Goal: Task Accomplishment & Management: Manage account settings

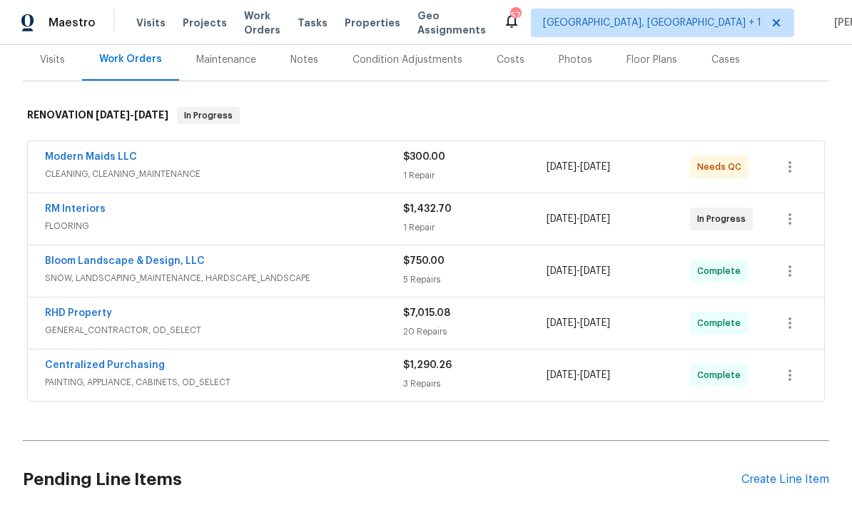
scroll to position [173, 0]
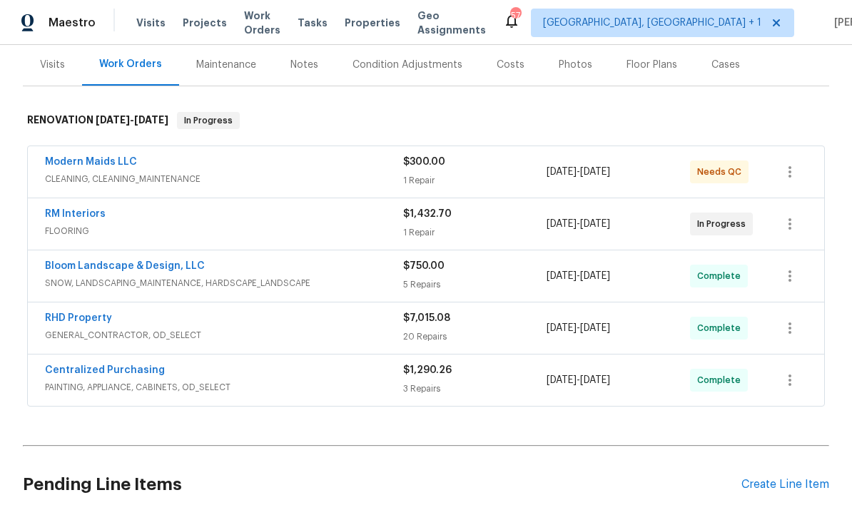
click at [86, 218] on link "RM Interiors" at bounding box center [75, 214] width 61 height 10
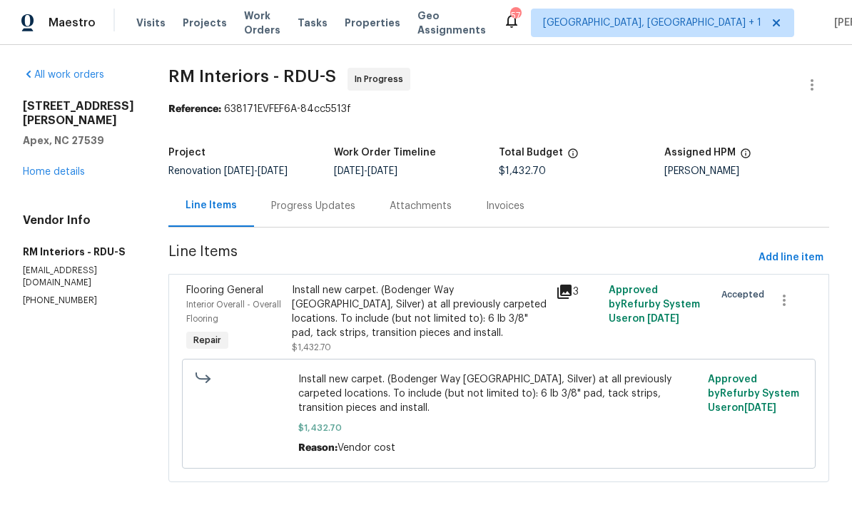
click at [303, 202] on div "Progress Updates" at bounding box center [313, 206] width 84 height 14
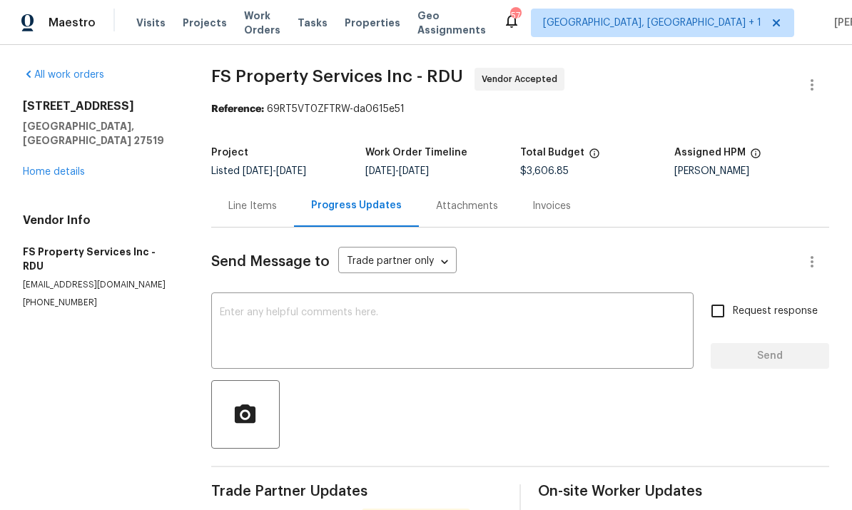
click at [71, 167] on link "Home details" at bounding box center [54, 172] width 62 height 10
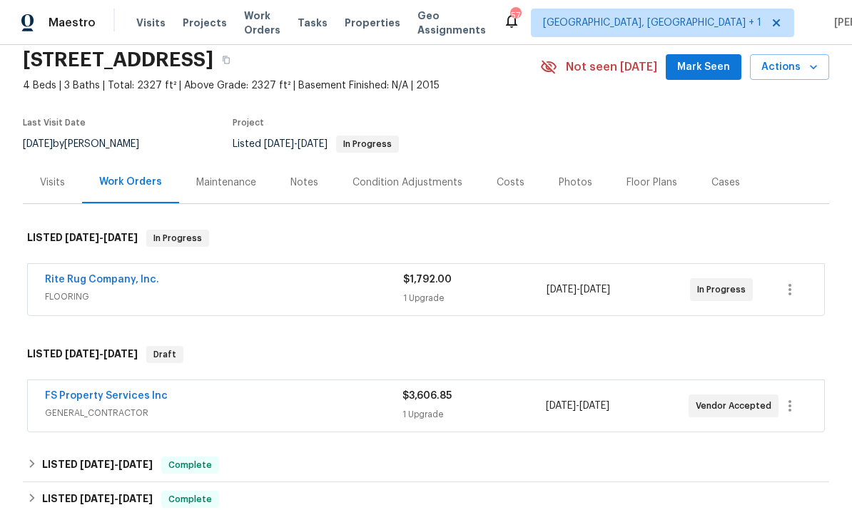
scroll to position [58, 0]
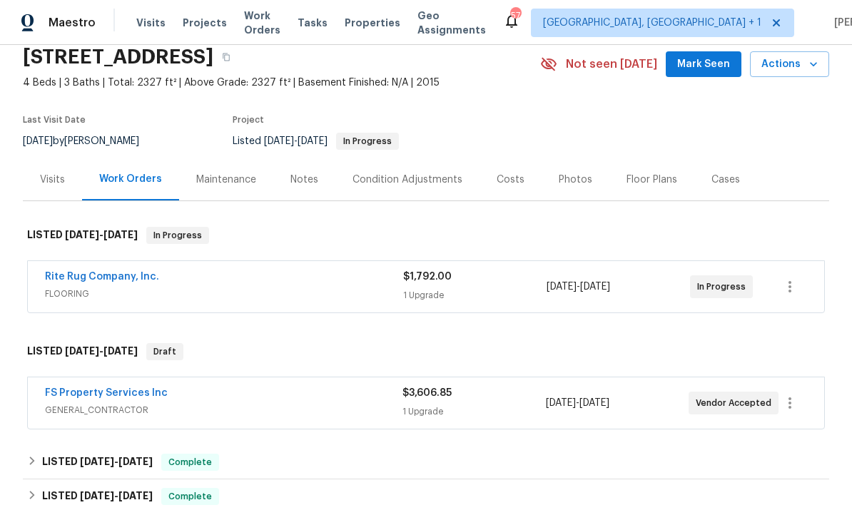
click at [122, 392] on link "FS Property Services Inc" at bounding box center [106, 393] width 123 height 10
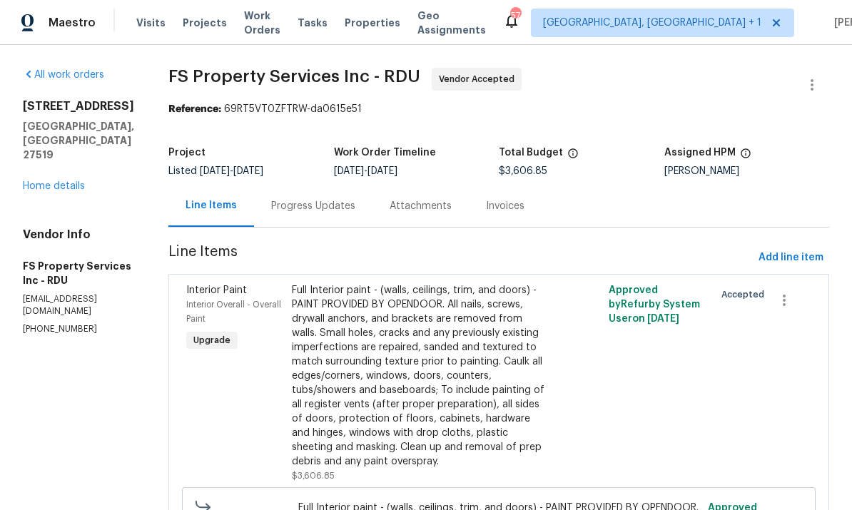
click at [329, 203] on div "Progress Updates" at bounding box center [313, 206] width 84 height 14
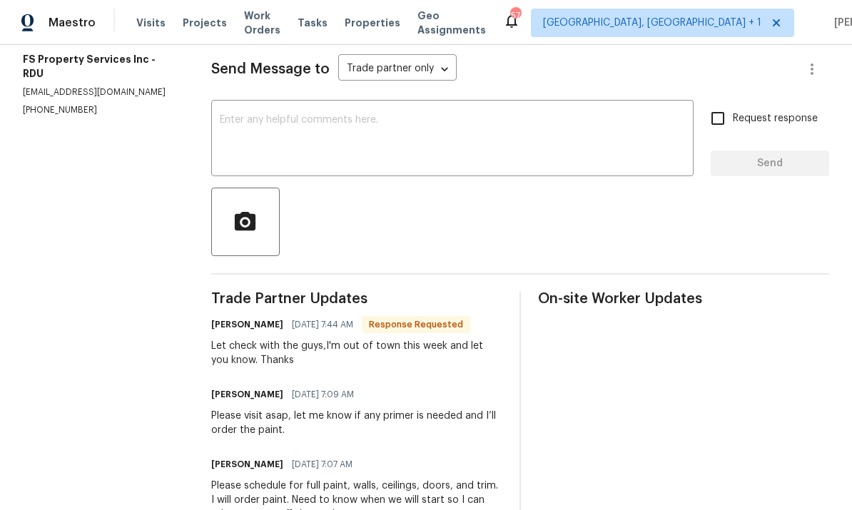
scroll to position [191, 0]
click at [266, 120] on textarea at bounding box center [452, 141] width 465 height 50
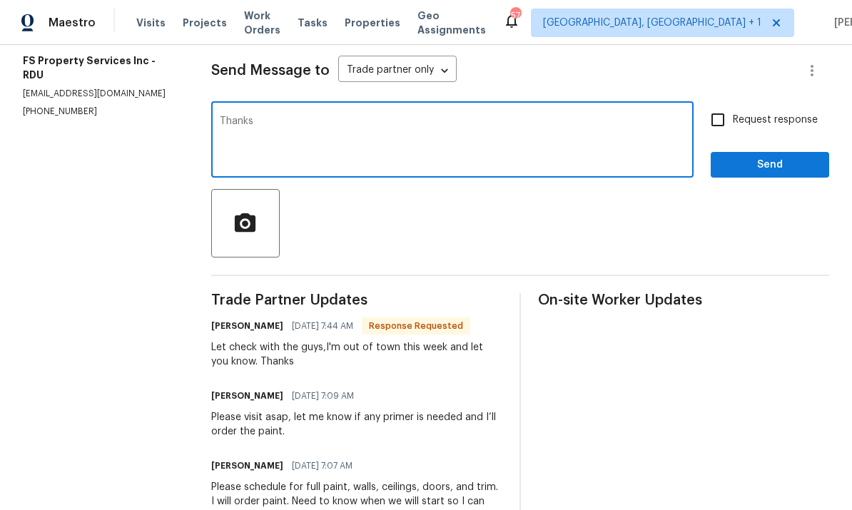
type textarea "Thanks"
click at [733, 113] on input "Request response" at bounding box center [718, 120] width 30 height 30
checkbox input "true"
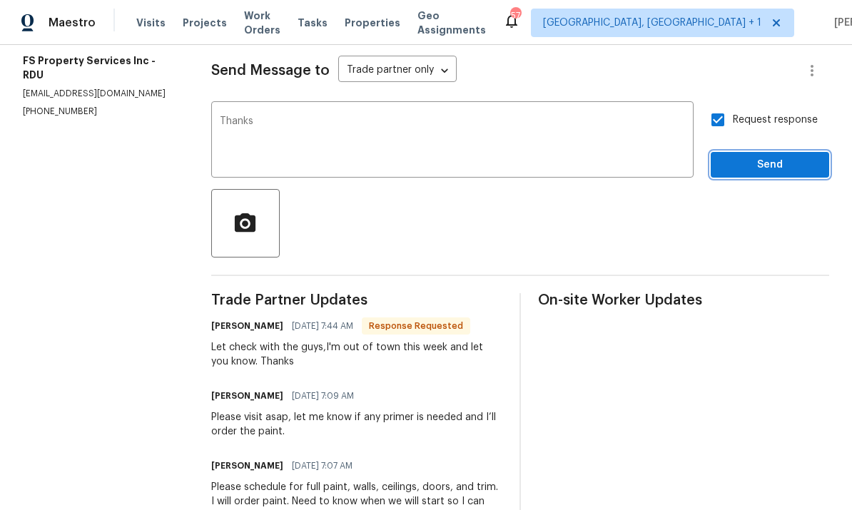
click at [791, 177] on button "Send" at bounding box center [770, 165] width 119 height 26
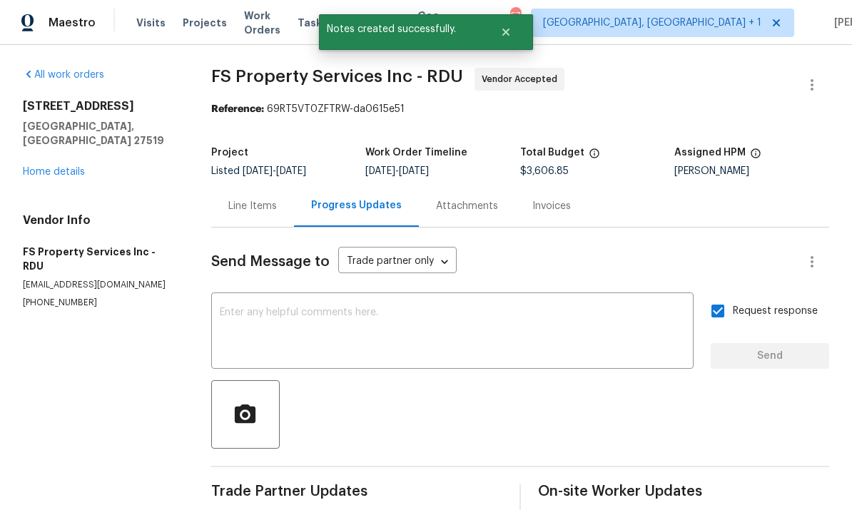
click at [79, 148] on div "1419 Glenwater Dr Cary, NC 27519 Home details" at bounding box center [100, 139] width 154 height 80
click at [84, 167] on link "Home details" at bounding box center [54, 172] width 62 height 10
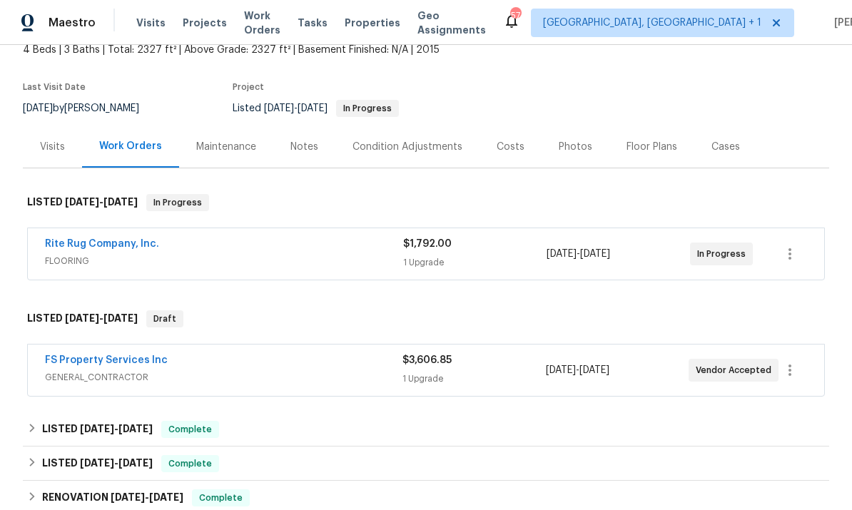
scroll to position [91, 0]
click at [116, 359] on link "FS Property Services Inc" at bounding box center [106, 360] width 123 height 10
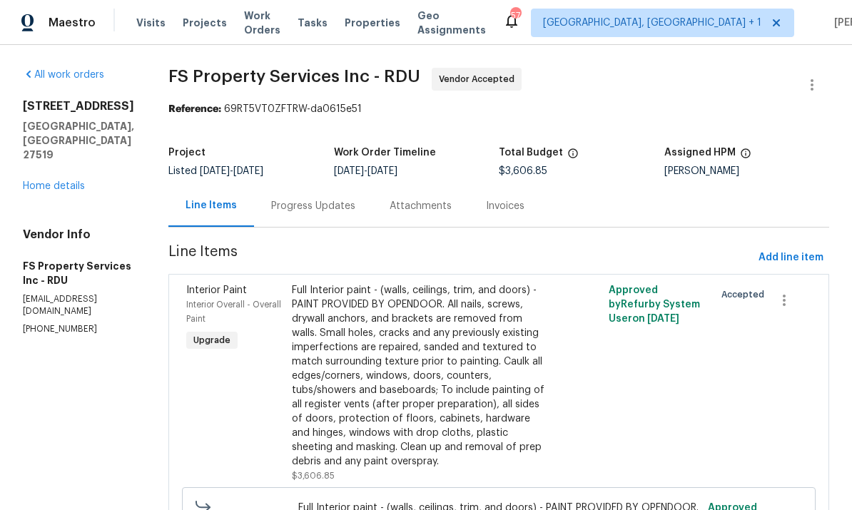
click at [56, 181] on link "Home details" at bounding box center [54, 186] width 62 height 10
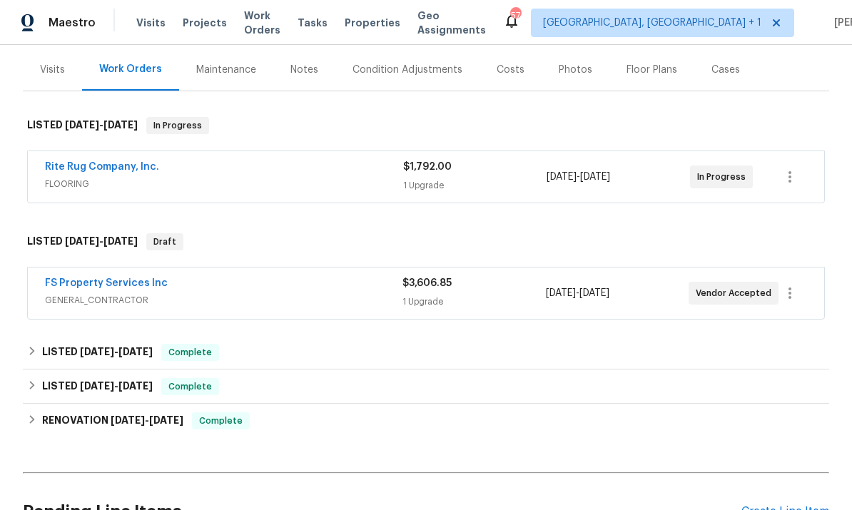
scroll to position [169, 0]
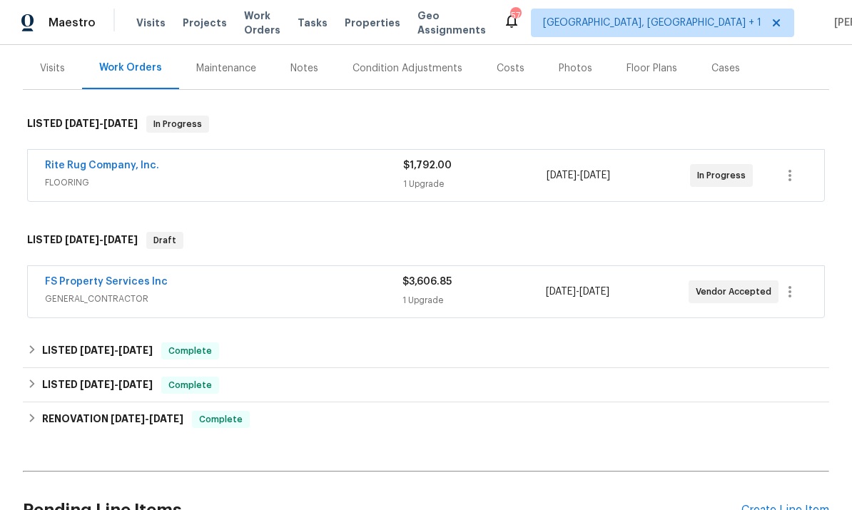
click at [109, 286] on link "FS Property Services Inc" at bounding box center [106, 282] width 123 height 10
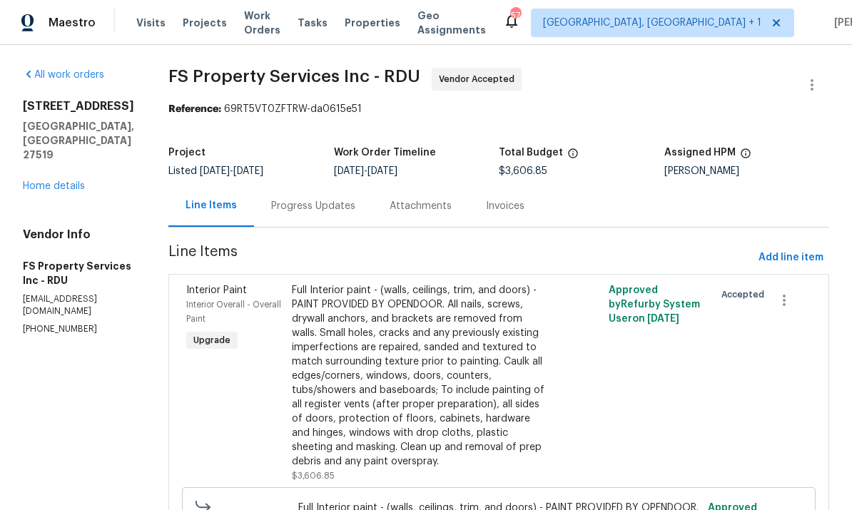
click at [58, 181] on link "Home details" at bounding box center [54, 186] width 62 height 10
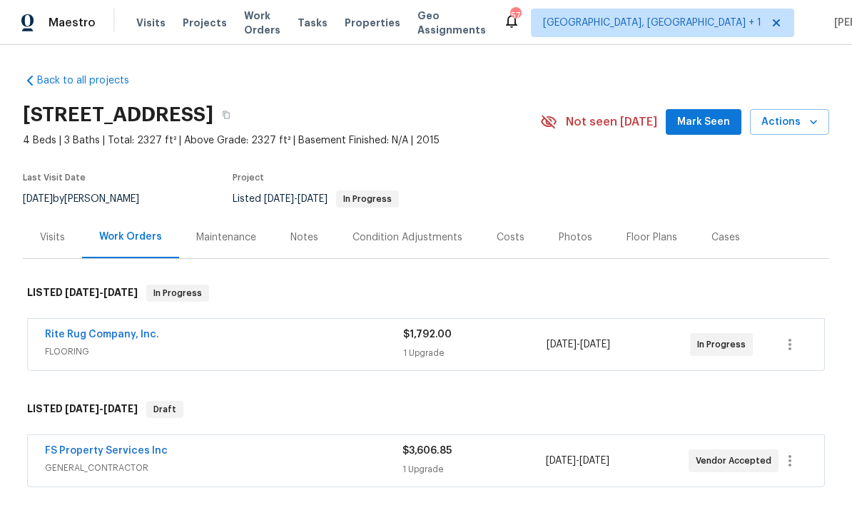
click at [131, 455] on link "FS Property Services Inc" at bounding box center [106, 451] width 123 height 10
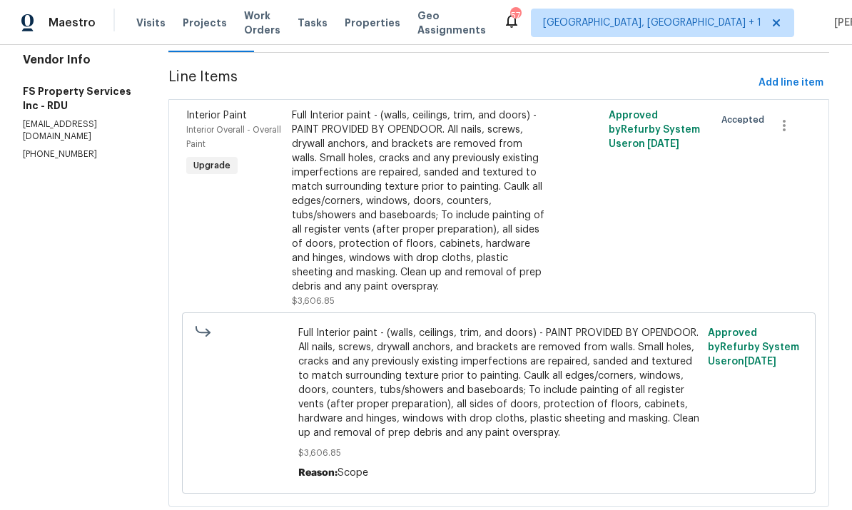
scroll to position [174, 0]
click at [452, 256] on div "Full Interior paint - (walls, ceilings, trim, and doors) - PAINT PROVIDED BY OP…" at bounding box center [420, 202] width 256 height 186
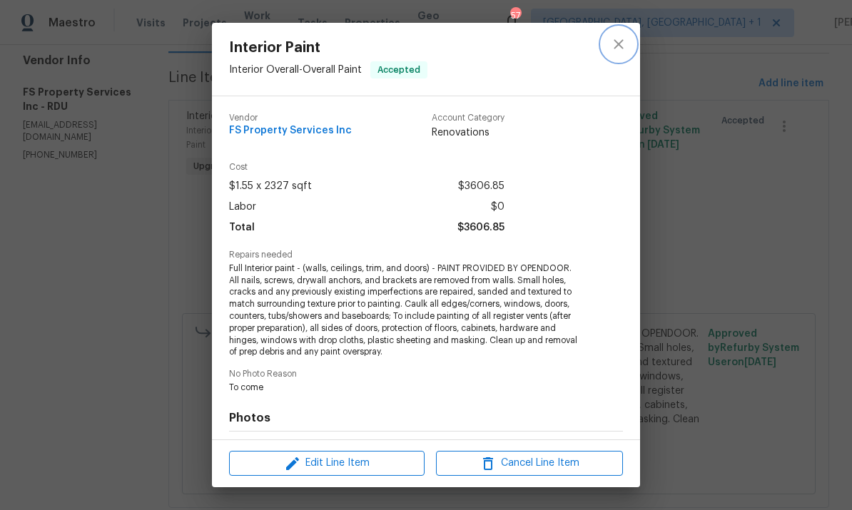
click at [616, 39] on icon "close" at bounding box center [618, 44] width 17 height 17
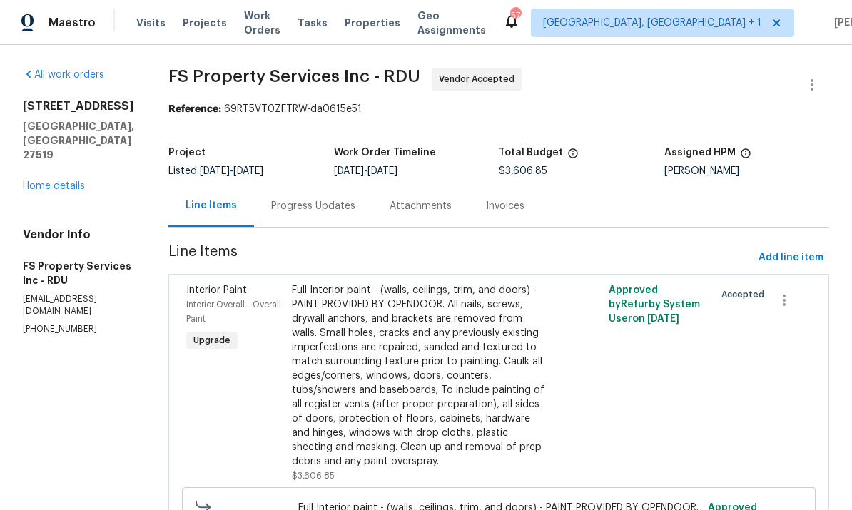
scroll to position [0, 0]
click at [61, 181] on link "Home details" at bounding box center [54, 186] width 62 height 10
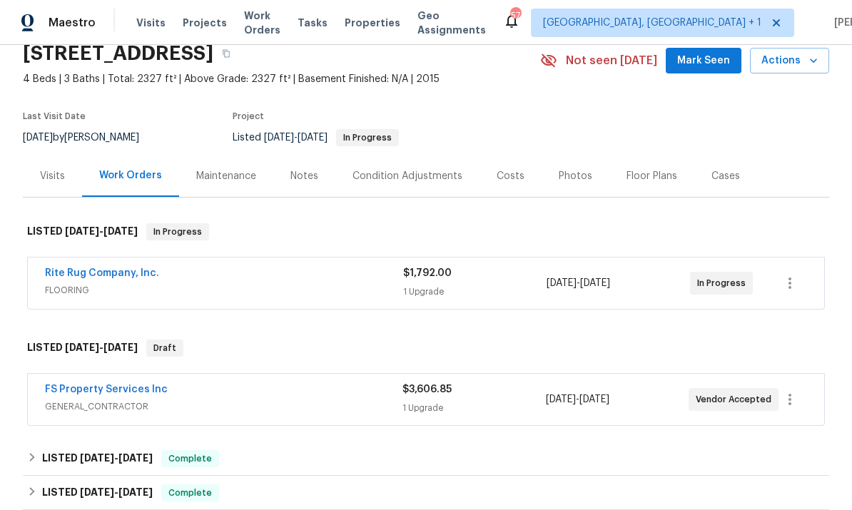
scroll to position [65, 0]
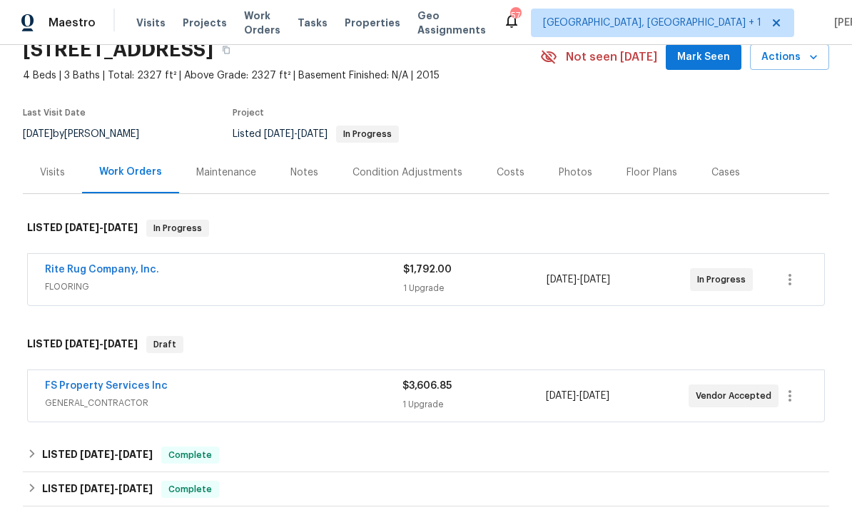
click at [118, 265] on link "Rite Rug Company, Inc." at bounding box center [102, 270] width 114 height 10
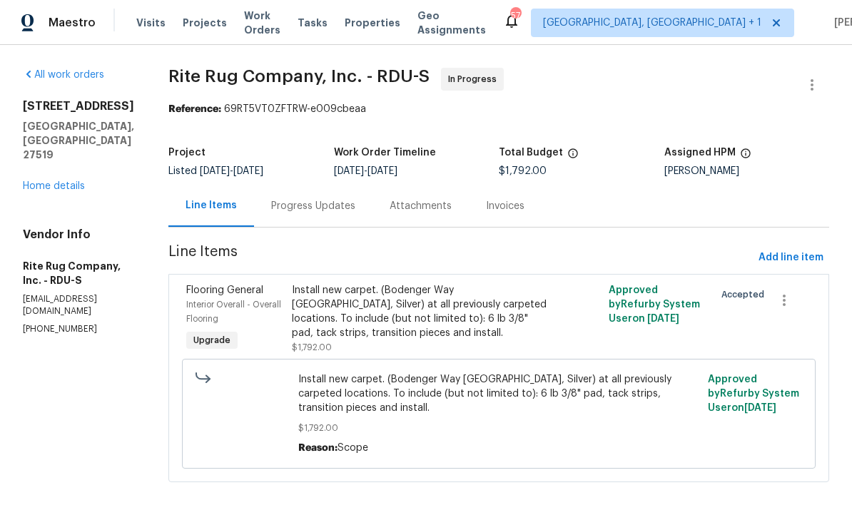
scroll to position [14, 0]
click at [66, 181] on link "Home details" at bounding box center [54, 186] width 62 height 10
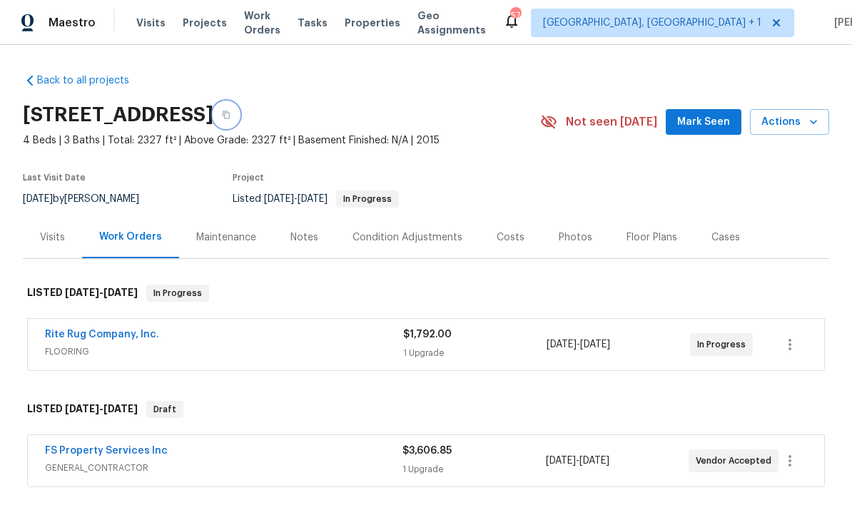
click at [239, 103] on button "button" at bounding box center [226, 115] width 26 height 26
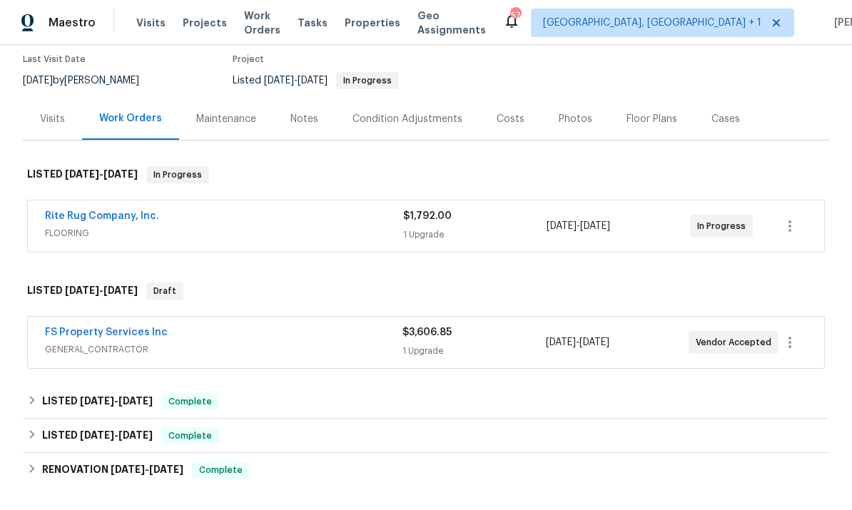
scroll to position [124, 0]
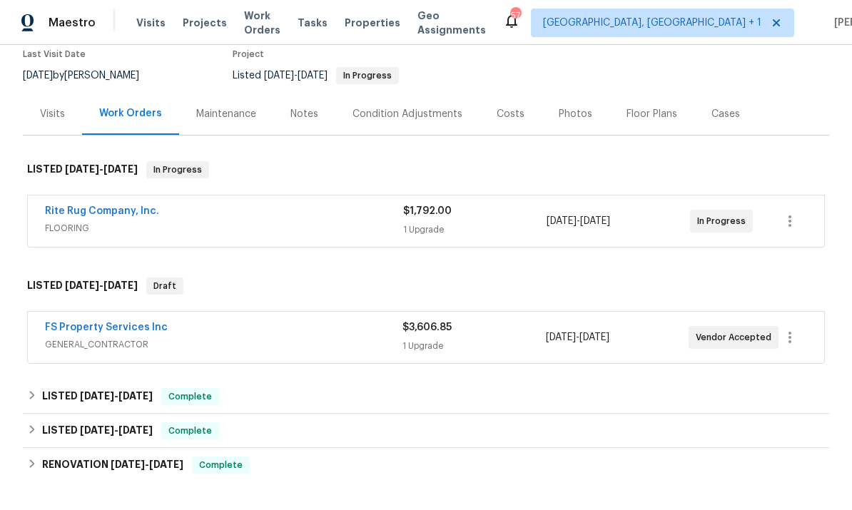
click at [137, 331] on link "FS Property Services Inc" at bounding box center [106, 328] width 123 height 10
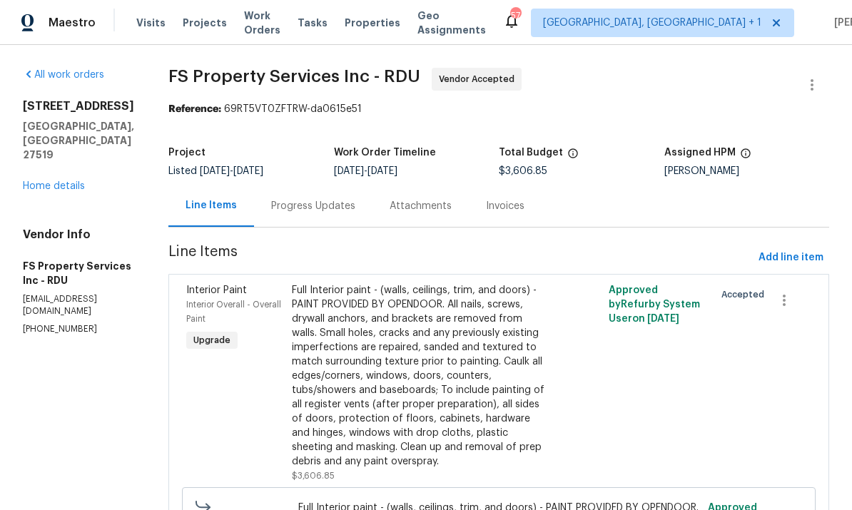
click at [334, 205] on div "Progress Updates" at bounding box center [313, 206] width 84 height 14
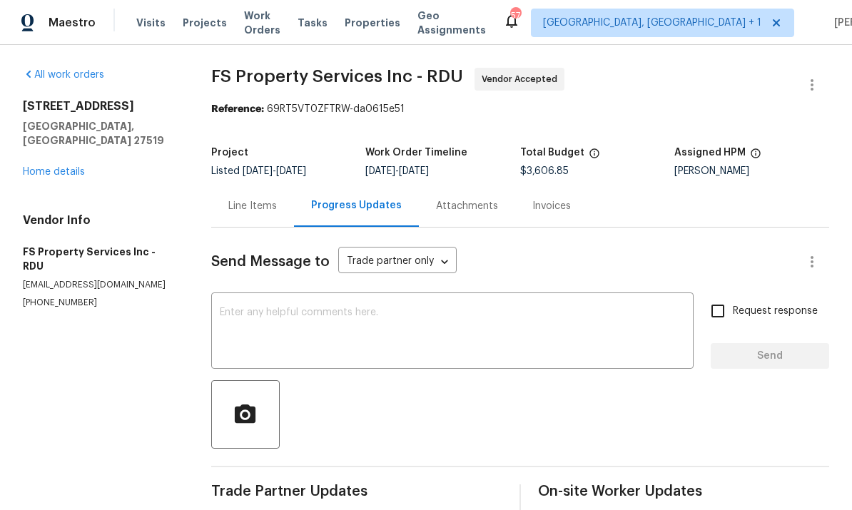
click at [304, 314] on textarea at bounding box center [452, 333] width 465 height 50
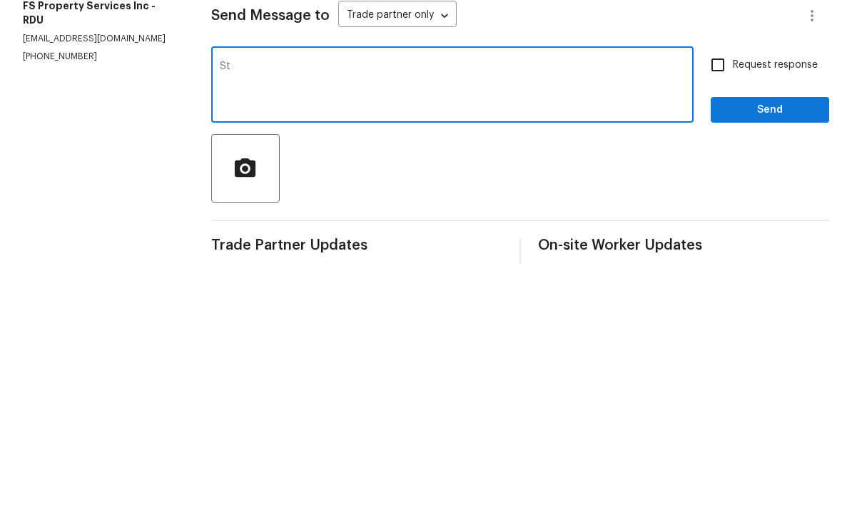
type textarea "S"
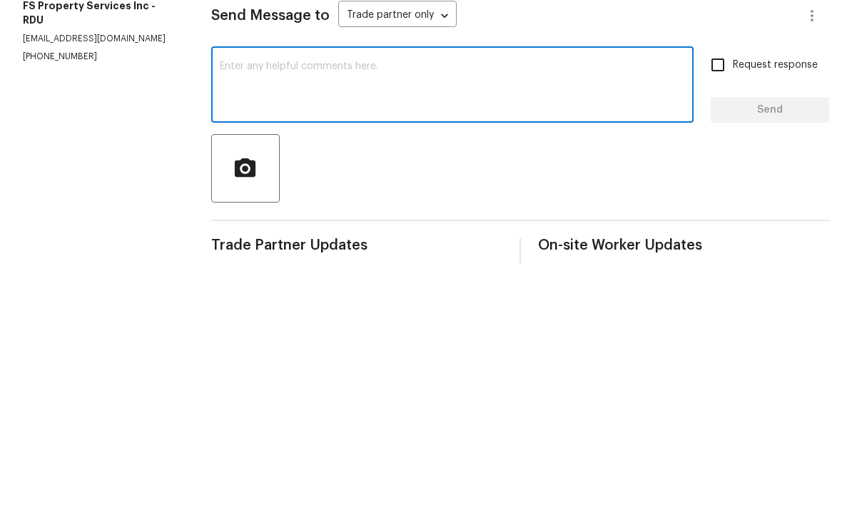
scroll to position [54, 0]
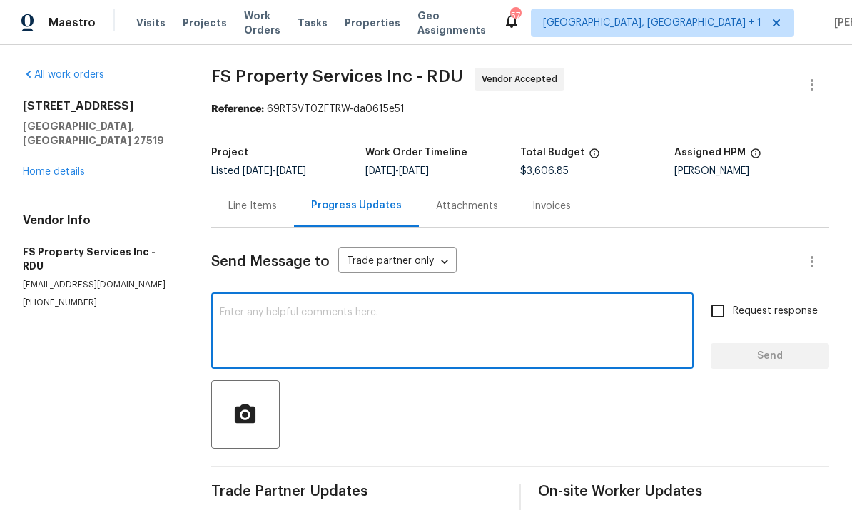
click at [66, 167] on link "Home details" at bounding box center [54, 172] width 62 height 10
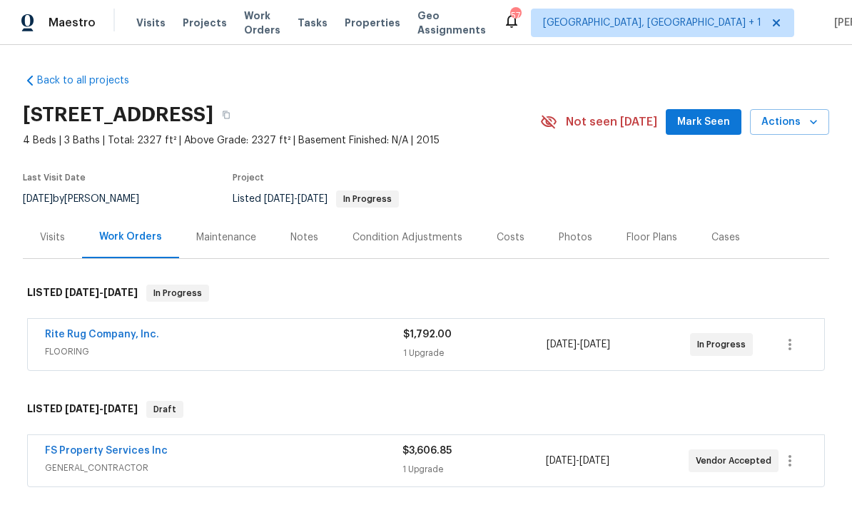
click at [121, 446] on link "FS Property Services Inc" at bounding box center [106, 451] width 123 height 10
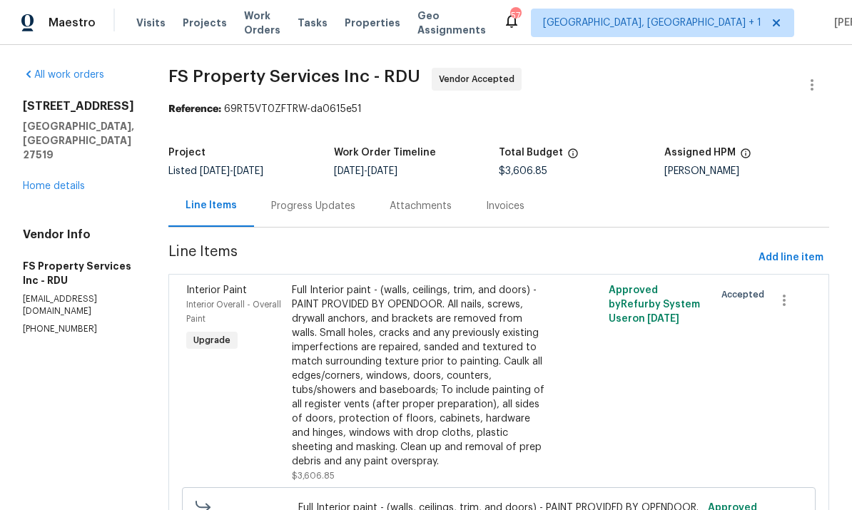
click at [70, 181] on link "Home details" at bounding box center [54, 186] width 62 height 10
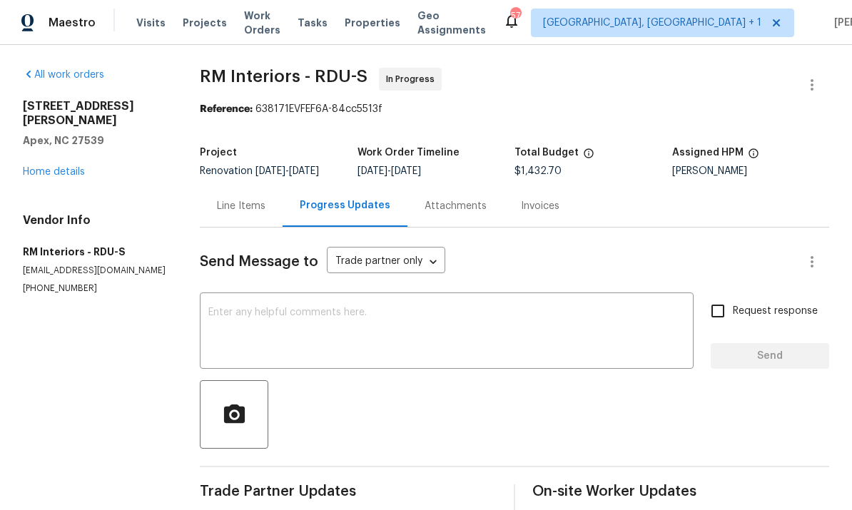
click at [66, 167] on link "Home details" at bounding box center [54, 172] width 62 height 10
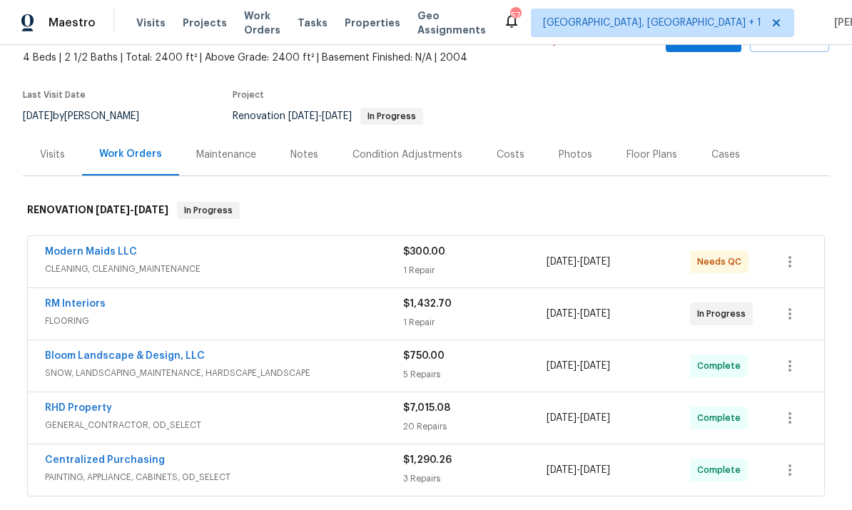
scroll to position [86, 0]
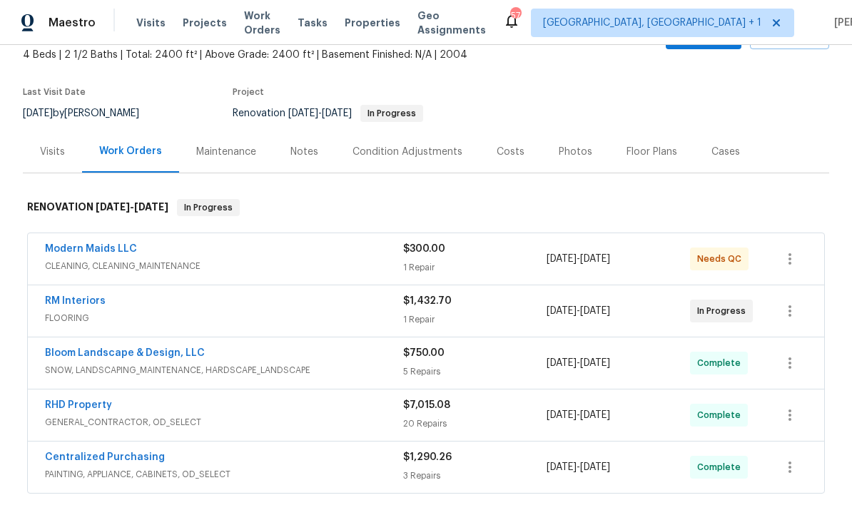
click at [84, 304] on link "RM Interiors" at bounding box center [75, 301] width 61 height 10
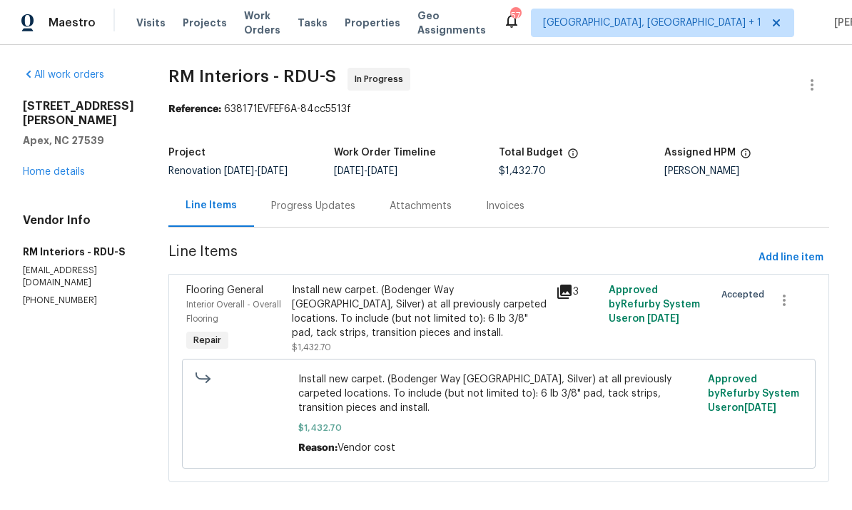
click at [69, 175] on link "Home details" at bounding box center [54, 172] width 62 height 10
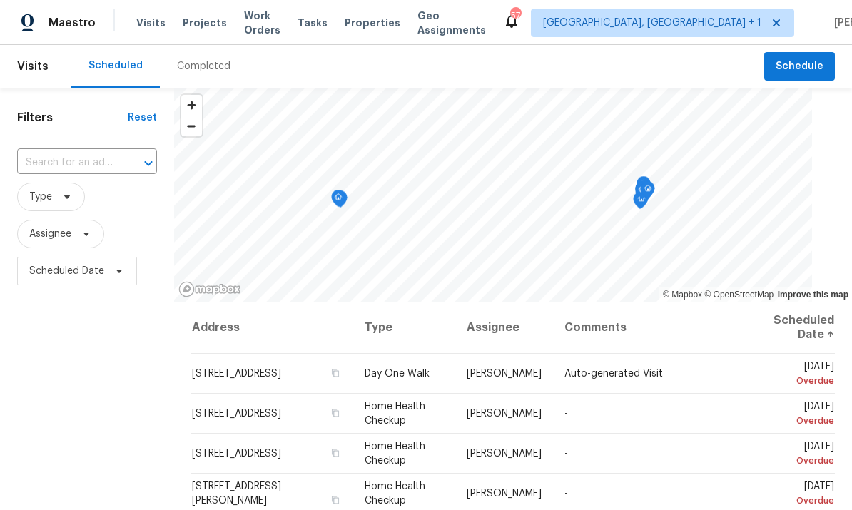
click at [146, 25] on span "Visits" at bounding box center [150, 23] width 29 height 14
click at [86, 156] on input "text" at bounding box center [67, 163] width 100 height 22
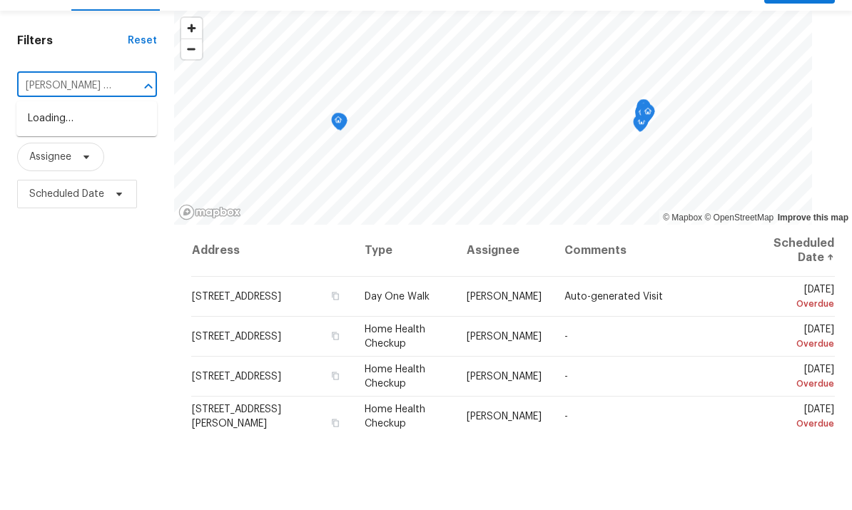
type input "sawyers mill"
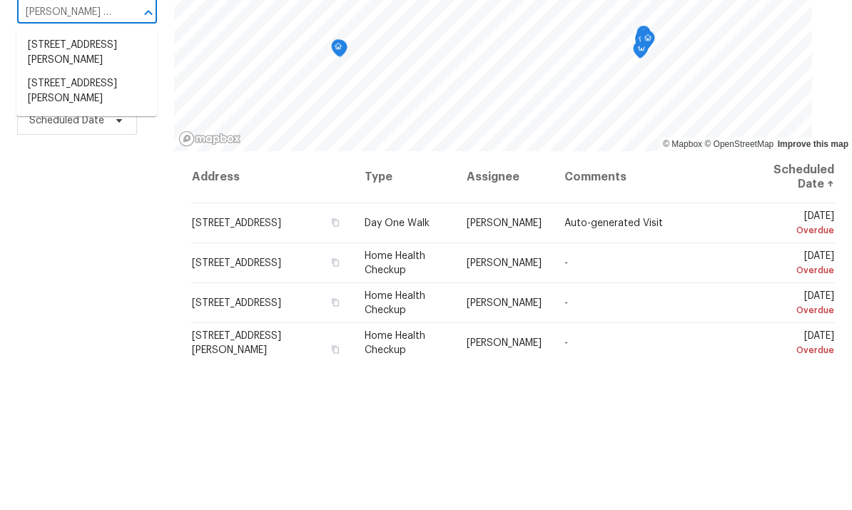
scroll to position [54, 0]
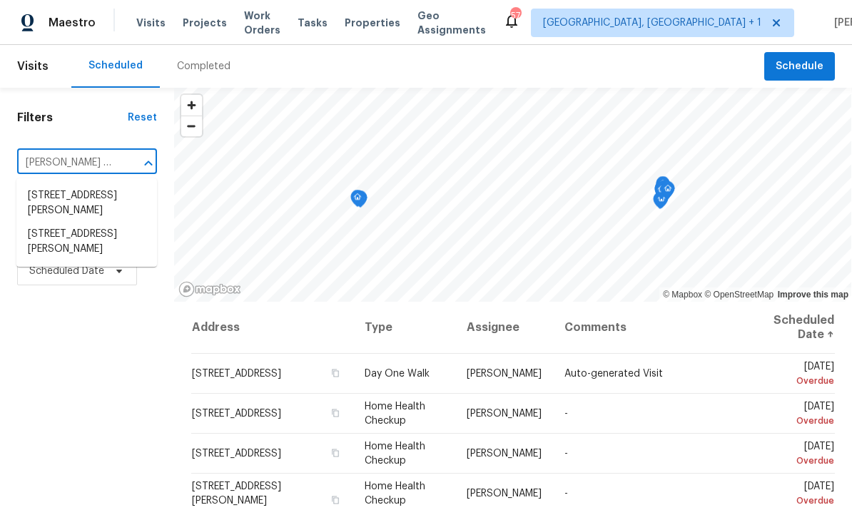
click at [108, 223] on li "[STREET_ADDRESS][PERSON_NAME]" at bounding box center [86, 242] width 141 height 39
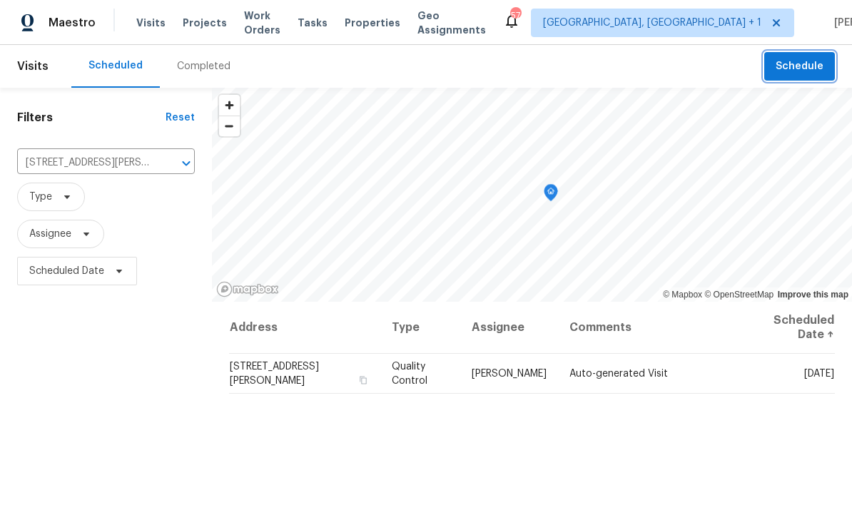
click at [805, 57] on button "Schedule" at bounding box center [800, 66] width 71 height 29
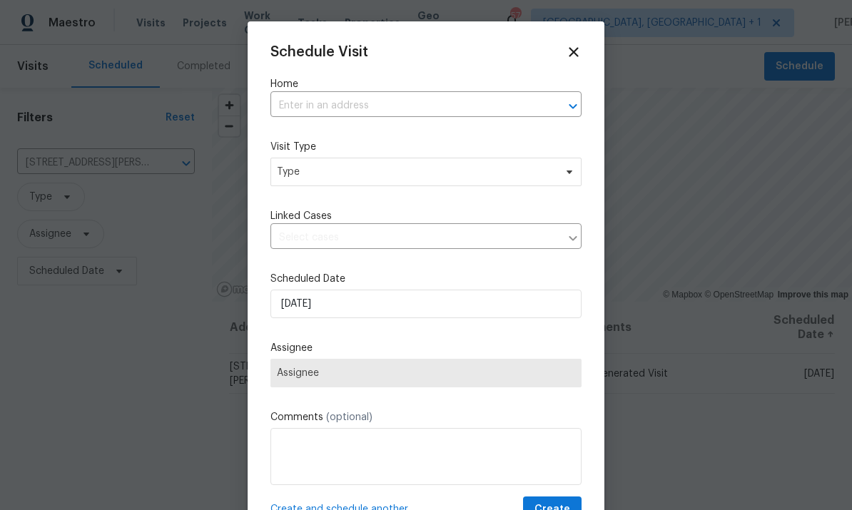
click at [353, 103] on input "text" at bounding box center [406, 106] width 271 height 22
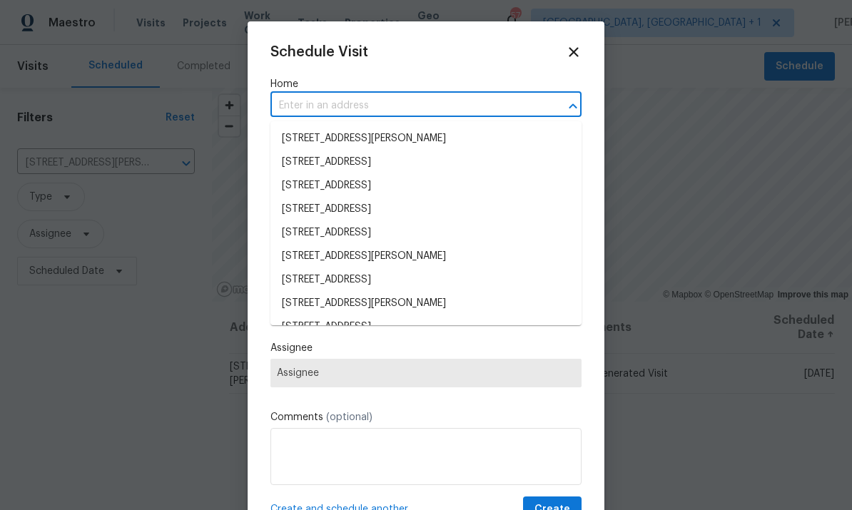
click at [352, 102] on input "text" at bounding box center [406, 106] width 271 height 22
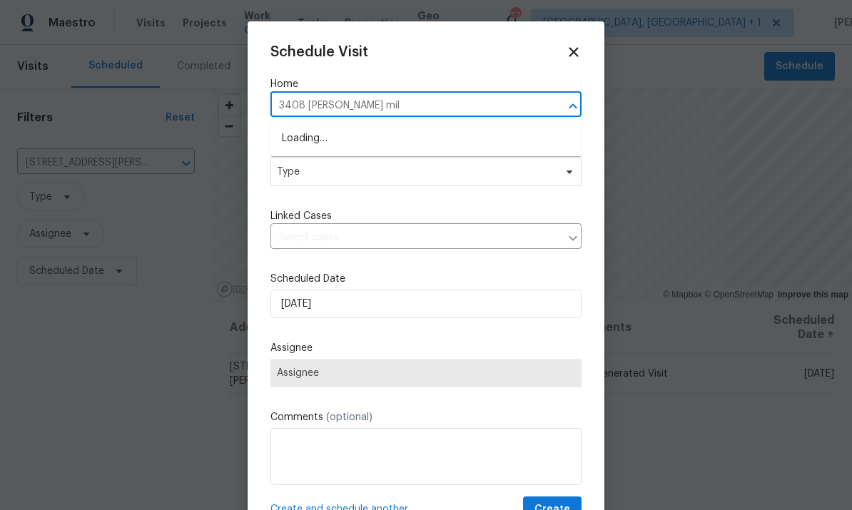
type input "3408 sawyers mill"
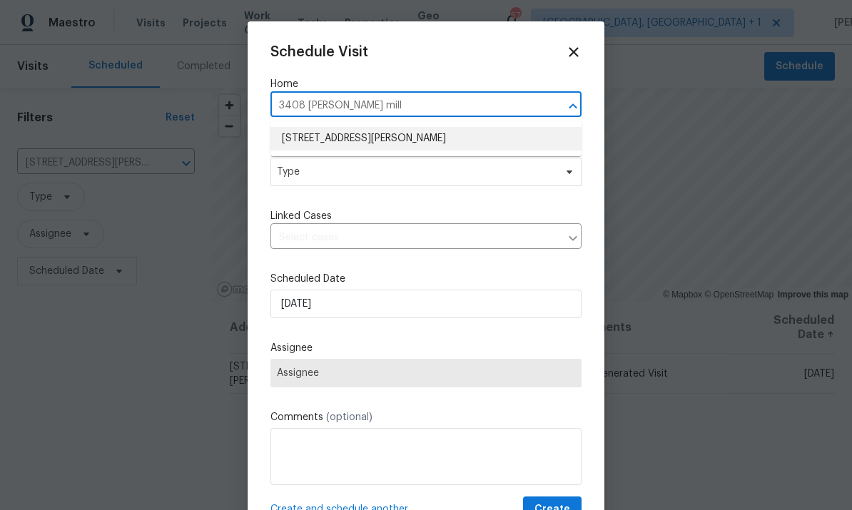
click at [426, 134] on li "[STREET_ADDRESS][PERSON_NAME]" at bounding box center [426, 139] width 311 height 24
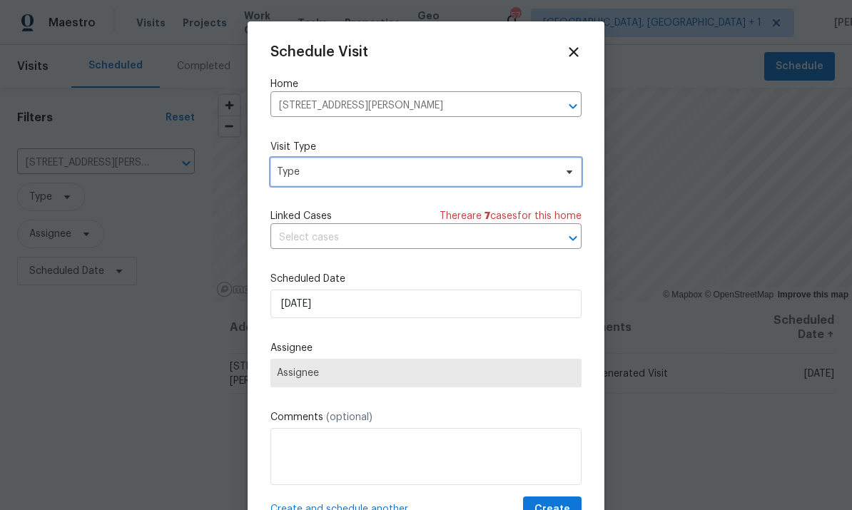
click at [555, 180] on span "Type" at bounding box center [426, 172] width 311 height 29
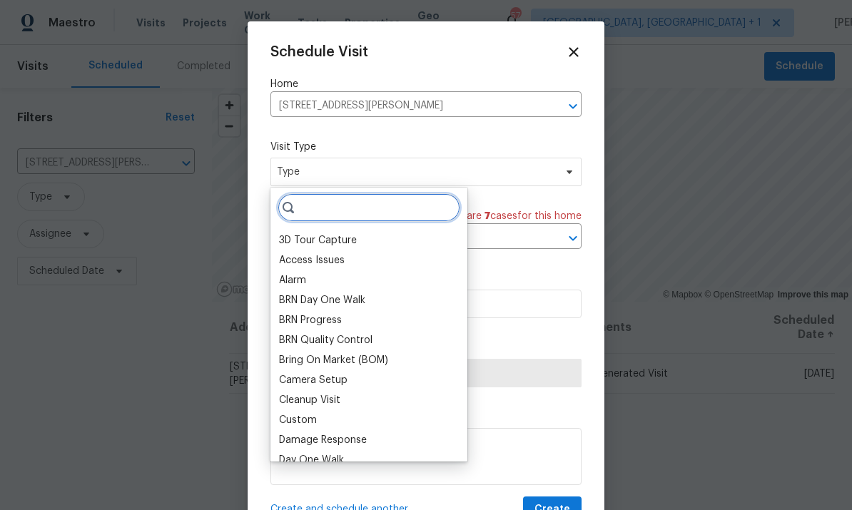
click at [326, 213] on input "search" at bounding box center [369, 207] width 183 height 29
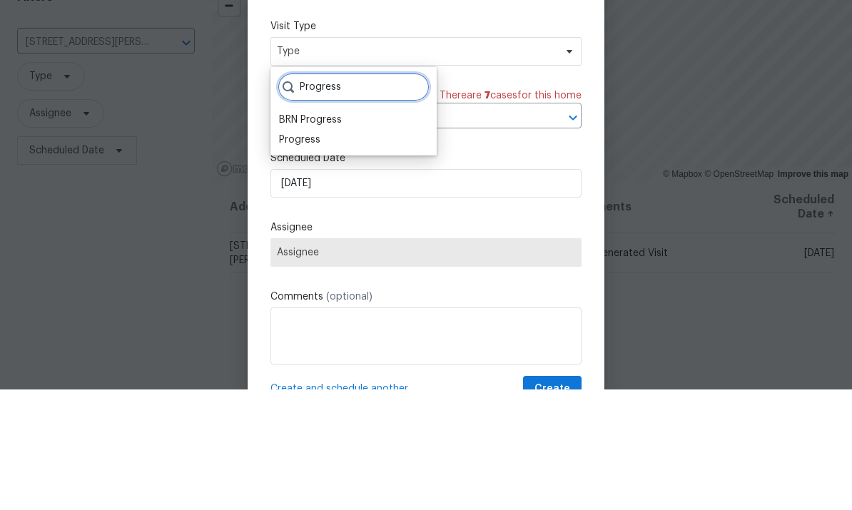
type input "Progress"
click at [317, 253] on div "Progress" at bounding box center [299, 260] width 41 height 14
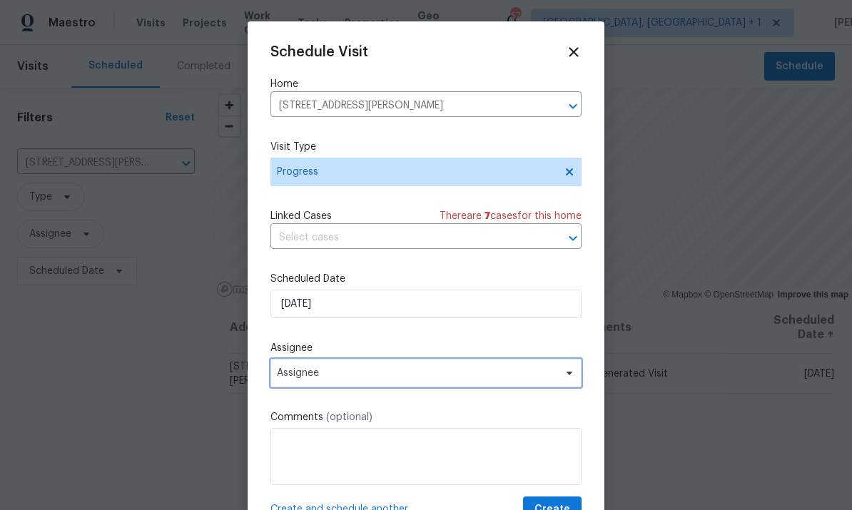
click at [553, 379] on span "Assignee" at bounding box center [417, 373] width 280 height 11
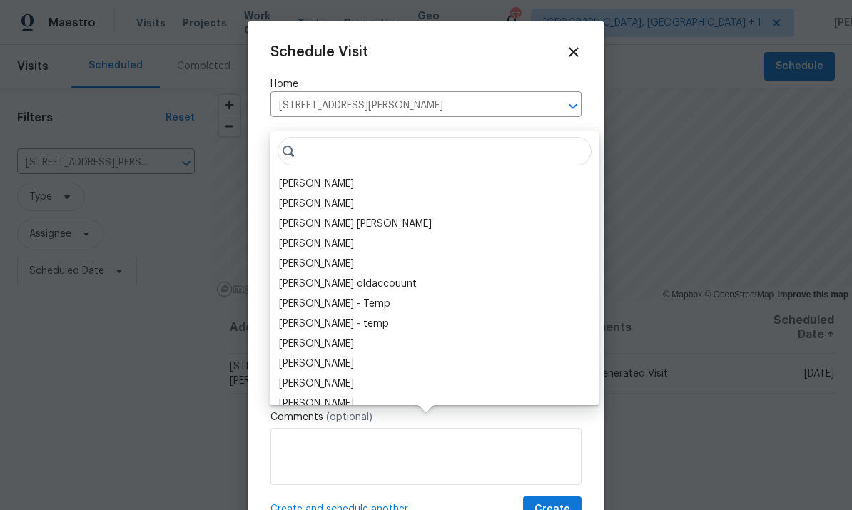
click at [319, 177] on div "[PERSON_NAME]" at bounding box center [316, 184] width 75 height 14
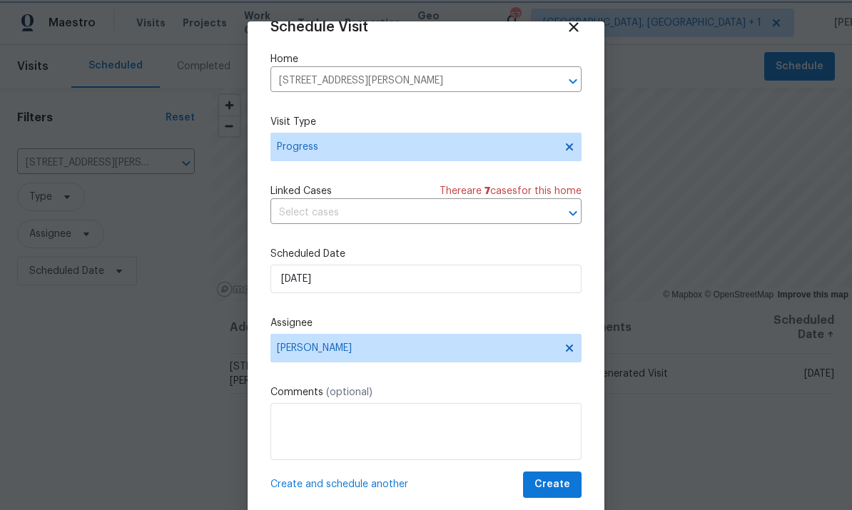
scroll to position [28, 0]
click at [550, 488] on span "Create" at bounding box center [553, 485] width 36 height 18
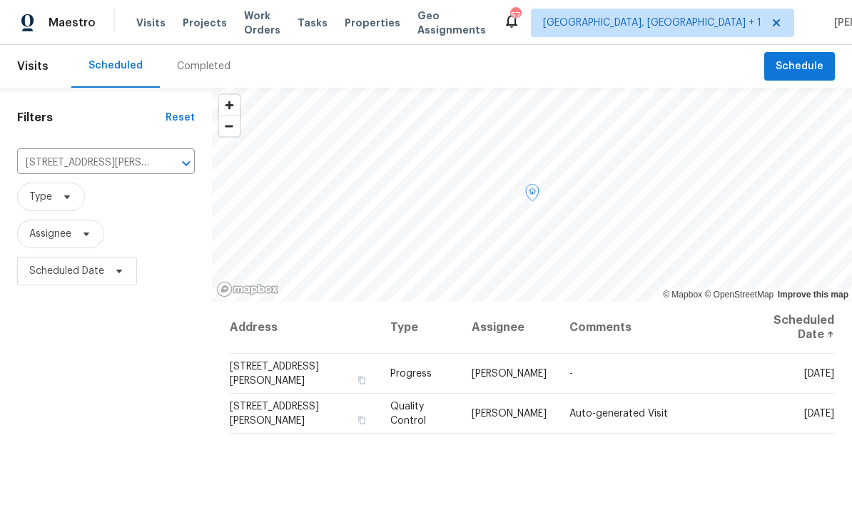
click at [315, 372] on td "[STREET_ADDRESS][PERSON_NAME]" at bounding box center [304, 374] width 151 height 40
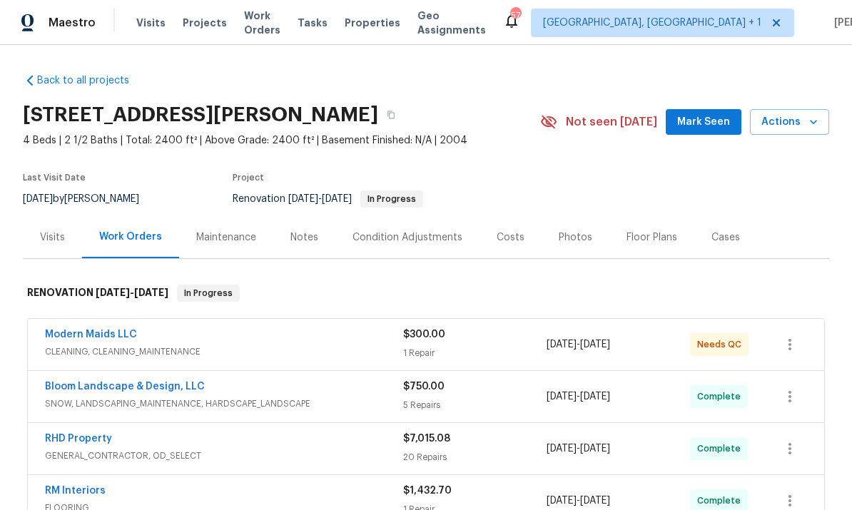
click at [642, 240] on div "Floor Plans" at bounding box center [652, 238] width 51 height 14
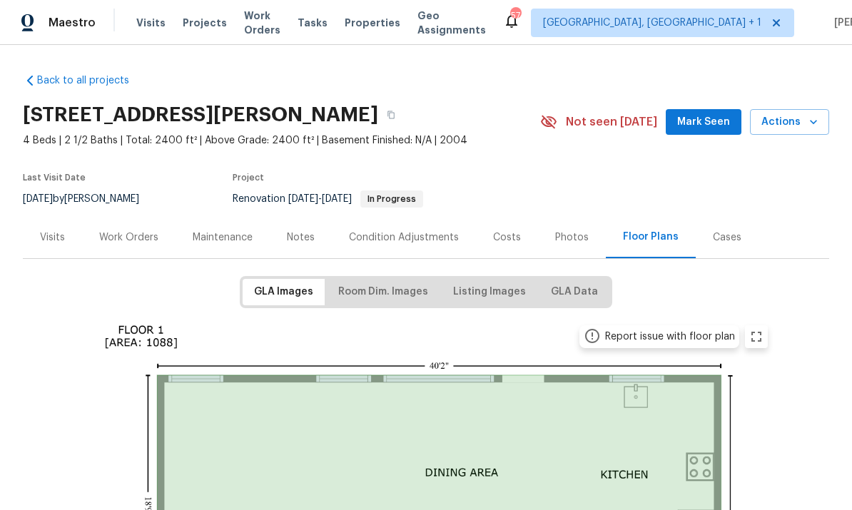
click at [118, 244] on div "Work Orders" at bounding box center [128, 238] width 59 height 14
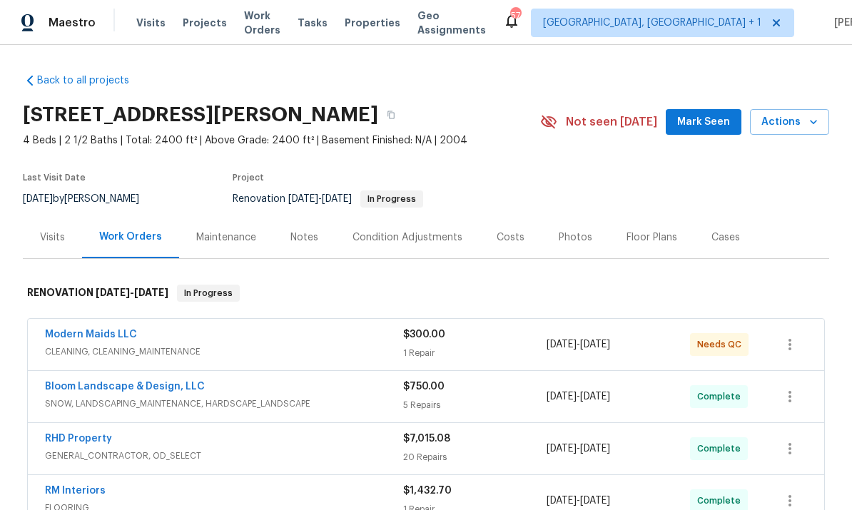
click at [99, 332] on link "Modern Maids LLC" at bounding box center [91, 335] width 92 height 10
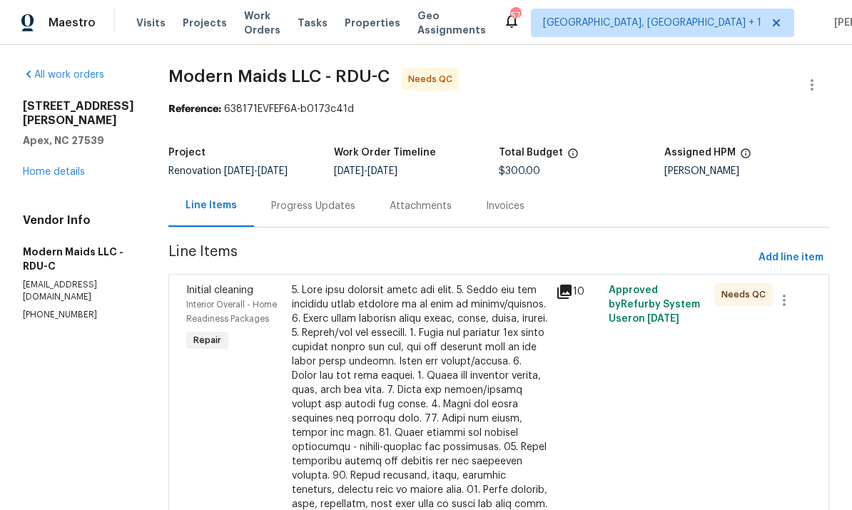
click at [443, 385] on div at bounding box center [420, 468] width 256 height 371
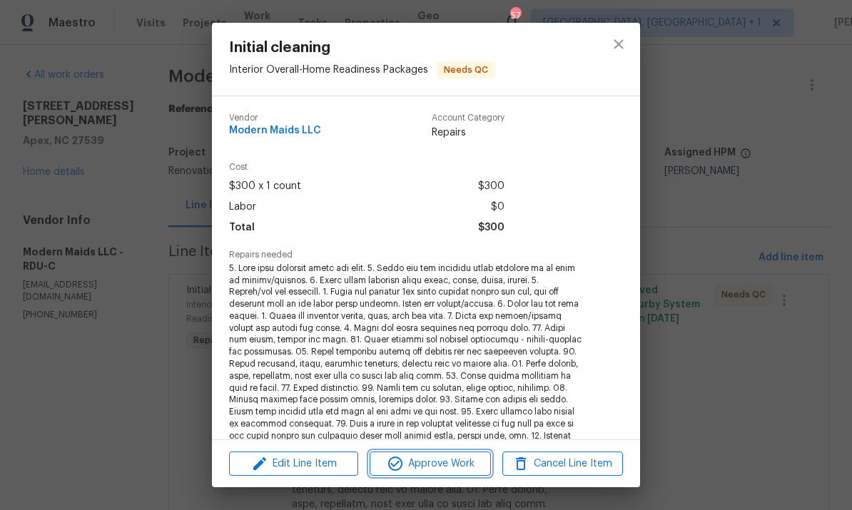
click at [450, 466] on span "Approve Work" at bounding box center [430, 464] width 112 height 18
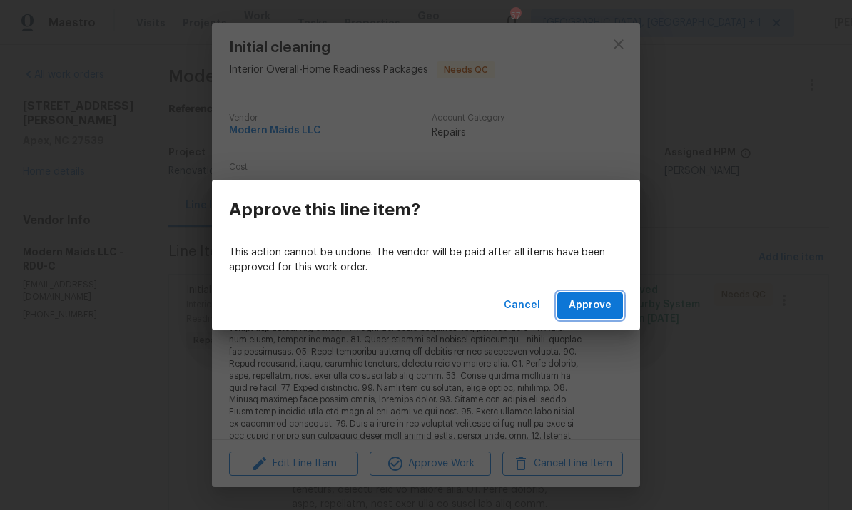
click at [593, 316] on button "Approve" at bounding box center [591, 306] width 66 height 26
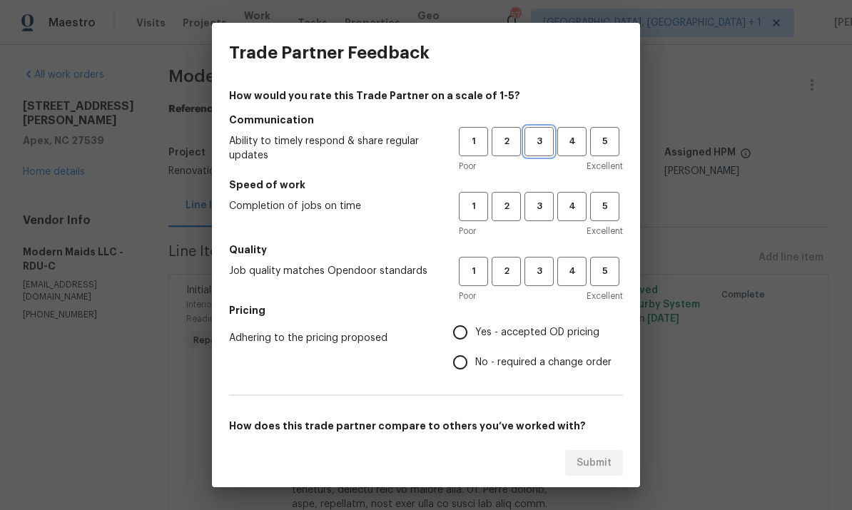
click at [550, 151] on button "3" at bounding box center [539, 141] width 29 height 29
click at [540, 210] on span "3" at bounding box center [539, 206] width 26 height 16
click at [541, 265] on span "3" at bounding box center [539, 271] width 26 height 16
click at [468, 338] on input "Yes - accepted OD pricing" at bounding box center [460, 333] width 30 height 30
radio input "true"
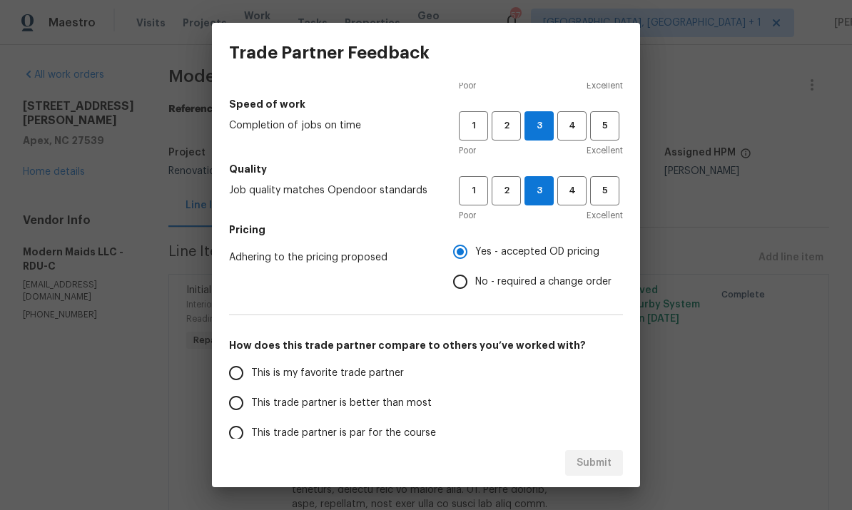
scroll to position [87, 0]
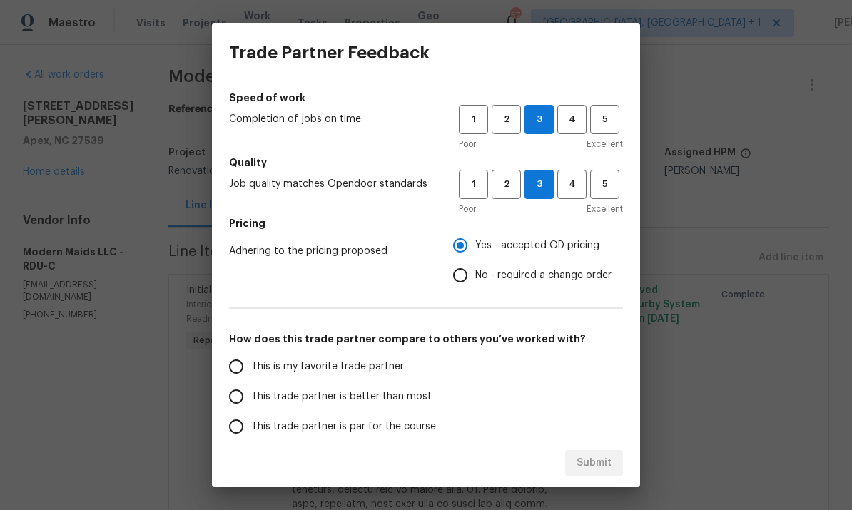
click at [241, 394] on input "This trade partner is better than most" at bounding box center [236, 397] width 30 height 30
radio input "false"
click at [240, 428] on input "This trade partner is par for the course" at bounding box center [236, 427] width 30 height 30
click at [615, 464] on button "Submit" at bounding box center [594, 463] width 58 height 26
radio input "true"
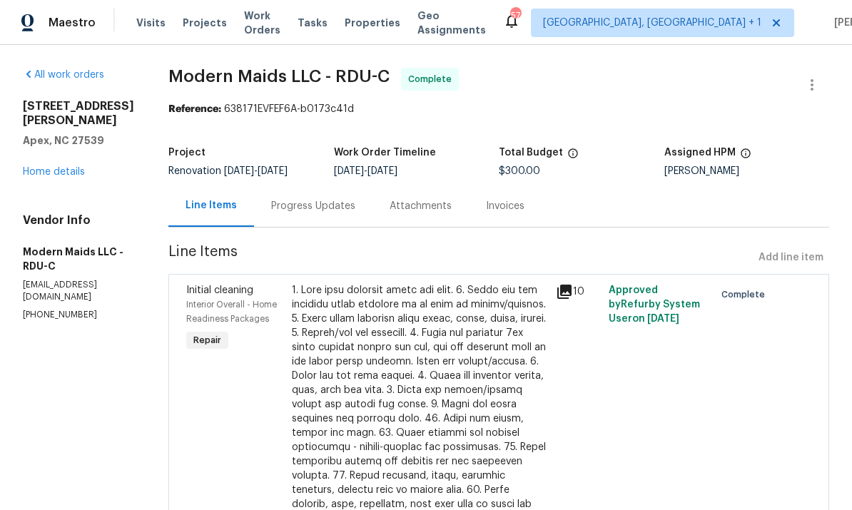
click at [66, 167] on link "Home details" at bounding box center [54, 172] width 62 height 10
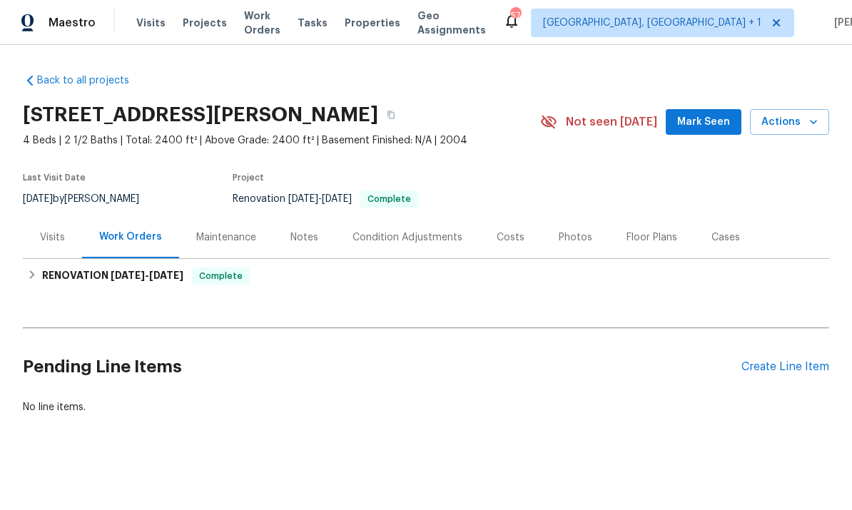
click at [301, 247] on div "Notes" at bounding box center [304, 237] width 62 height 42
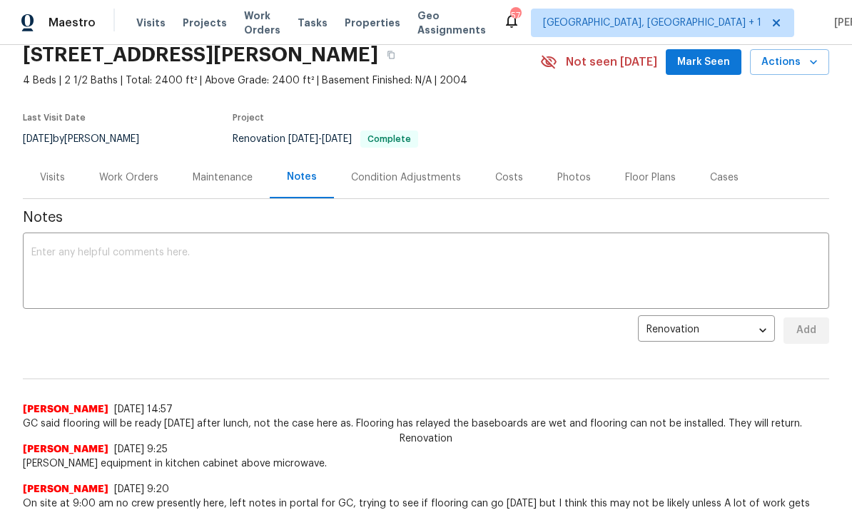
scroll to position [56, 0]
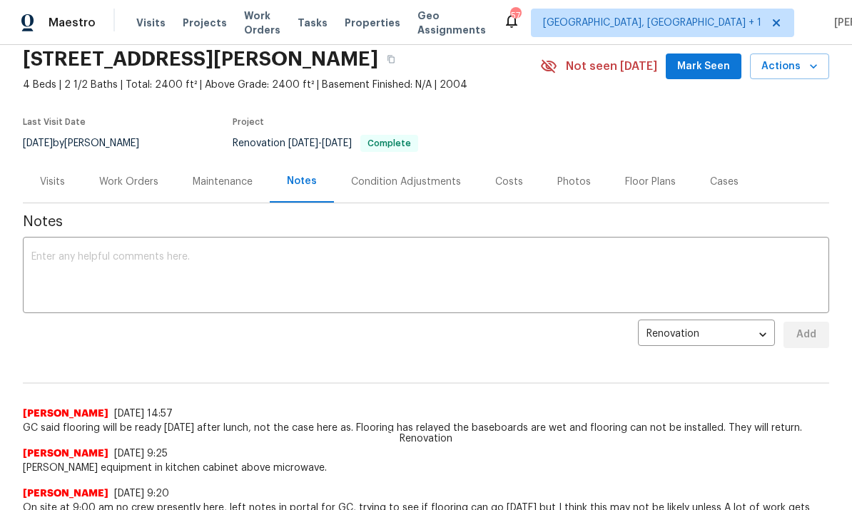
click at [106, 266] on textarea at bounding box center [426, 277] width 790 height 50
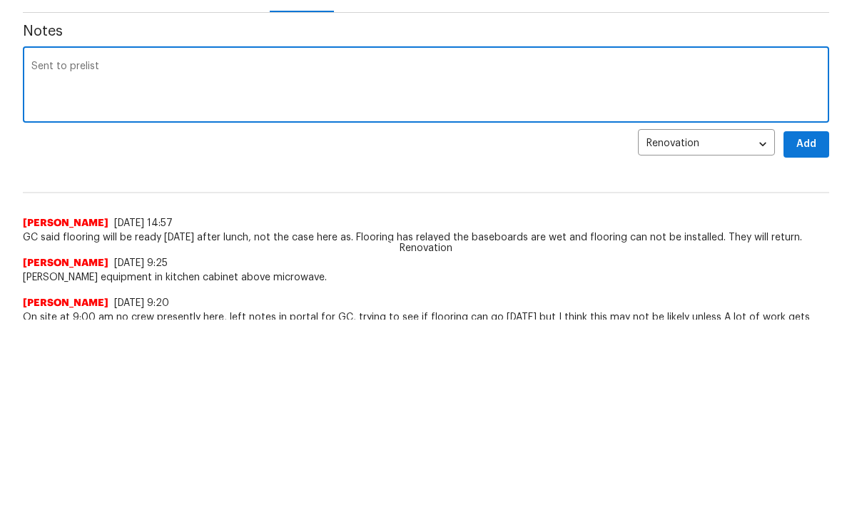
type textarea "Sent to prelist"
click at [805, 326] on span "Add" at bounding box center [806, 335] width 23 height 18
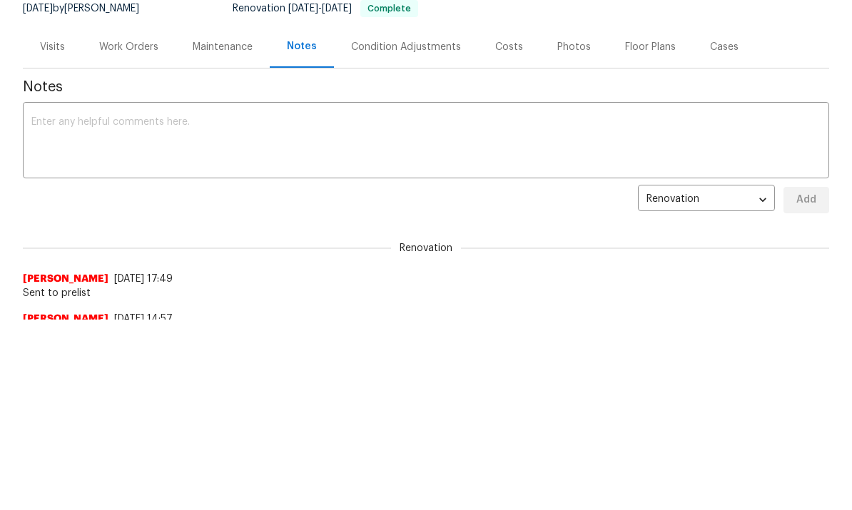
scroll to position [0, 0]
click at [142, 49] on div "Work Orders" at bounding box center [128, 47] width 59 height 14
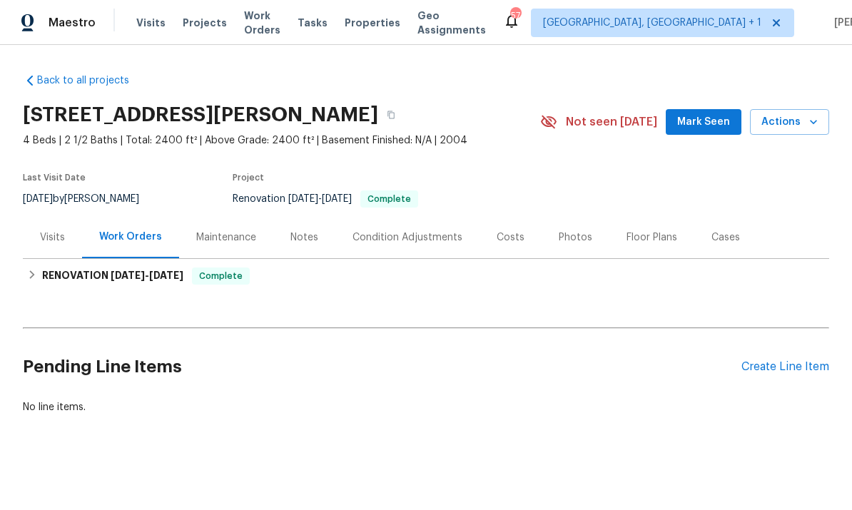
scroll to position [1, 0]
click at [122, 245] on div "Work Orders" at bounding box center [130, 237] width 97 height 42
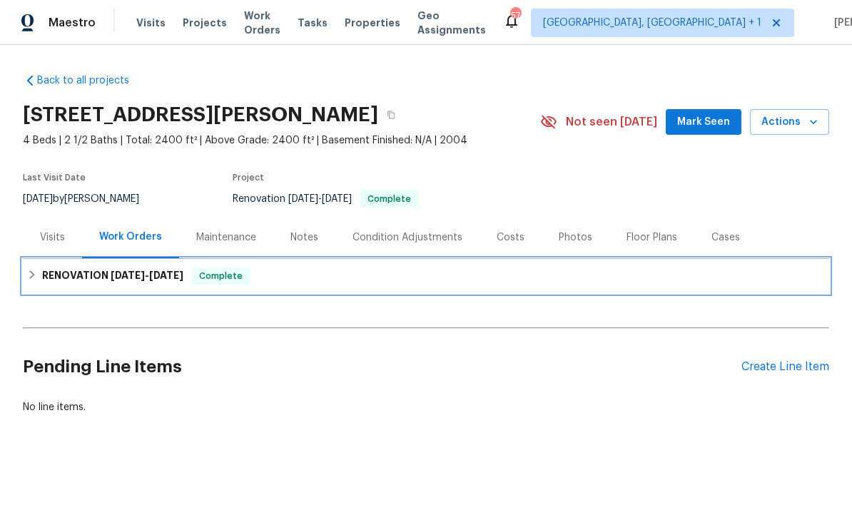
click at [83, 270] on h6 "RENOVATION 9/8/25 - 9/17/25" at bounding box center [112, 276] width 141 height 17
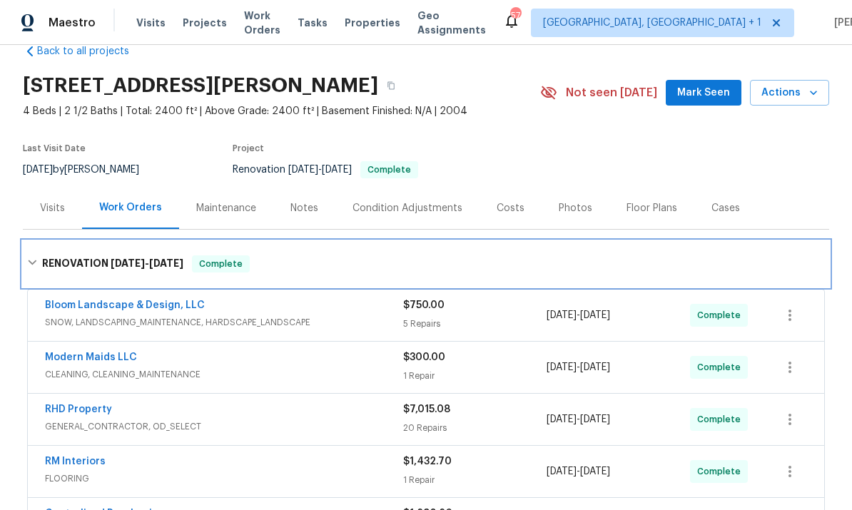
scroll to position [28, 0]
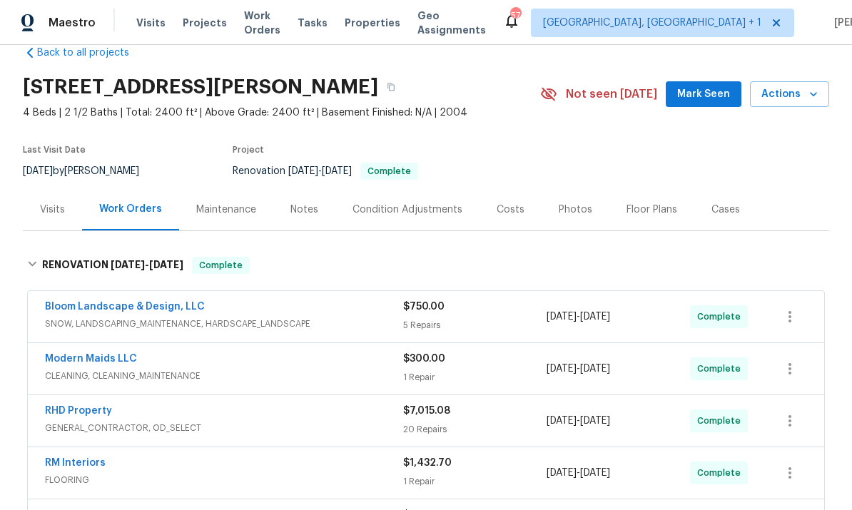
click at [142, 310] on link "Bloom Landscape & Design, LLC" at bounding box center [125, 307] width 160 height 10
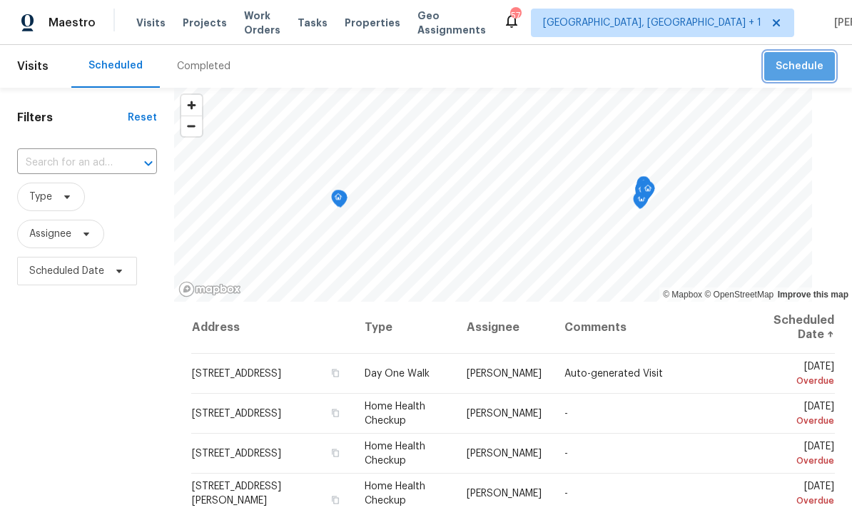
click at [811, 64] on span "Schedule" at bounding box center [800, 67] width 48 height 18
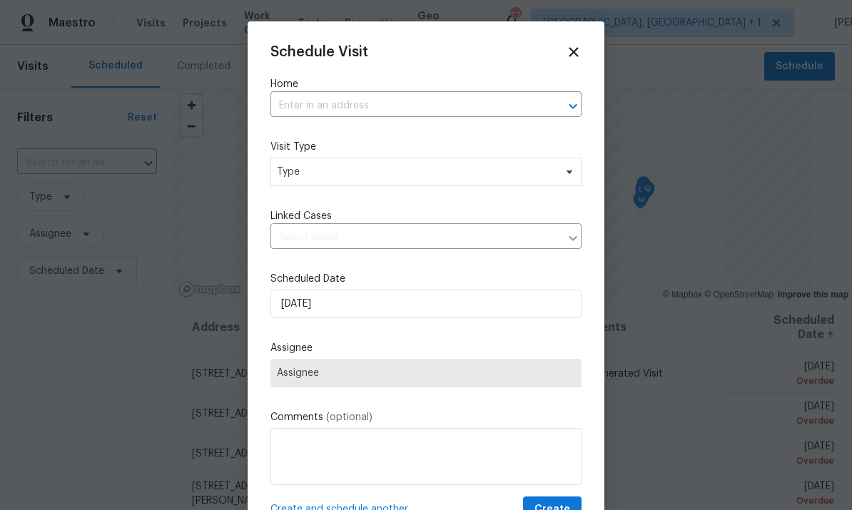
click at [329, 115] on input "text" at bounding box center [406, 106] width 271 height 22
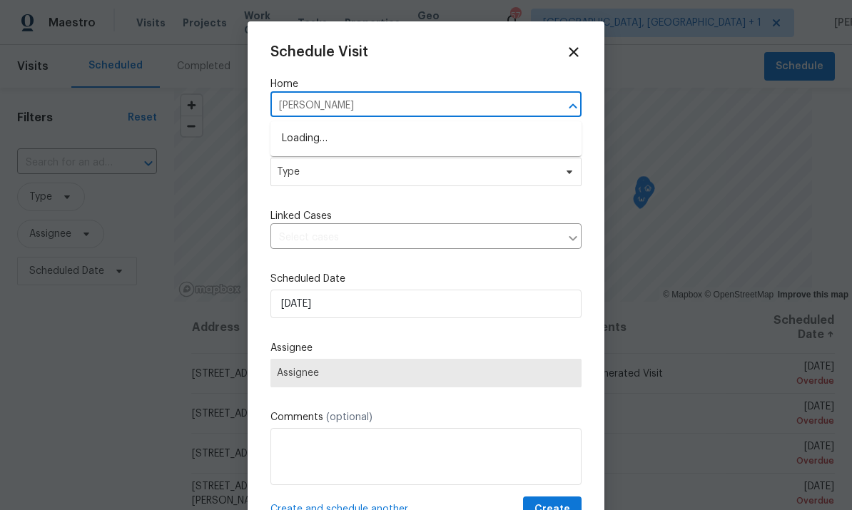
type input "[PERSON_NAME]"
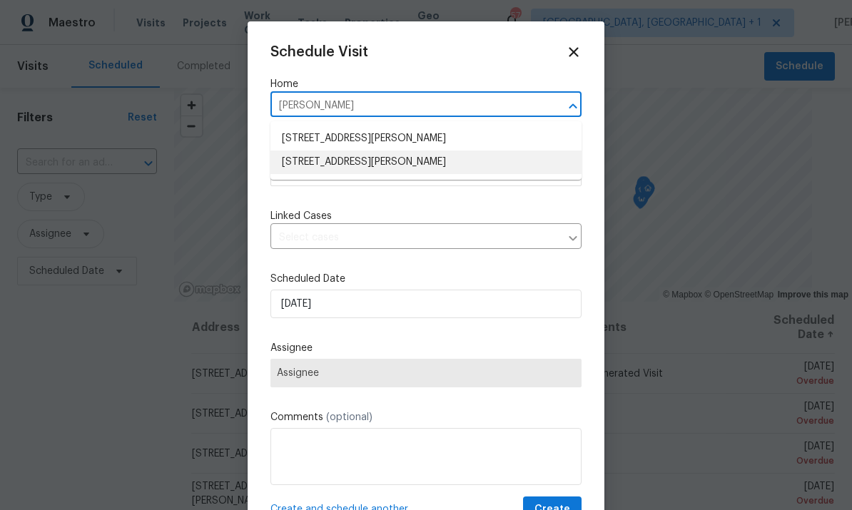
click at [398, 165] on li "[STREET_ADDRESS][PERSON_NAME]" at bounding box center [426, 163] width 311 height 24
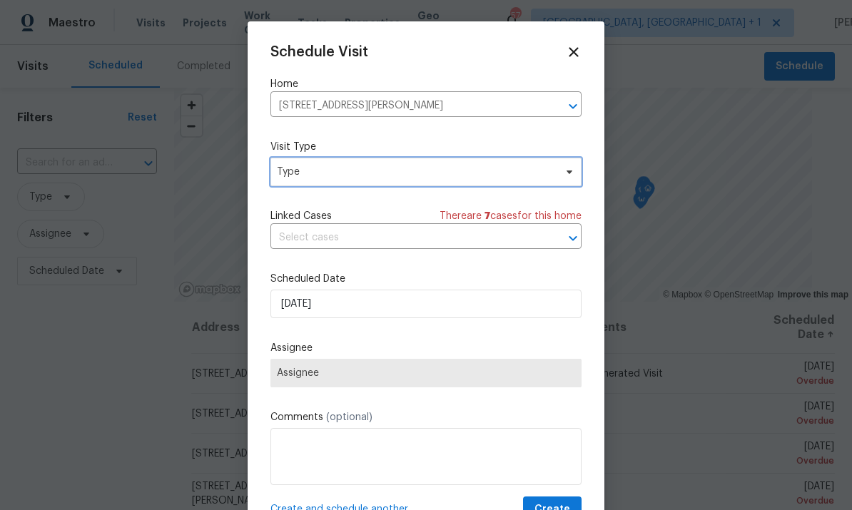
click at [558, 181] on span "Type" at bounding box center [426, 172] width 311 height 29
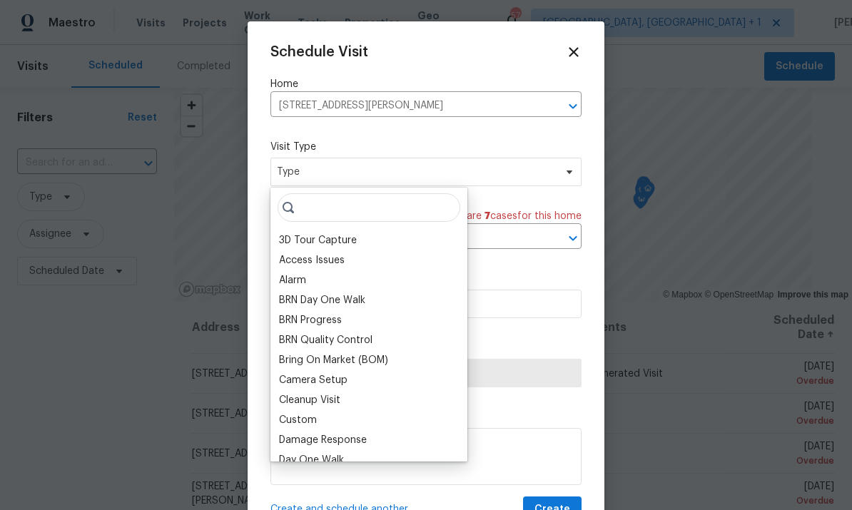
click at [338, 288] on div "Alarm" at bounding box center [369, 281] width 188 height 20
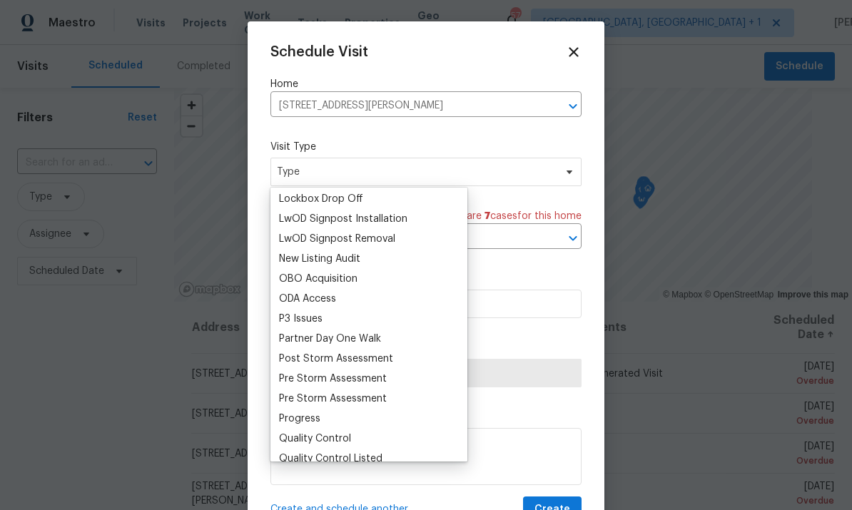
scroll to position [746, 0]
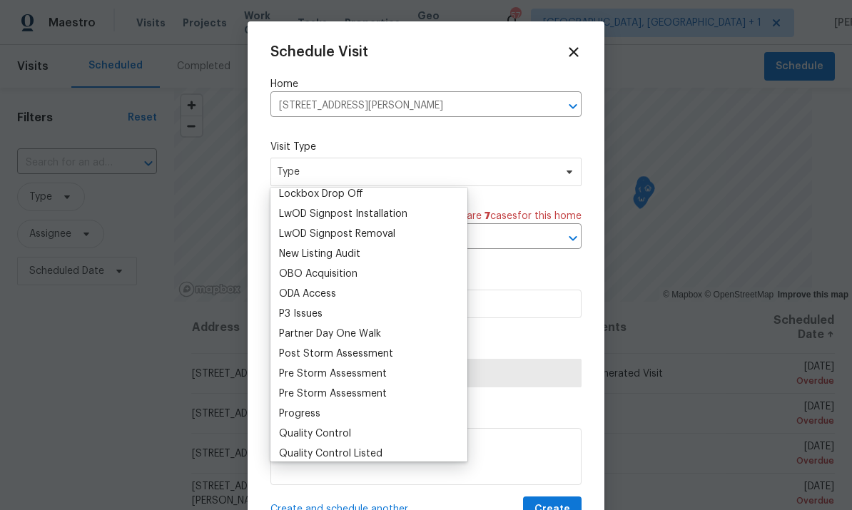
click at [333, 421] on div "Progress" at bounding box center [369, 414] width 188 height 20
click at [319, 418] on div "Progress" at bounding box center [299, 414] width 41 height 14
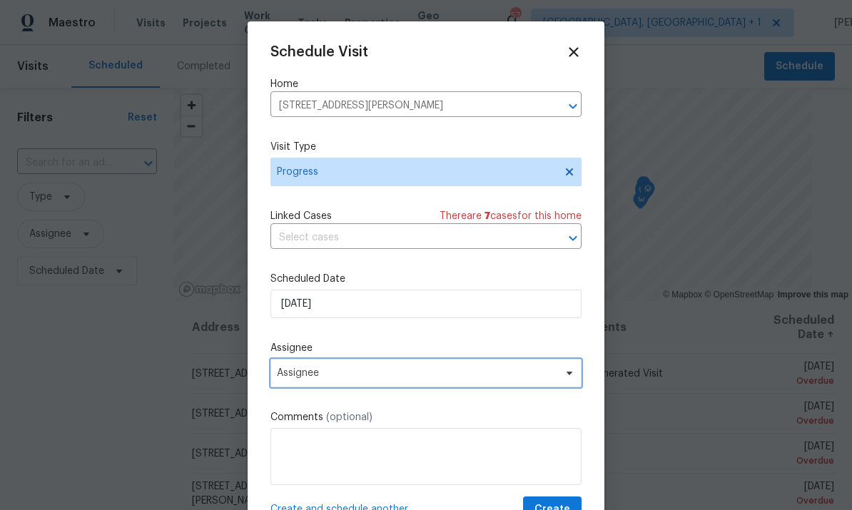
click at [562, 379] on span at bounding box center [568, 373] width 16 height 11
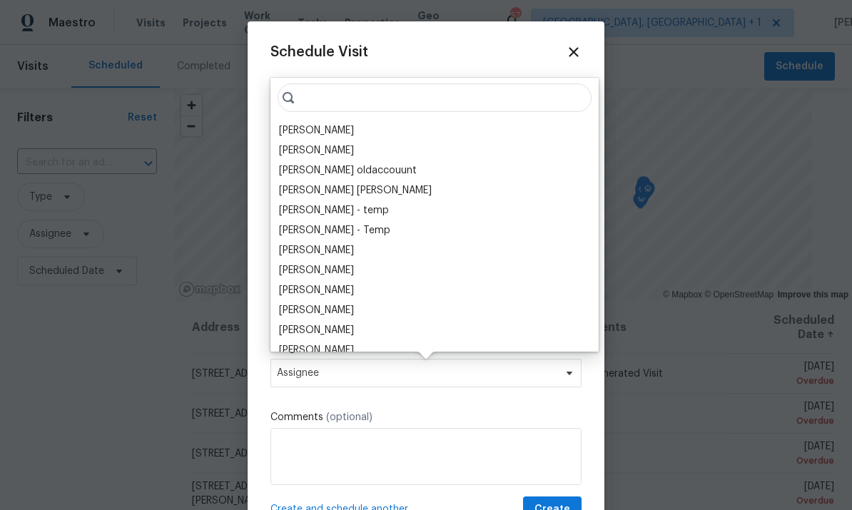
click at [328, 134] on div "[PERSON_NAME]" at bounding box center [316, 131] width 75 height 14
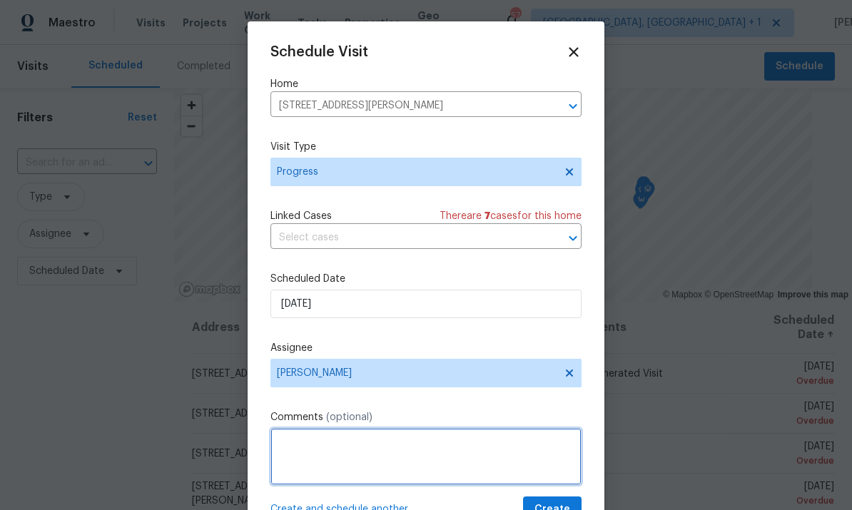
click at [335, 453] on textarea at bounding box center [426, 456] width 311 height 57
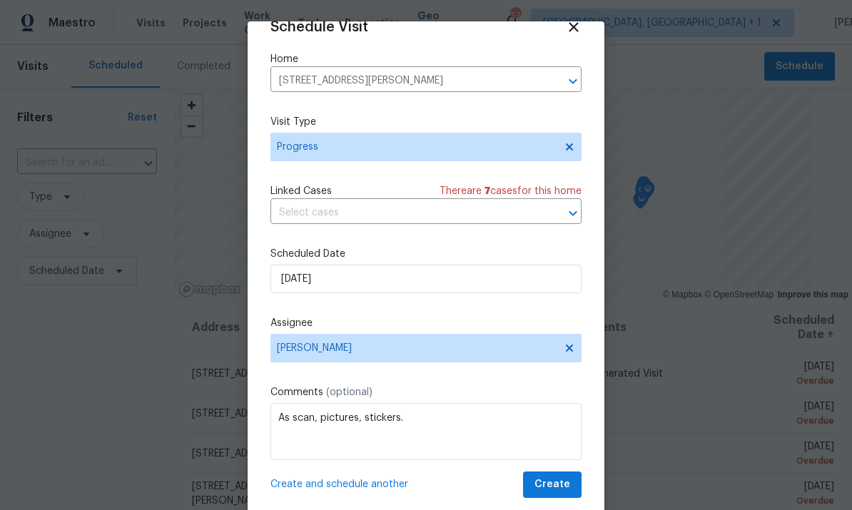
scroll to position [28, 0]
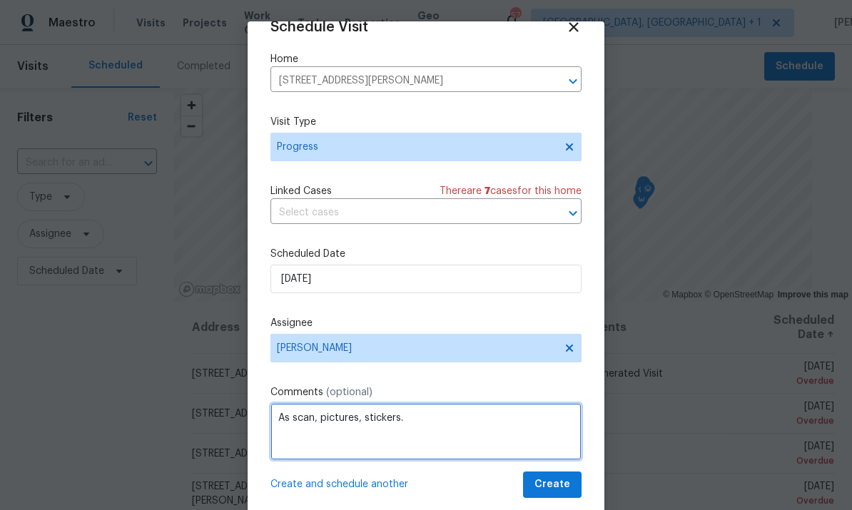
type textarea "As scan, pictures, stickers."
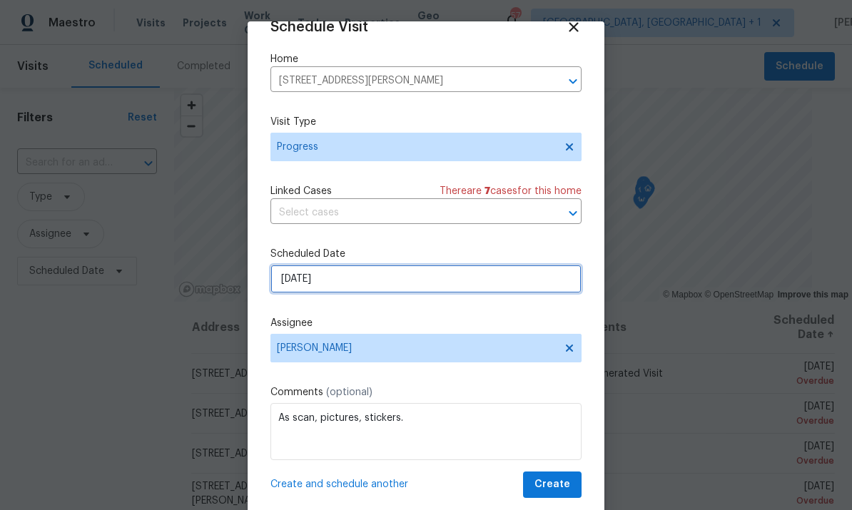
click at [366, 283] on input "[DATE]" at bounding box center [426, 279] width 311 height 29
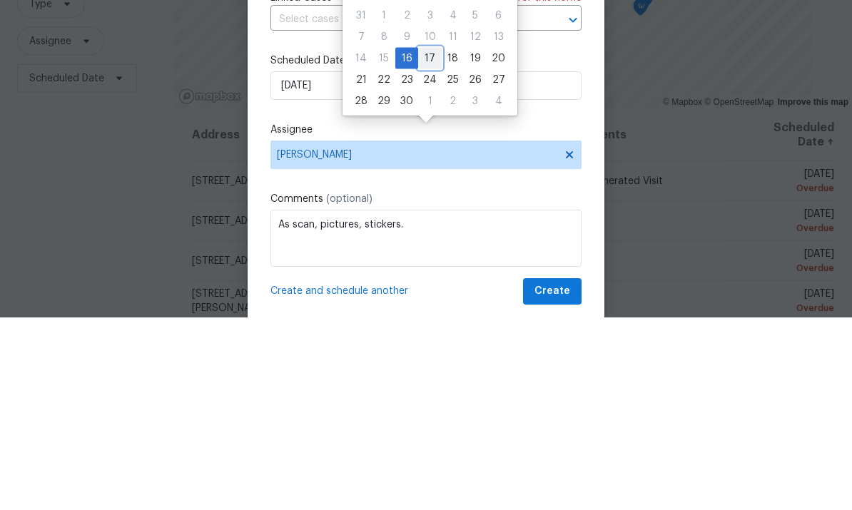
click at [427, 241] on div "17" at bounding box center [430, 251] width 24 height 20
type input "9/17/2025"
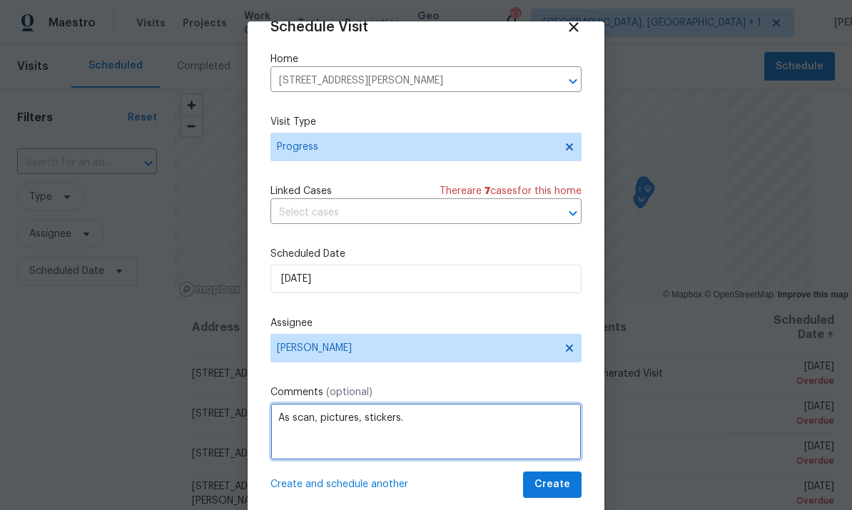
click at [293, 413] on textarea "As scan, pictures, stickers." at bounding box center [426, 431] width 311 height 57
type textarea "AI scan, pictures, stickers."
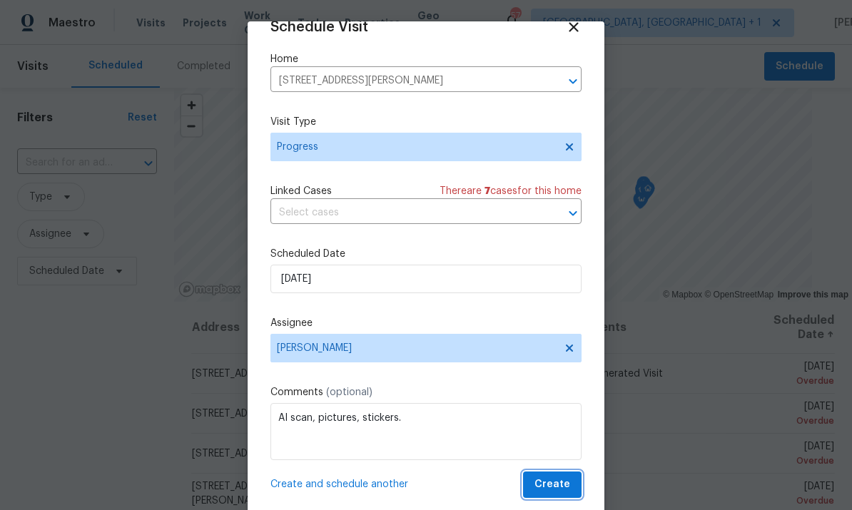
click at [548, 490] on span "Create" at bounding box center [553, 485] width 36 height 18
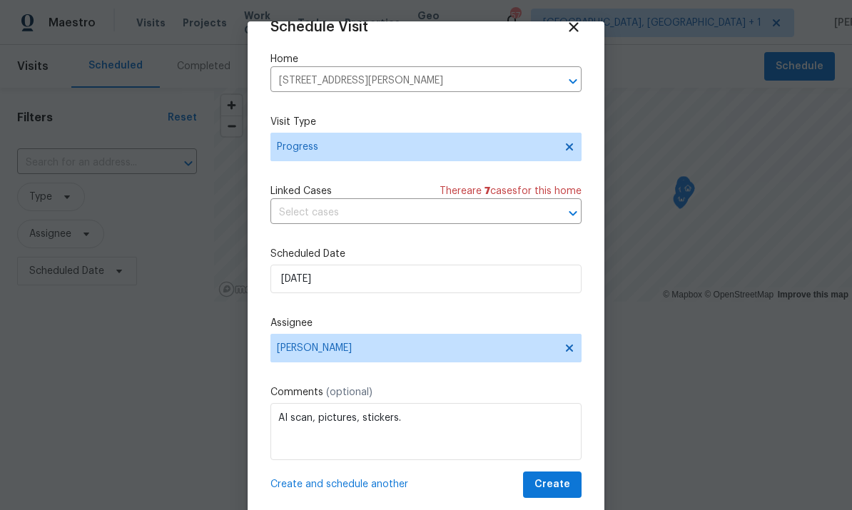
scroll to position [0, 0]
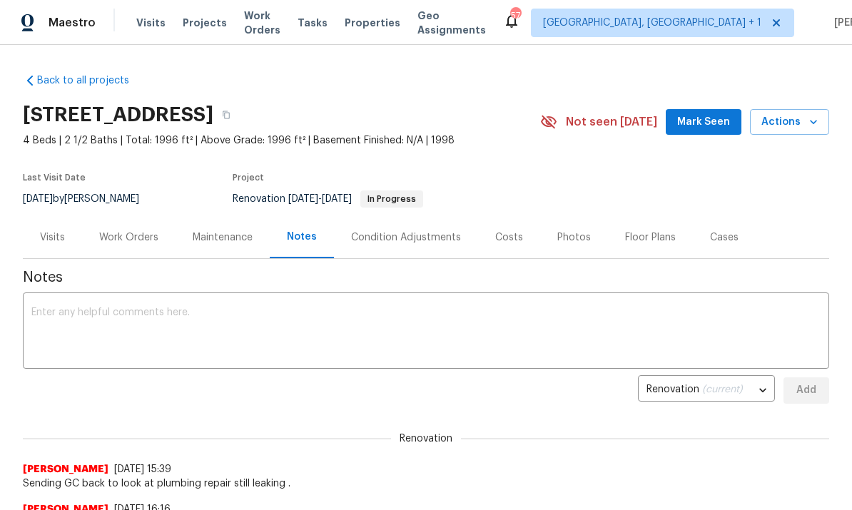
click at [120, 247] on div "Work Orders" at bounding box center [129, 237] width 94 height 42
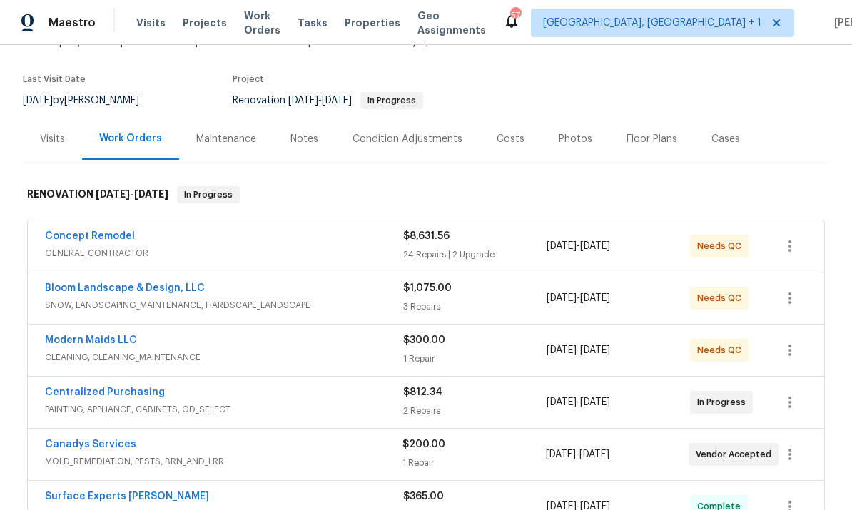
scroll to position [107, 0]
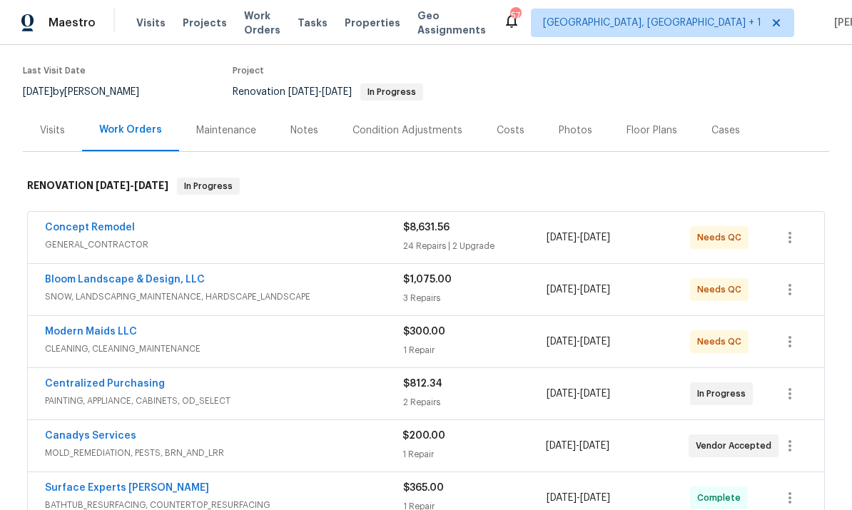
click at [83, 336] on link "Modern Maids LLC" at bounding box center [91, 332] width 92 height 10
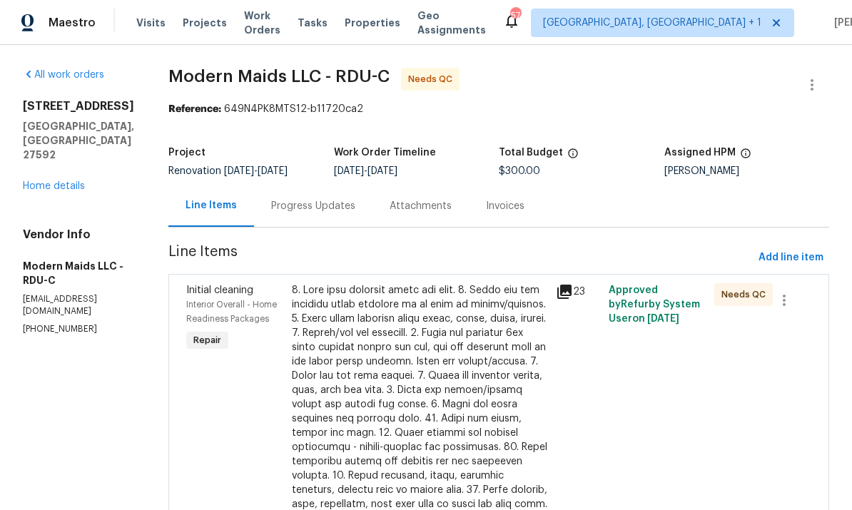
click at [61, 181] on link "Home details" at bounding box center [54, 186] width 62 height 10
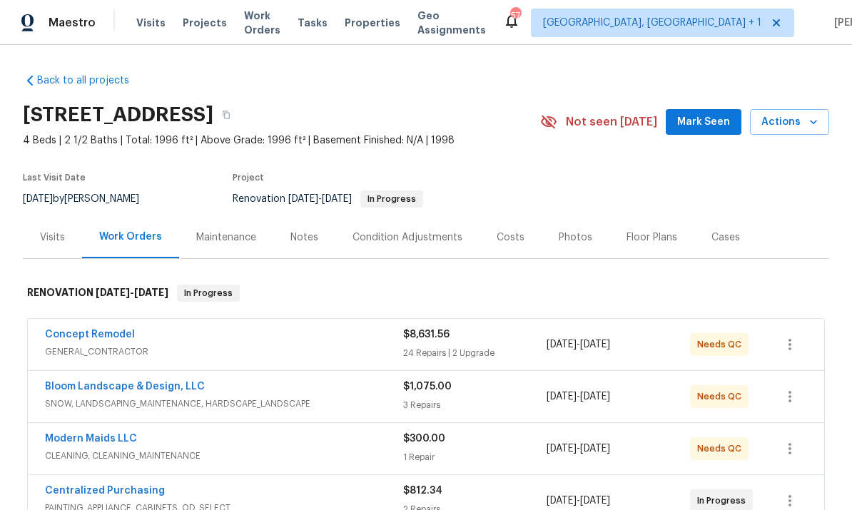
click at [298, 236] on div "Notes" at bounding box center [305, 238] width 28 height 14
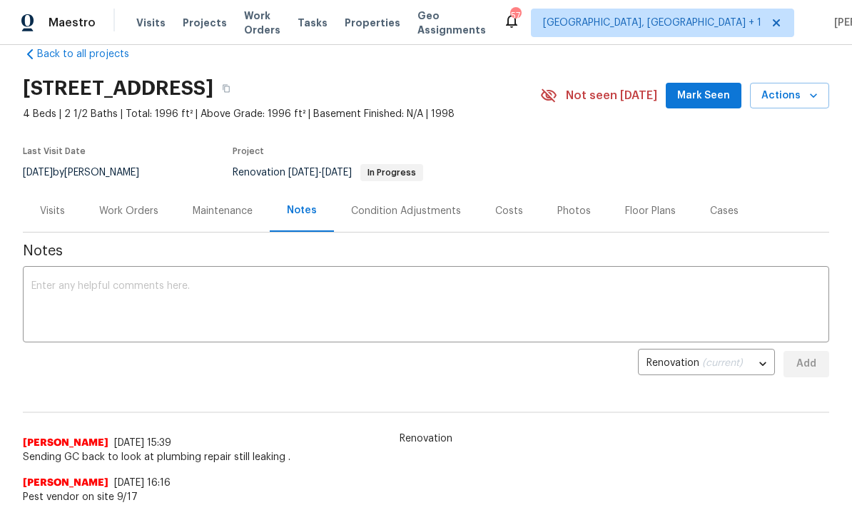
scroll to position [13, 0]
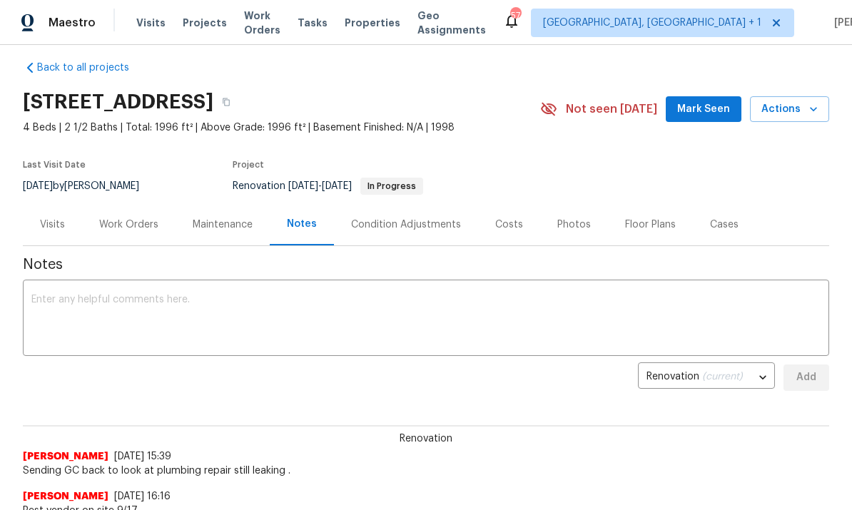
click at [136, 226] on div "Work Orders" at bounding box center [128, 225] width 59 height 14
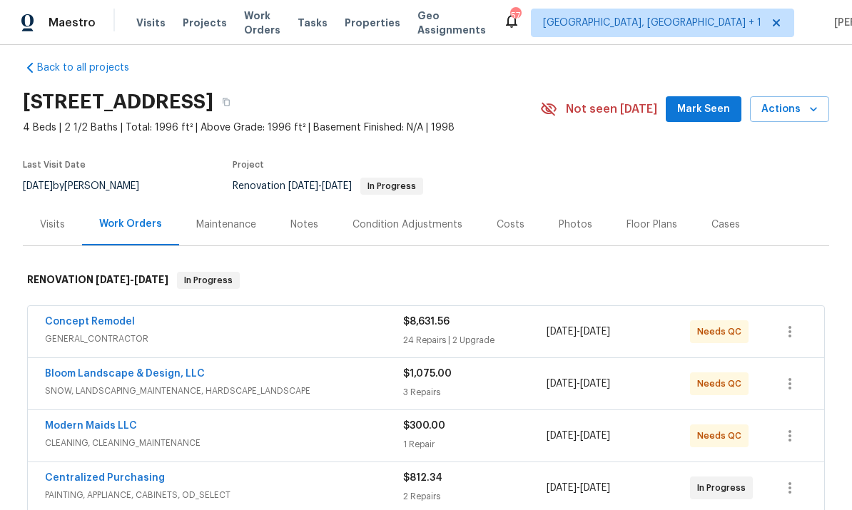
click at [121, 427] on link "Modern Maids LLC" at bounding box center [91, 426] width 92 height 10
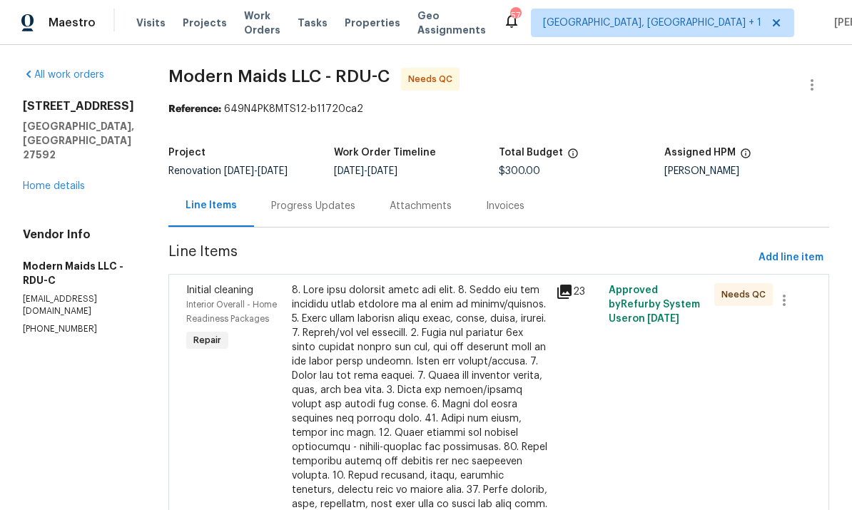
click at [414, 376] on div at bounding box center [420, 468] width 256 height 371
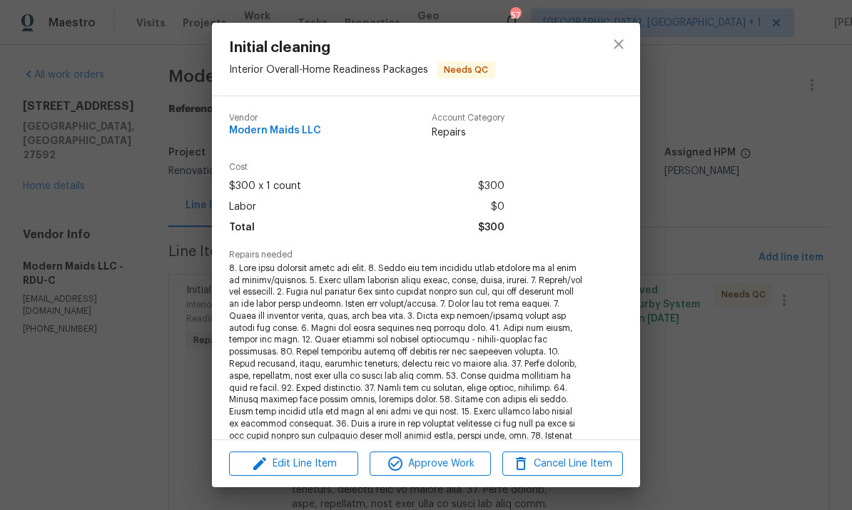
click at [457, 328] on span at bounding box center [406, 359] width 355 height 192
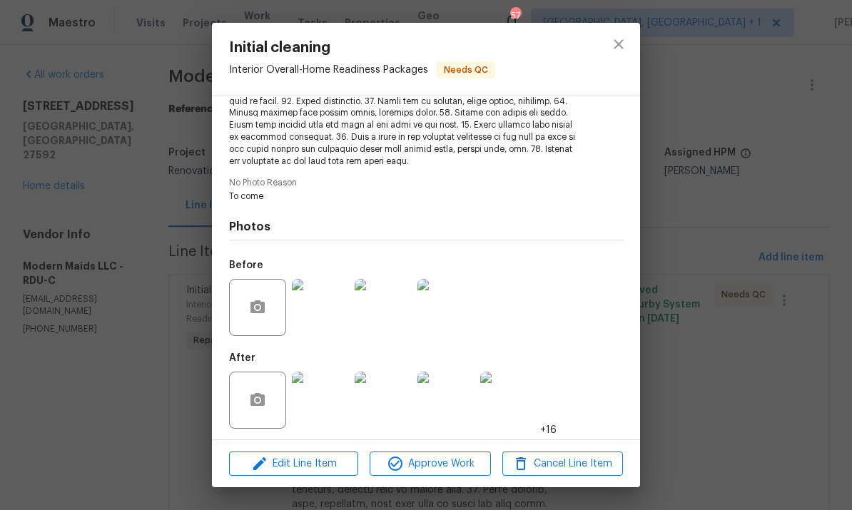
scroll to position [286, 0]
click at [322, 397] on img at bounding box center [320, 401] width 57 height 57
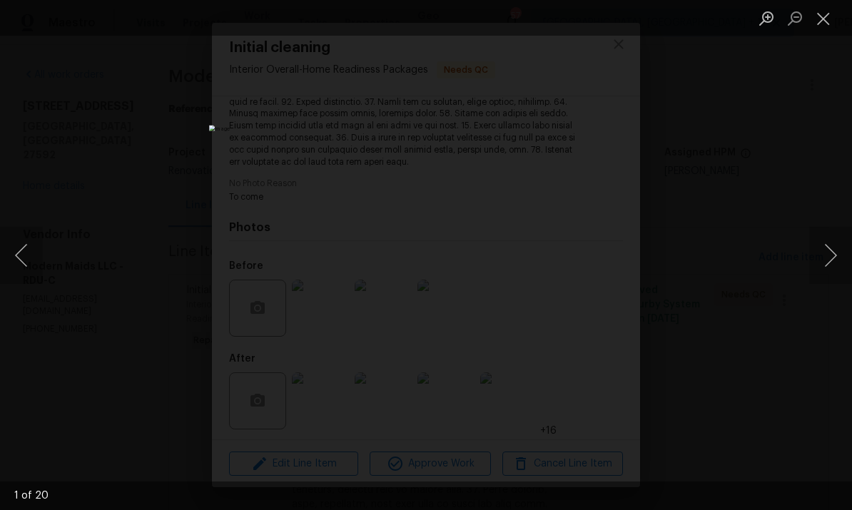
click at [843, 253] on button "Next image" at bounding box center [831, 255] width 43 height 57
click at [841, 253] on button "Next image" at bounding box center [831, 255] width 43 height 57
click at [844, 252] on button "Next image" at bounding box center [831, 255] width 43 height 57
click at [843, 253] on button "Next image" at bounding box center [831, 255] width 43 height 57
click at [837, 256] on button "Next image" at bounding box center [831, 255] width 43 height 57
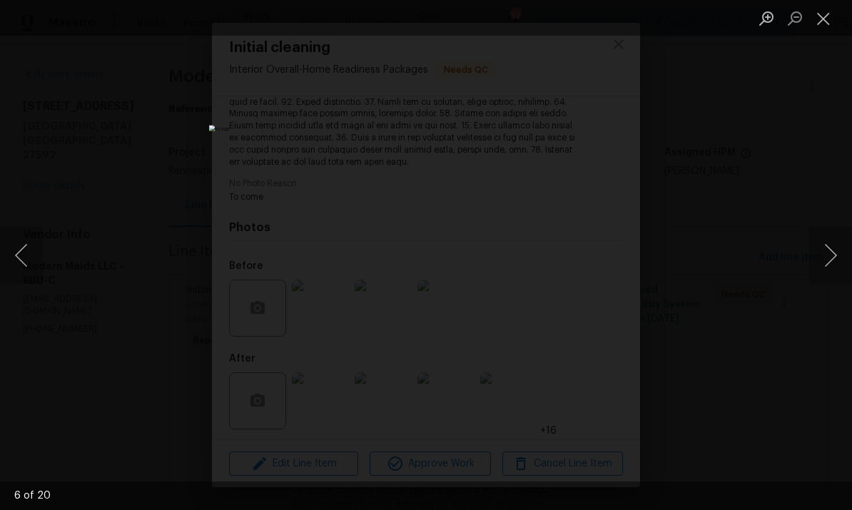
click at [835, 257] on button "Next image" at bounding box center [831, 255] width 43 height 57
click at [842, 255] on button "Next image" at bounding box center [831, 255] width 43 height 57
click at [840, 258] on button "Next image" at bounding box center [831, 255] width 43 height 57
click at [843, 257] on button "Next image" at bounding box center [831, 255] width 43 height 57
click at [845, 256] on button "Next image" at bounding box center [831, 255] width 43 height 57
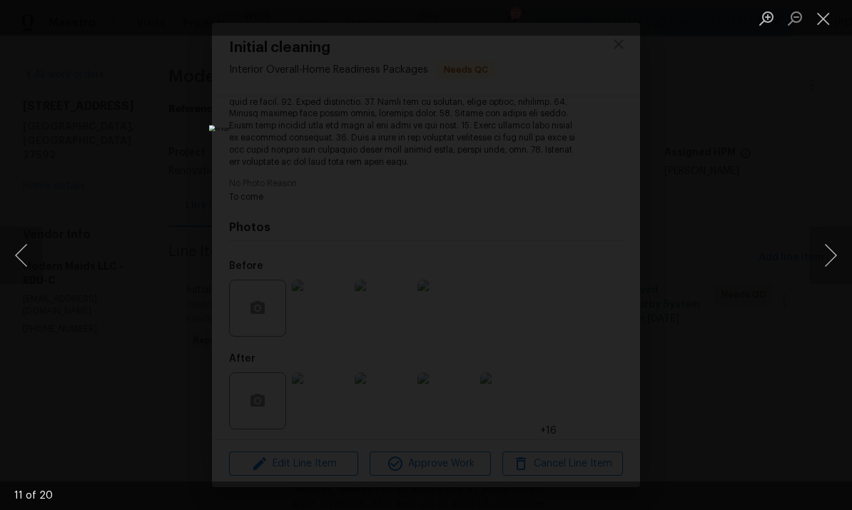
click at [845, 258] on button "Next image" at bounding box center [831, 255] width 43 height 57
click at [845, 259] on button "Next image" at bounding box center [831, 255] width 43 height 57
click at [845, 261] on button "Next image" at bounding box center [831, 255] width 43 height 57
click at [846, 259] on button "Next image" at bounding box center [831, 255] width 43 height 57
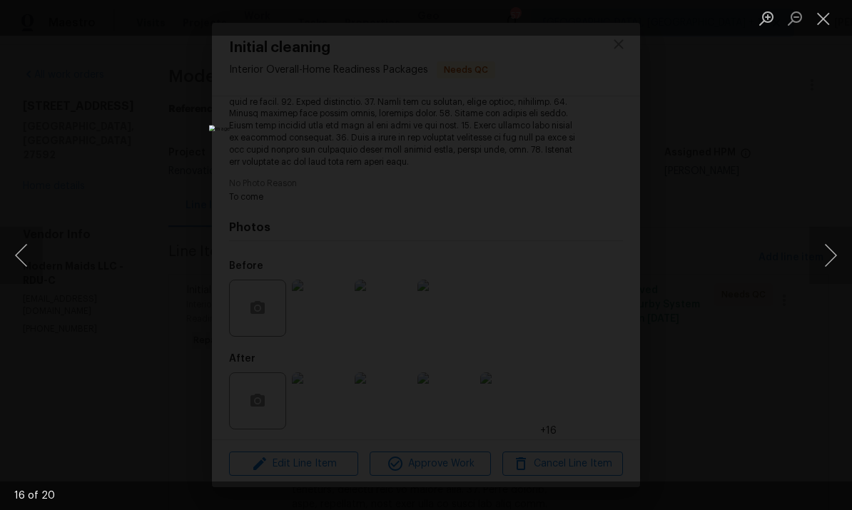
click at [844, 263] on button "Next image" at bounding box center [831, 255] width 43 height 57
click at [845, 264] on button "Next image" at bounding box center [831, 255] width 43 height 57
click at [849, 262] on button "Next image" at bounding box center [831, 255] width 43 height 57
click at [834, 215] on div "Lightbox" at bounding box center [426, 255] width 852 height 510
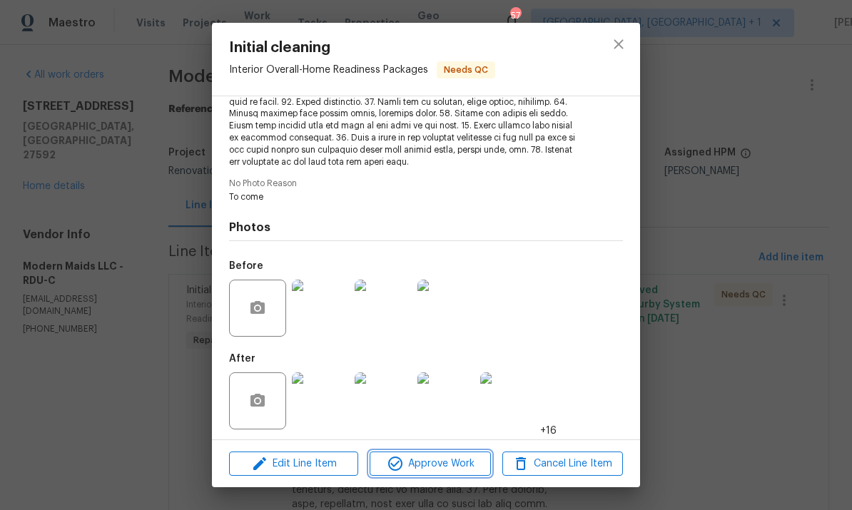
click at [455, 459] on span "Approve Work" at bounding box center [430, 464] width 112 height 18
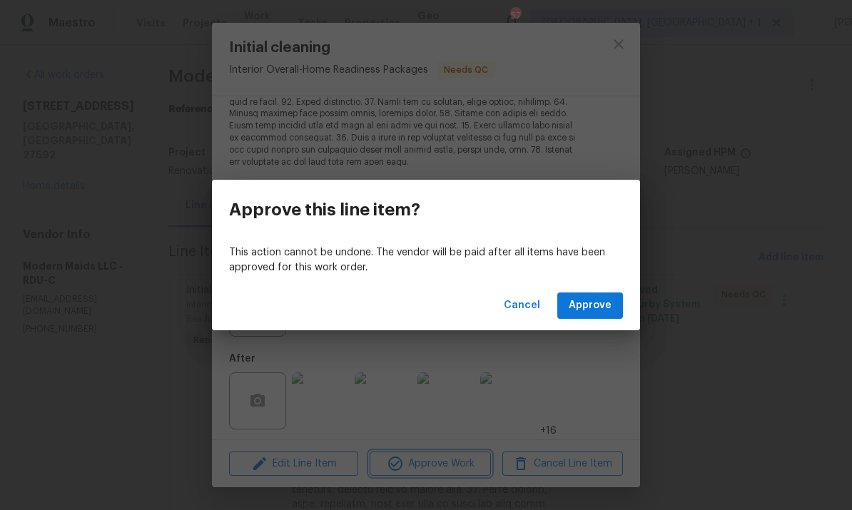
click at [721, 322] on div "Approve this line item? This action cannot be undone. The vendor will be paid a…" at bounding box center [426, 255] width 852 height 510
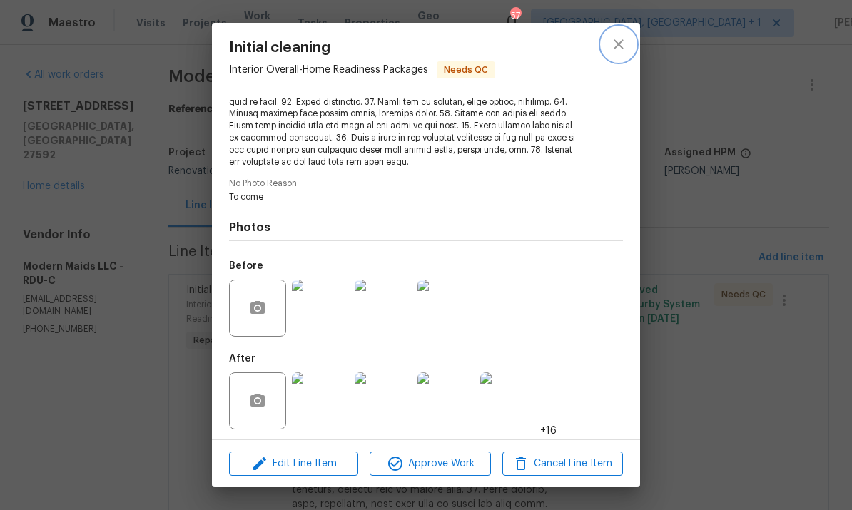
click at [618, 44] on icon "close" at bounding box center [618, 43] width 9 height 9
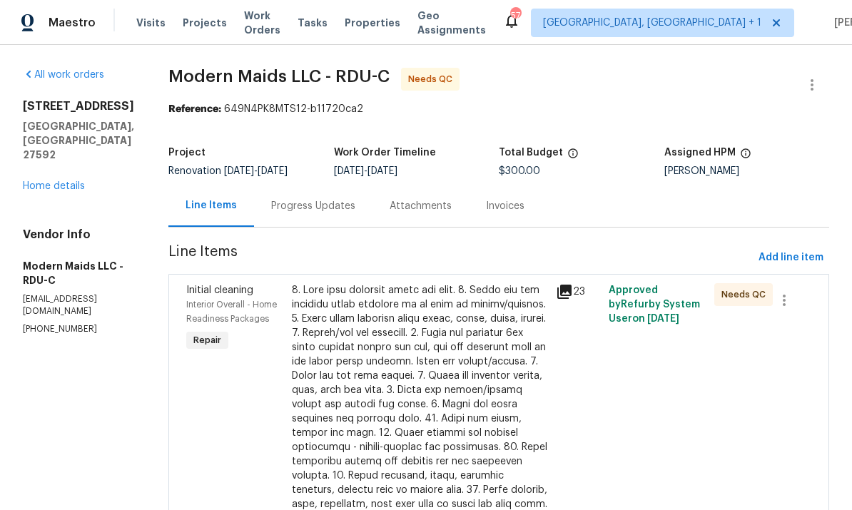
click at [61, 181] on link "Home details" at bounding box center [54, 186] width 62 height 10
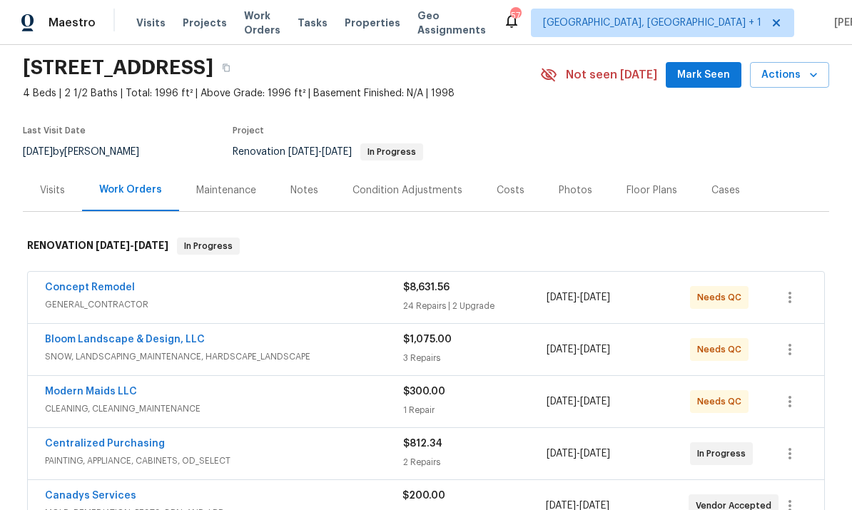
scroll to position [103, 0]
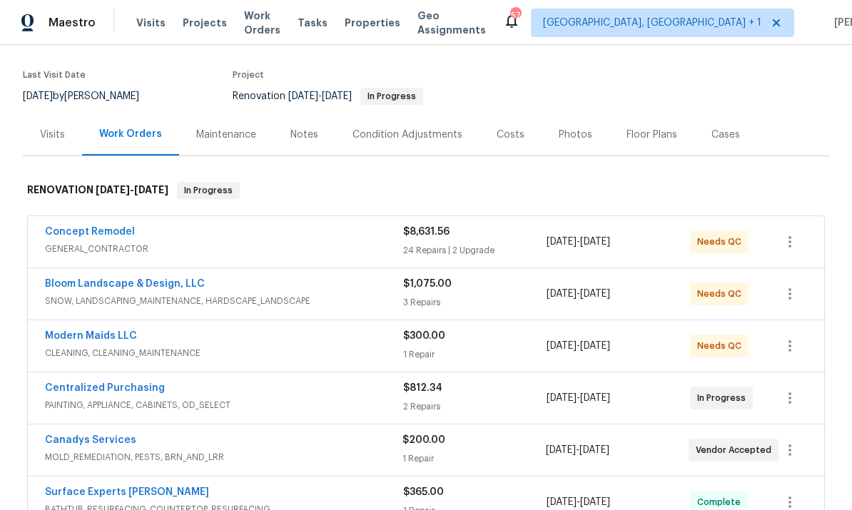
click at [301, 133] on div "Notes" at bounding box center [305, 135] width 28 height 14
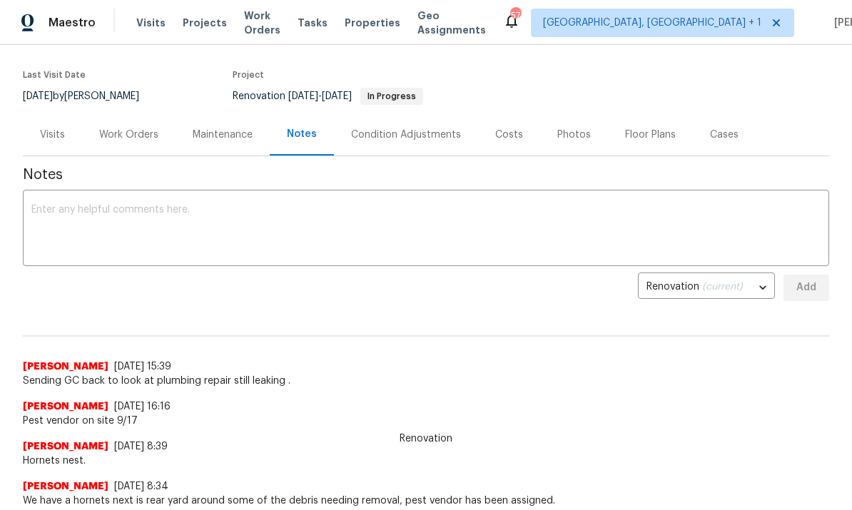
scroll to position [49, 0]
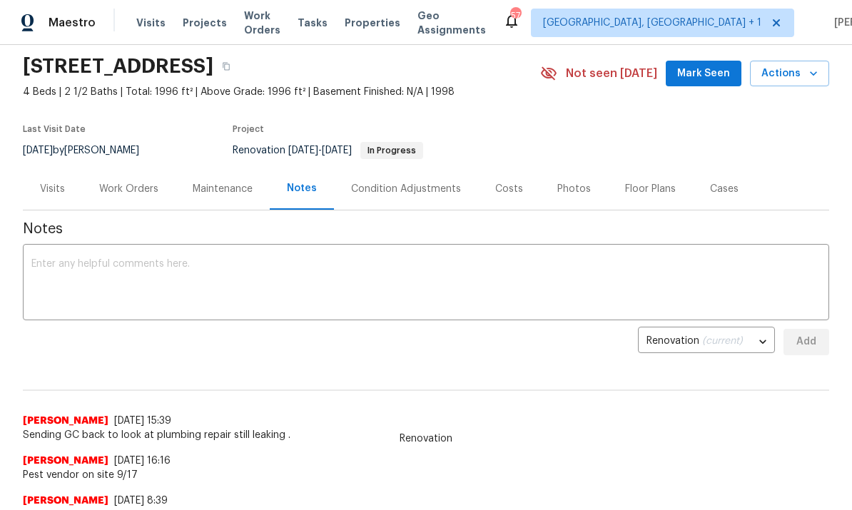
click at [143, 191] on div "Work Orders" at bounding box center [128, 189] width 59 height 14
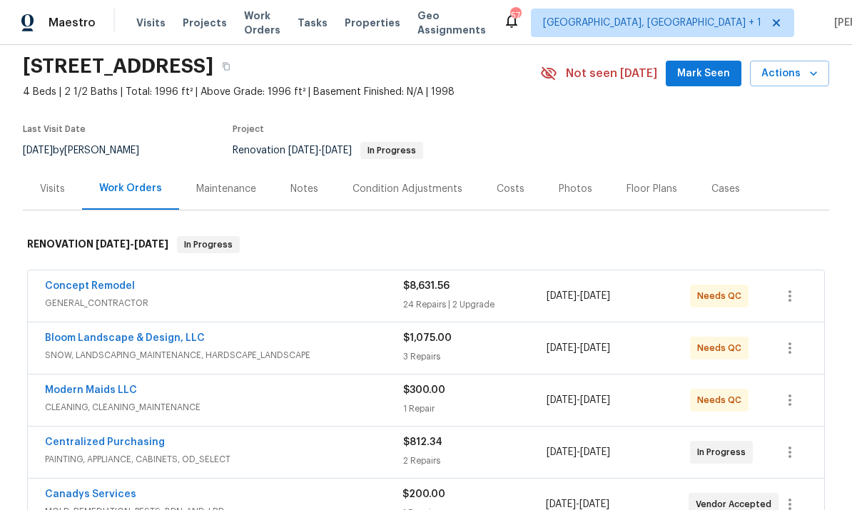
click at [103, 285] on link "Concept Remodel" at bounding box center [90, 286] width 90 height 10
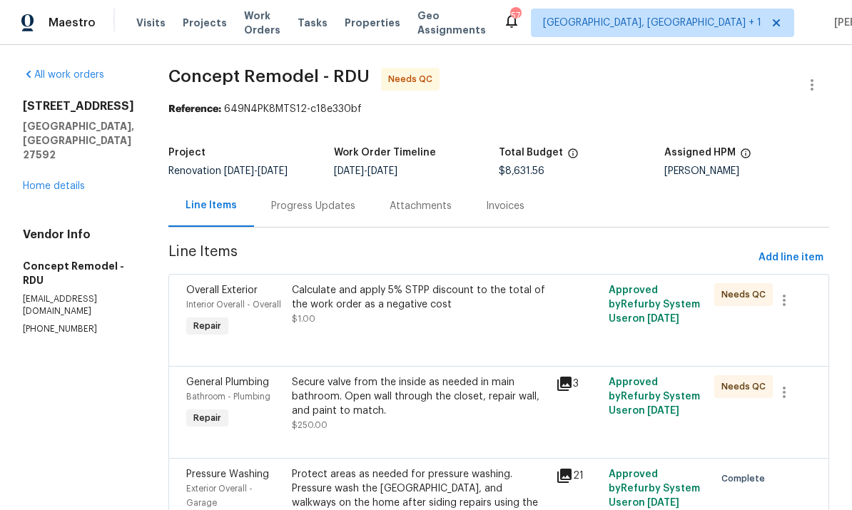
click at [289, 201] on div "Progress Updates" at bounding box center [313, 206] width 84 height 14
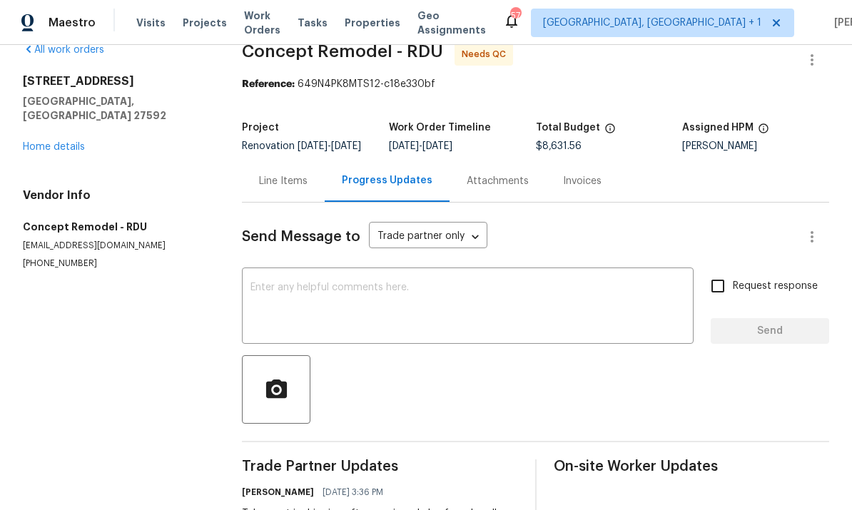
scroll to position [11, 0]
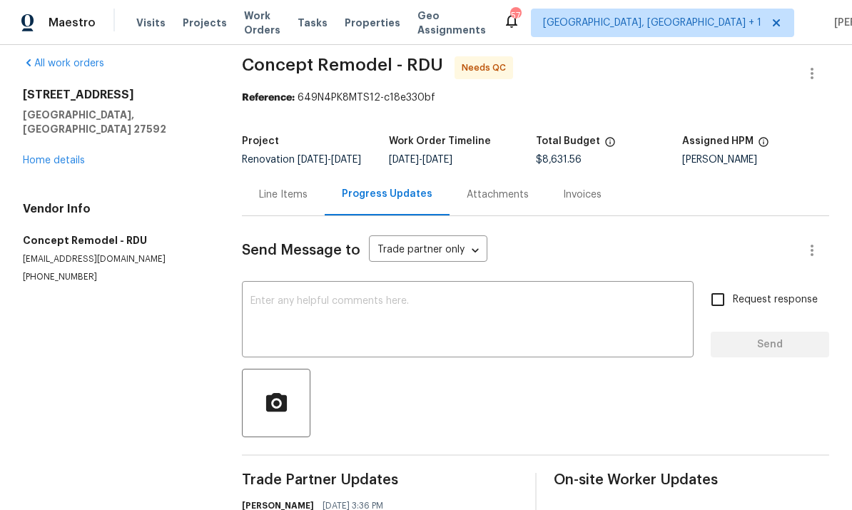
click at [69, 156] on link "Home details" at bounding box center [54, 161] width 62 height 10
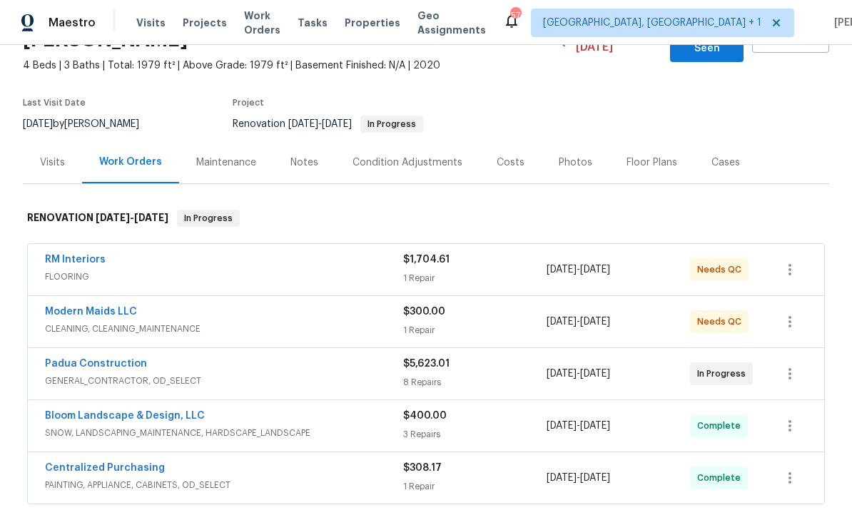
scroll to position [106, 0]
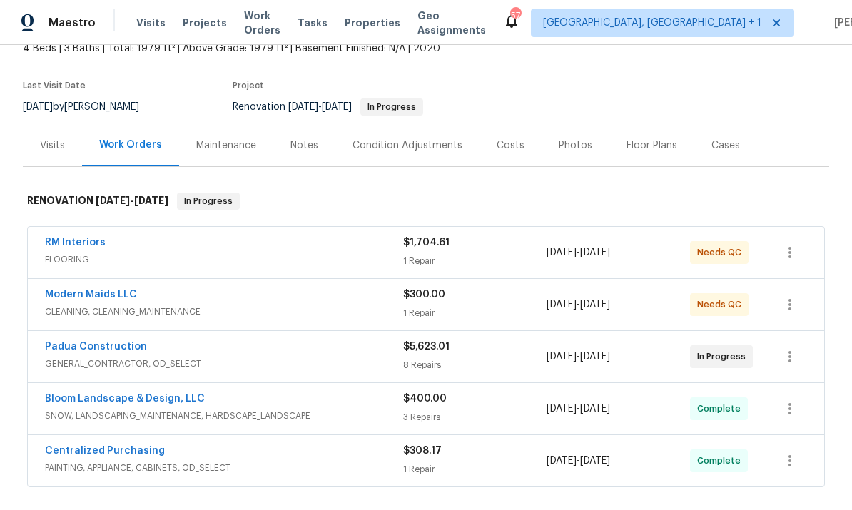
click at [99, 342] on link "Padua Construction" at bounding box center [96, 347] width 102 height 10
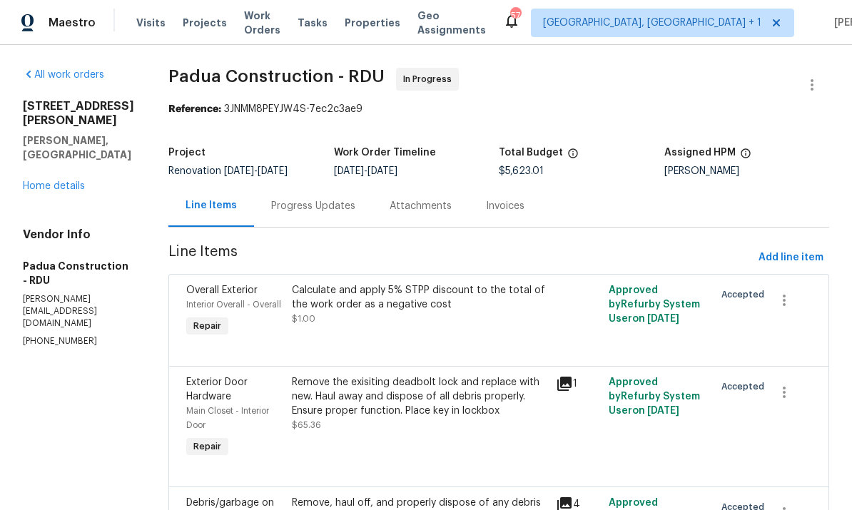
click at [276, 211] on div "Progress Updates" at bounding box center [313, 206] width 84 height 14
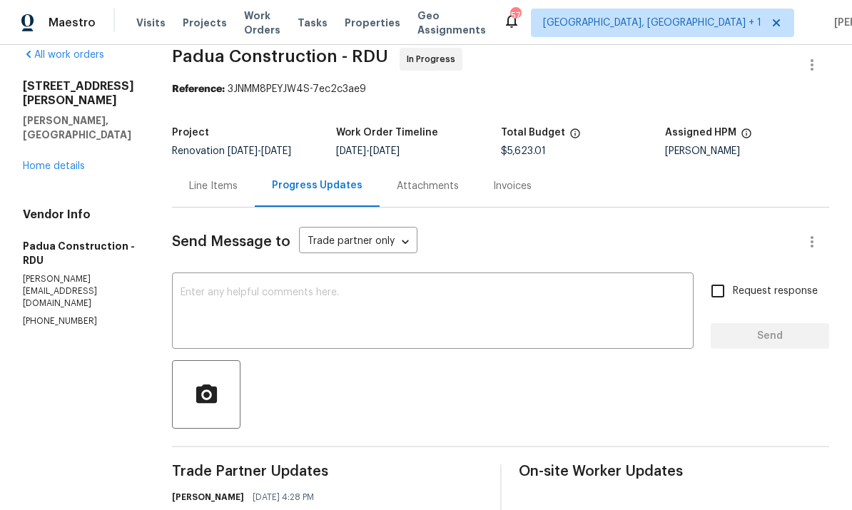
scroll to position [16, 0]
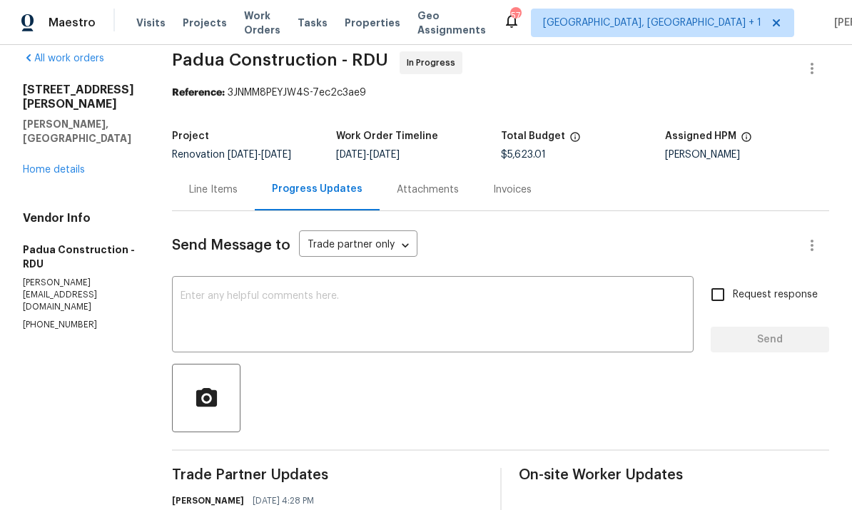
click at [60, 165] on link "Home details" at bounding box center [54, 170] width 62 height 10
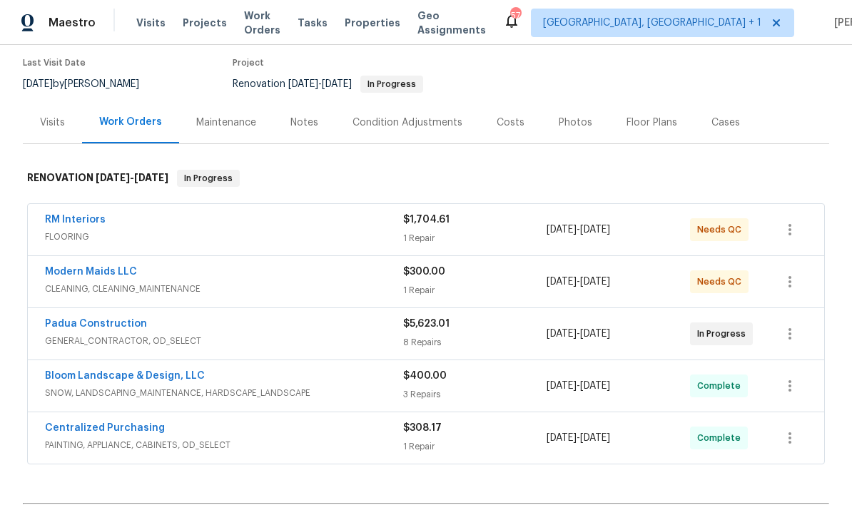
scroll to position [130, 0]
click at [114, 256] on div "Modern Maids LLC CLEANING, CLEANING_MAINTENANCE $300.00 1 Repair [DATE] - [DATE…" at bounding box center [426, 281] width 797 height 51
click at [107, 266] on link "Modern Maids LLC" at bounding box center [91, 271] width 92 height 10
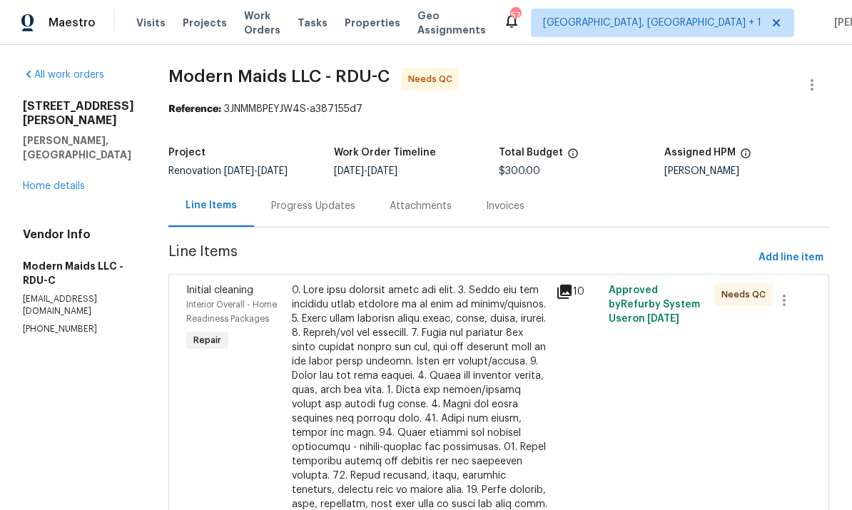
click at [442, 406] on div at bounding box center [420, 476] width 256 height 386
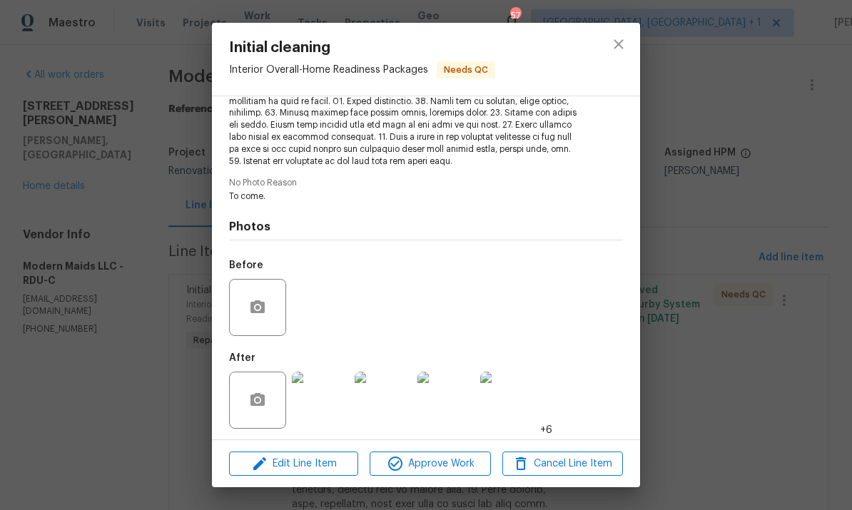
scroll to position [286, 0]
click at [328, 403] on img at bounding box center [320, 401] width 57 height 57
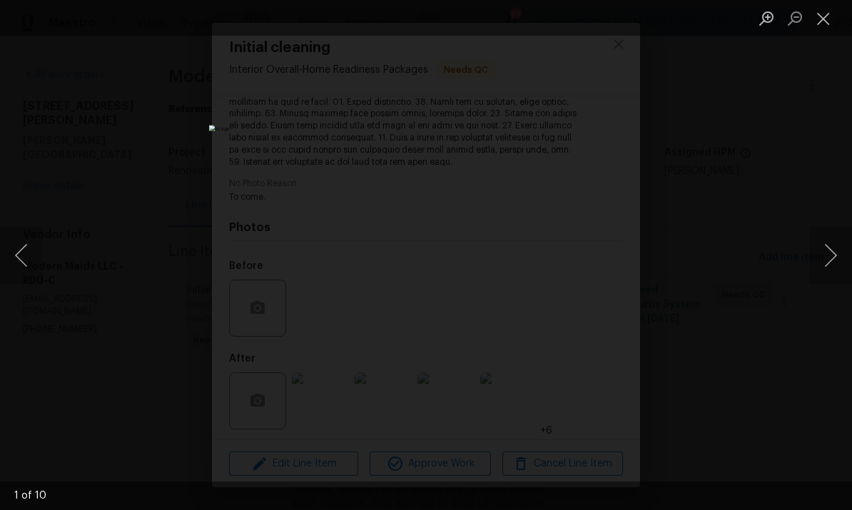
click at [833, 251] on button "Next image" at bounding box center [831, 255] width 43 height 57
click at [835, 243] on button "Next image" at bounding box center [831, 255] width 43 height 57
click at [836, 248] on button "Next image" at bounding box center [831, 255] width 43 height 57
click at [835, 253] on button "Next image" at bounding box center [831, 255] width 43 height 57
click at [833, 256] on button "Next image" at bounding box center [831, 255] width 43 height 57
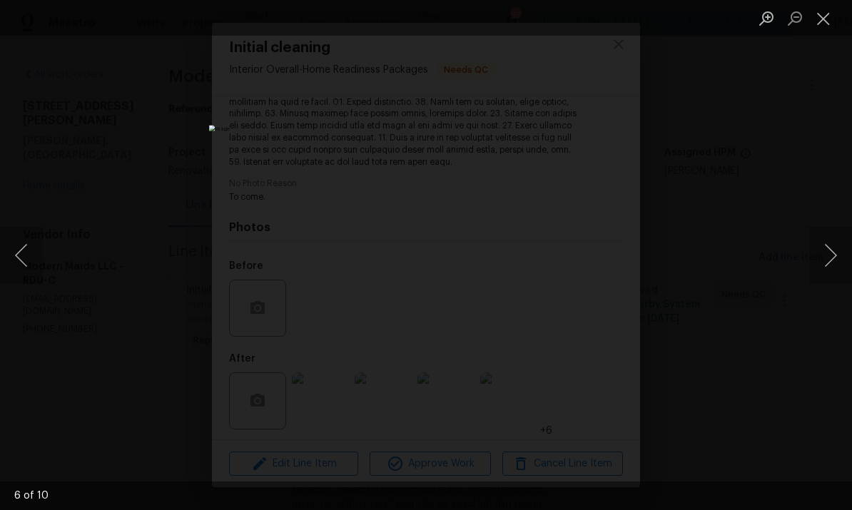
click at [835, 255] on button "Next image" at bounding box center [831, 255] width 43 height 57
click at [836, 255] on button "Next image" at bounding box center [831, 255] width 43 height 57
click at [837, 256] on button "Next image" at bounding box center [831, 255] width 43 height 57
click at [844, 256] on button "Next image" at bounding box center [831, 255] width 43 height 57
click at [831, 198] on div "Lightbox" at bounding box center [426, 255] width 852 height 510
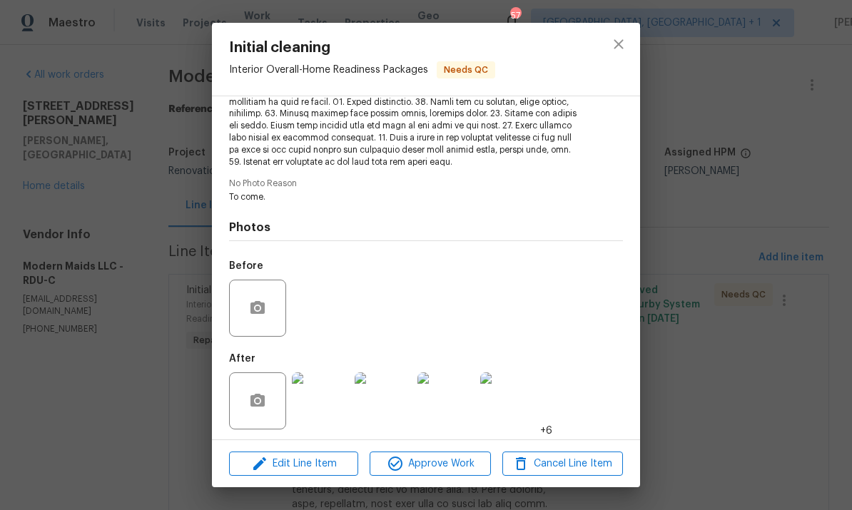
click at [821, 334] on div "Initial cleaning Interior Overall - Home Readiness Packages Needs QC Vendor Mod…" at bounding box center [426, 255] width 852 height 510
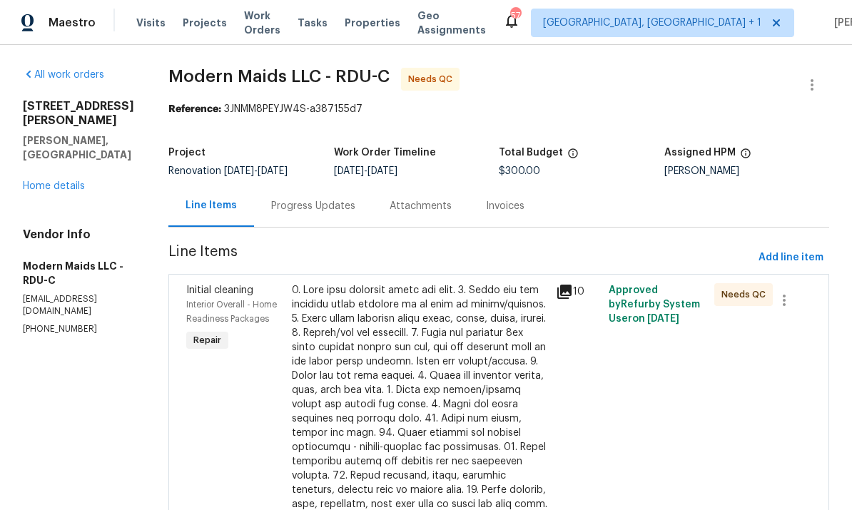
click at [457, 368] on div at bounding box center [420, 476] width 256 height 386
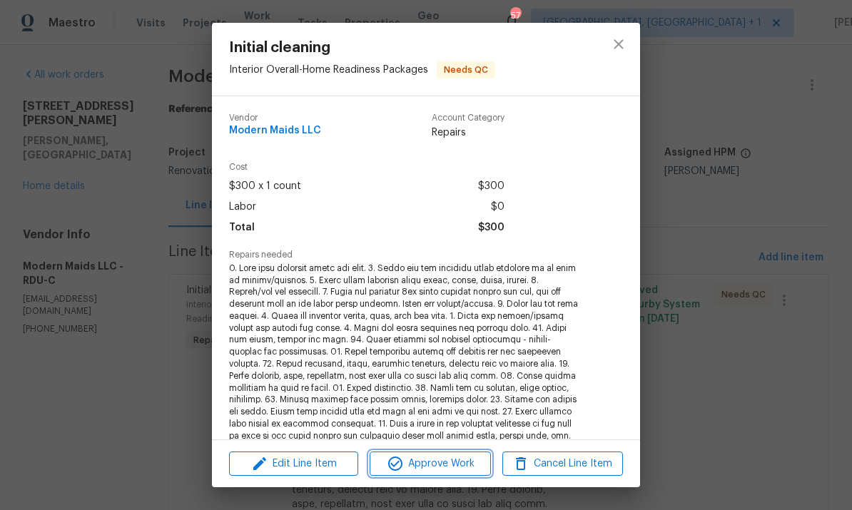
click at [441, 456] on span "Approve Work" at bounding box center [430, 464] width 112 height 18
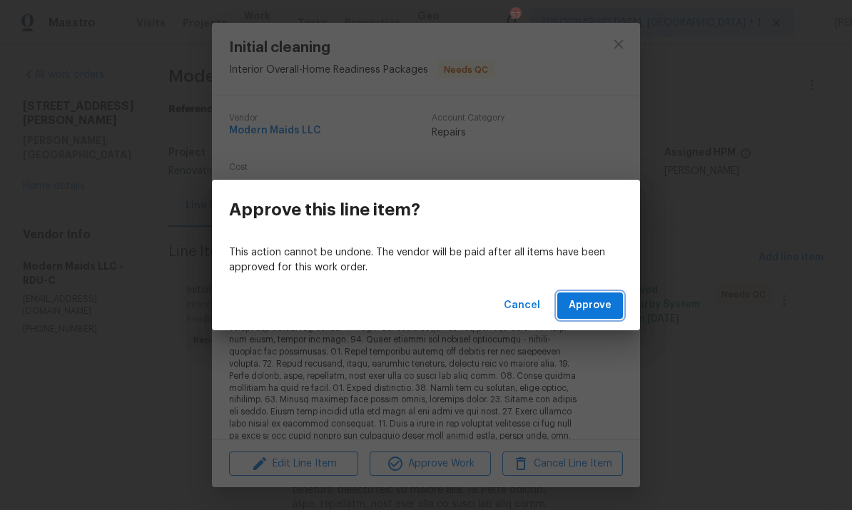
click at [599, 301] on span "Approve" at bounding box center [590, 306] width 43 height 18
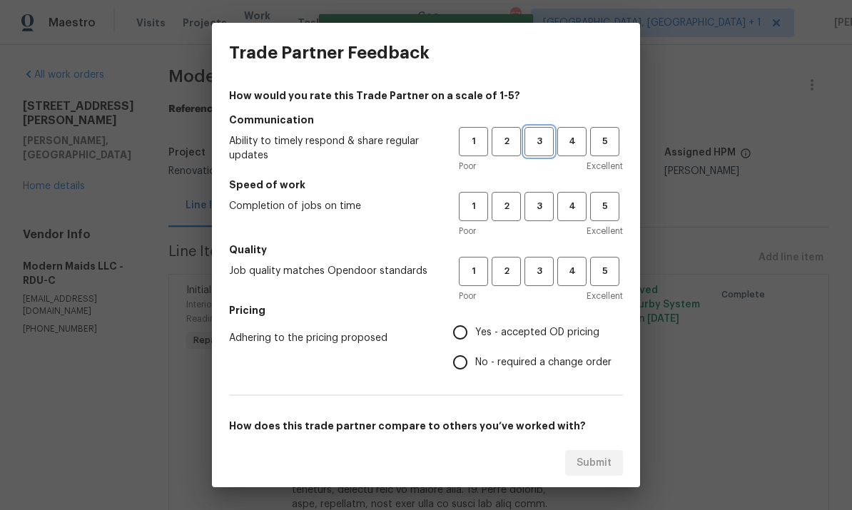
click at [542, 144] on span "3" at bounding box center [539, 142] width 26 height 16
click at [550, 208] on span "3" at bounding box center [539, 206] width 26 height 16
click at [573, 266] on span "4" at bounding box center [572, 271] width 26 height 16
click at [468, 336] on input "Yes - accepted OD pricing" at bounding box center [460, 333] width 30 height 30
radio input "true"
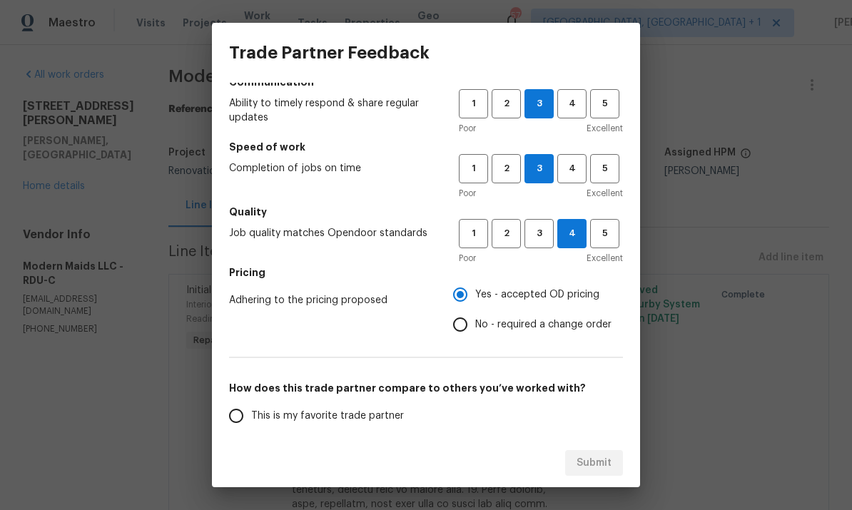
scroll to position [100, 0]
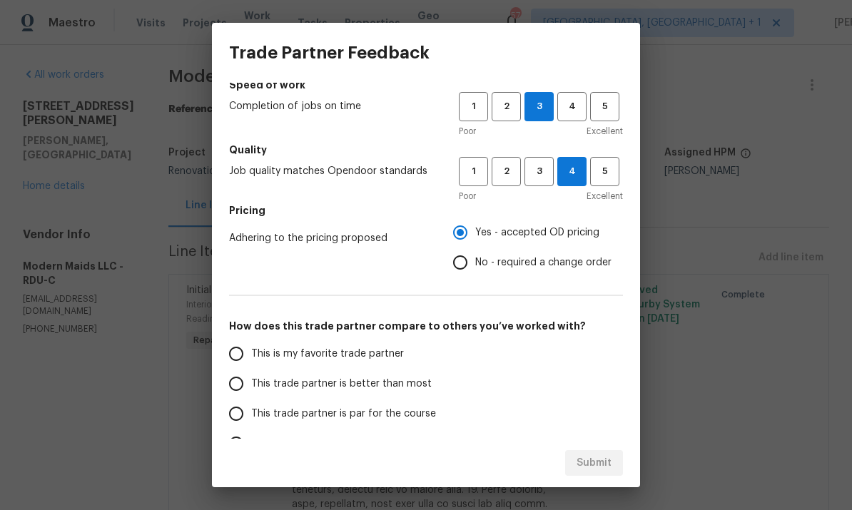
click at [240, 416] on input "This trade partner is par for the course" at bounding box center [236, 414] width 30 height 30
click at [599, 459] on span "Submit" at bounding box center [594, 464] width 35 height 18
radio input "true"
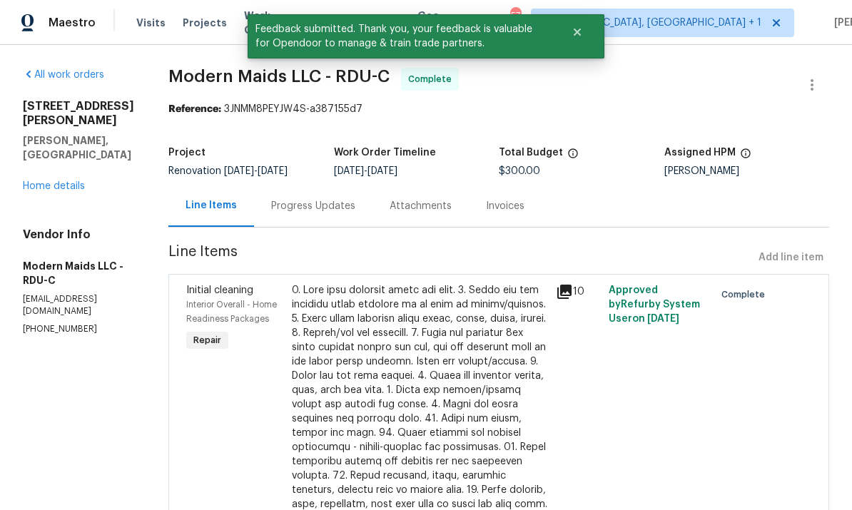
click at [74, 181] on link "Home details" at bounding box center [54, 186] width 62 height 10
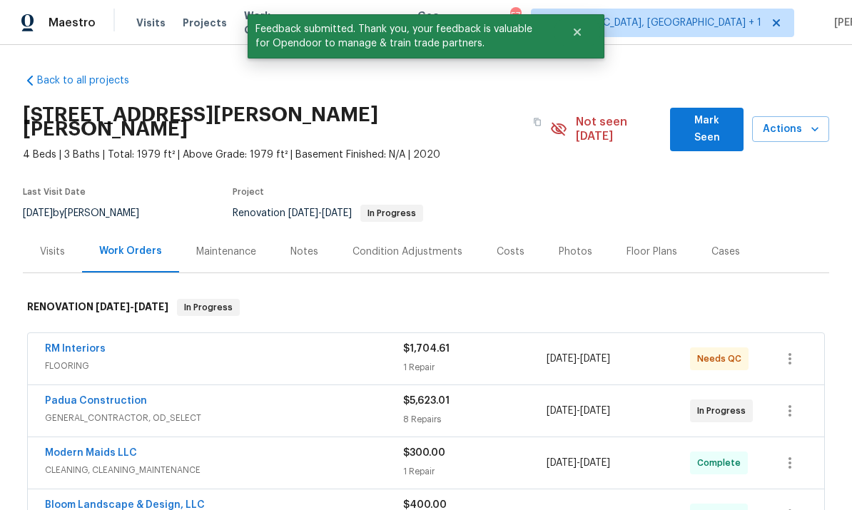
click at [81, 344] on link "RM Interiors" at bounding box center [75, 349] width 61 height 10
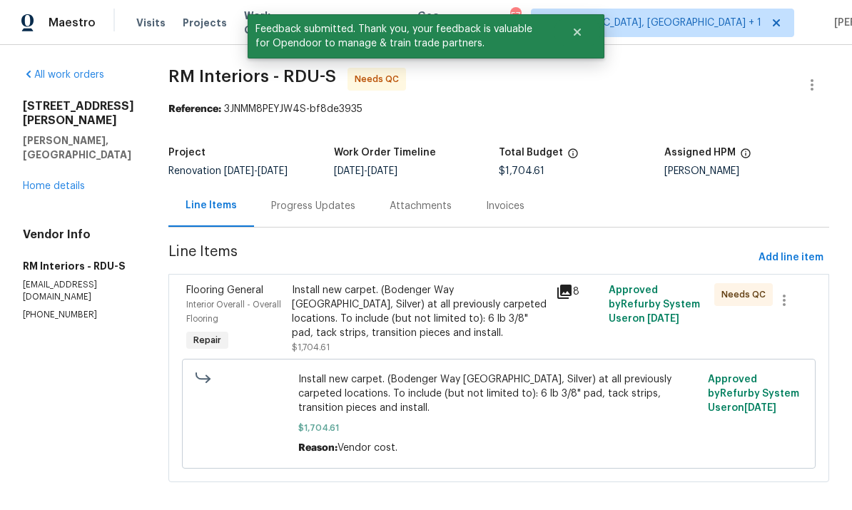
click at [303, 203] on div "Progress Updates" at bounding box center [313, 206] width 84 height 14
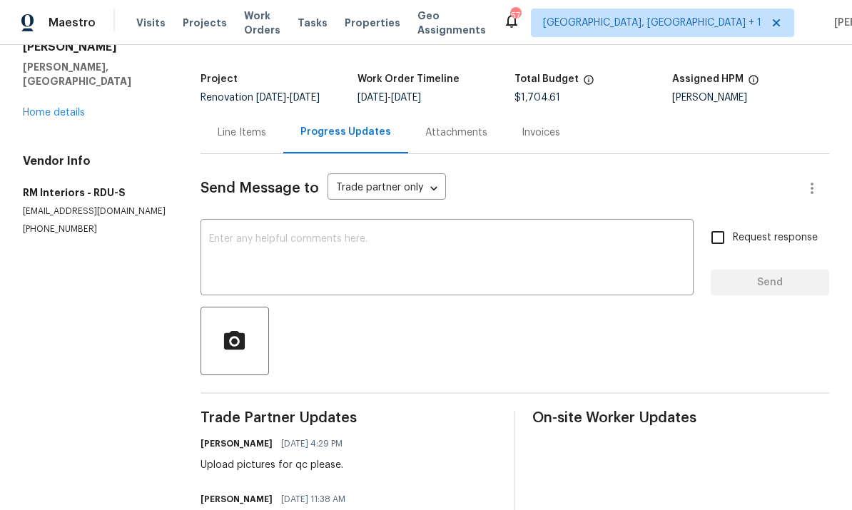
scroll to position [69, 0]
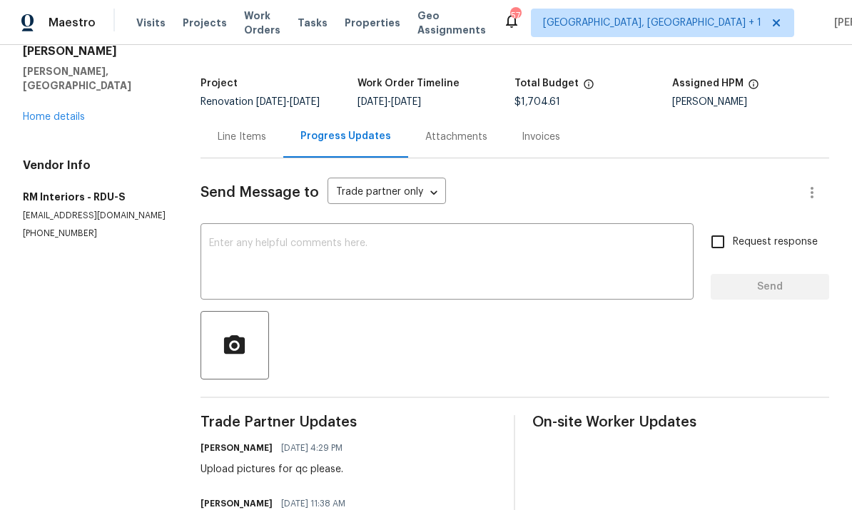
click at [253, 144] on div "Line Items" at bounding box center [242, 137] width 49 height 14
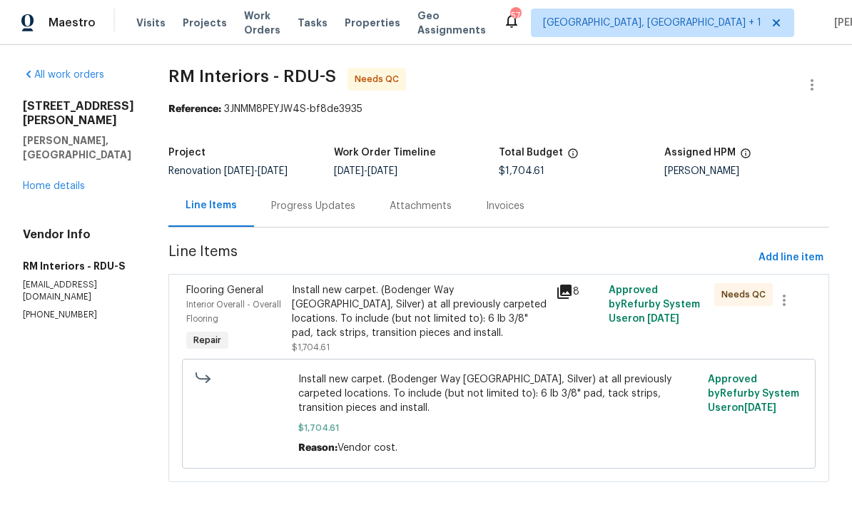
click at [417, 316] on div "Install new carpet. (Bodenger Way [GEOGRAPHIC_DATA], Silver) at all previously …" at bounding box center [420, 311] width 256 height 57
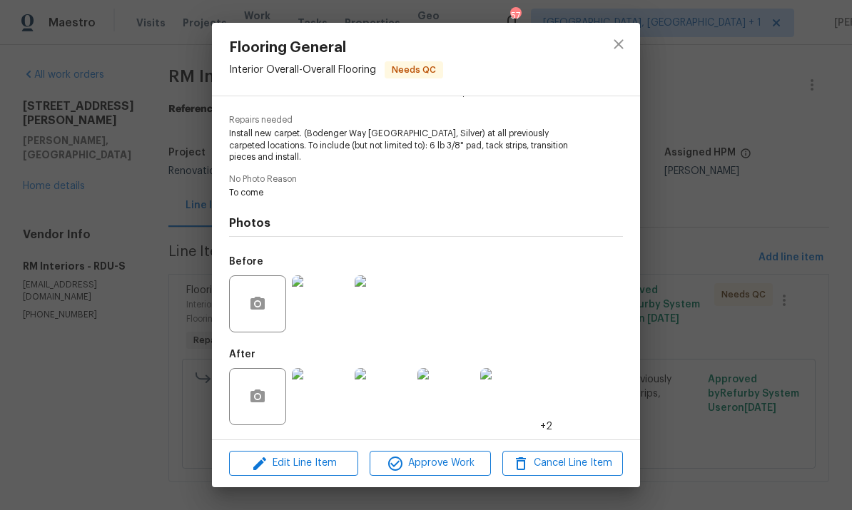
scroll to position [138, 0]
click at [328, 396] on img at bounding box center [320, 396] width 57 height 57
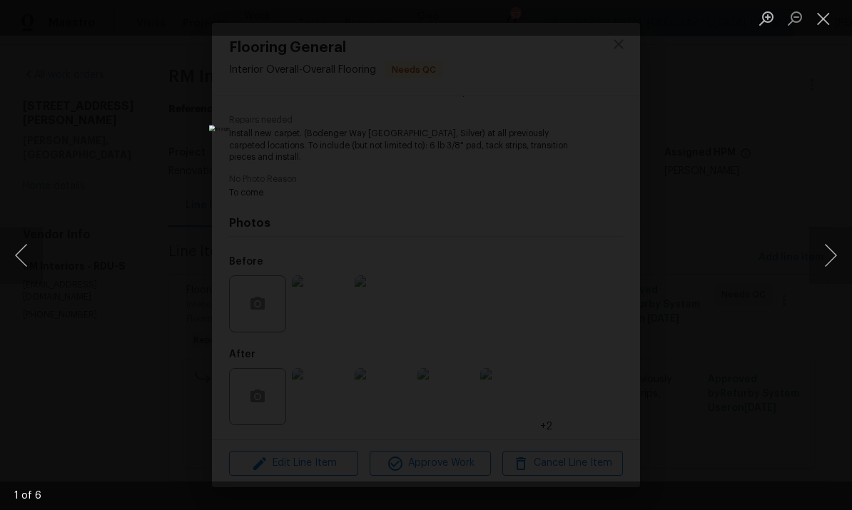
click at [836, 261] on button "Next image" at bounding box center [831, 255] width 43 height 57
click at [834, 262] on button "Next image" at bounding box center [831, 255] width 43 height 57
click at [849, 237] on button "Next image" at bounding box center [831, 255] width 43 height 57
click at [765, 154] on div "Lightbox" at bounding box center [426, 255] width 852 height 510
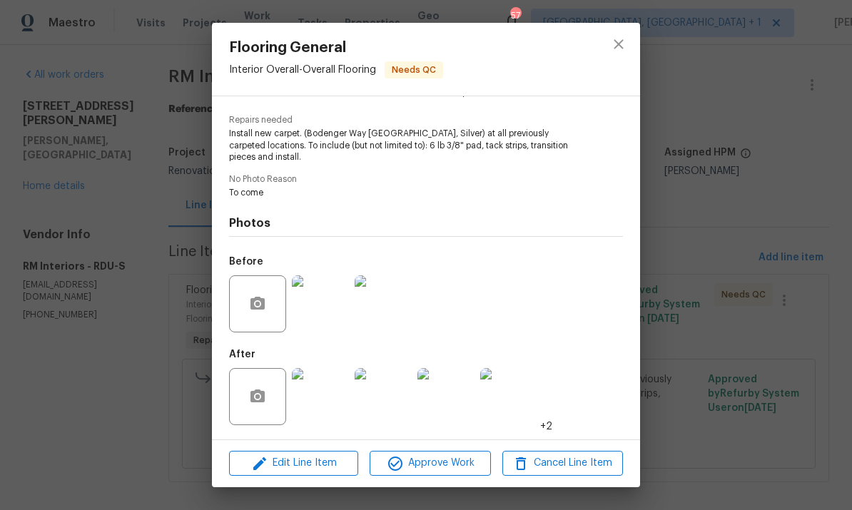
click at [762, 179] on div "Flooring General Interior Overall - Overall Flooring Needs QC Vendor RM Interio…" at bounding box center [426, 255] width 852 height 510
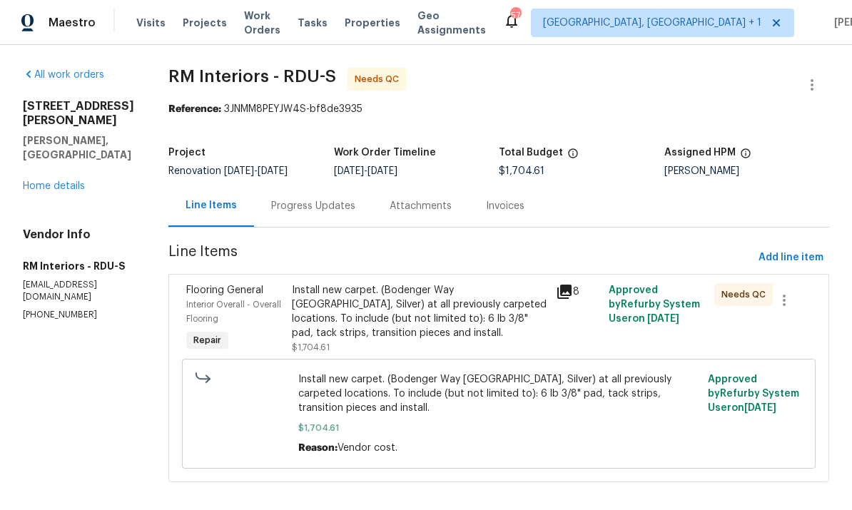
click at [46, 181] on link "Home details" at bounding box center [54, 186] width 62 height 10
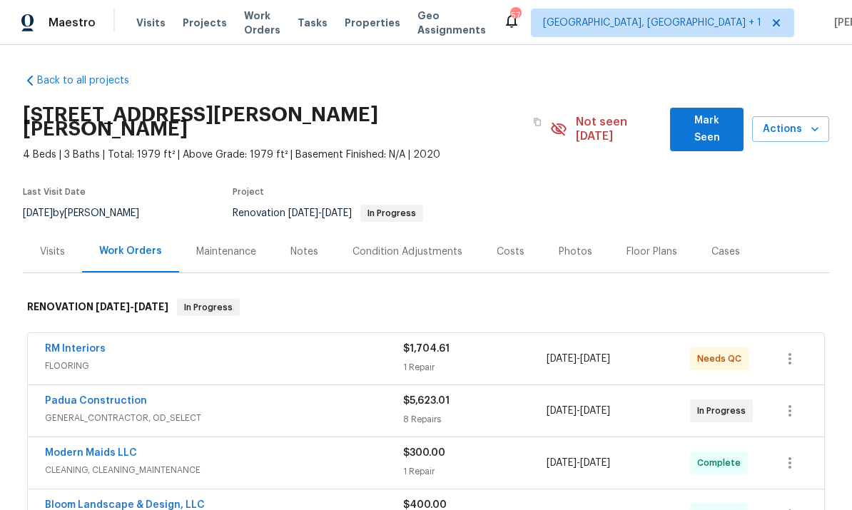
click at [84, 344] on link "RM Interiors" at bounding box center [75, 349] width 61 height 10
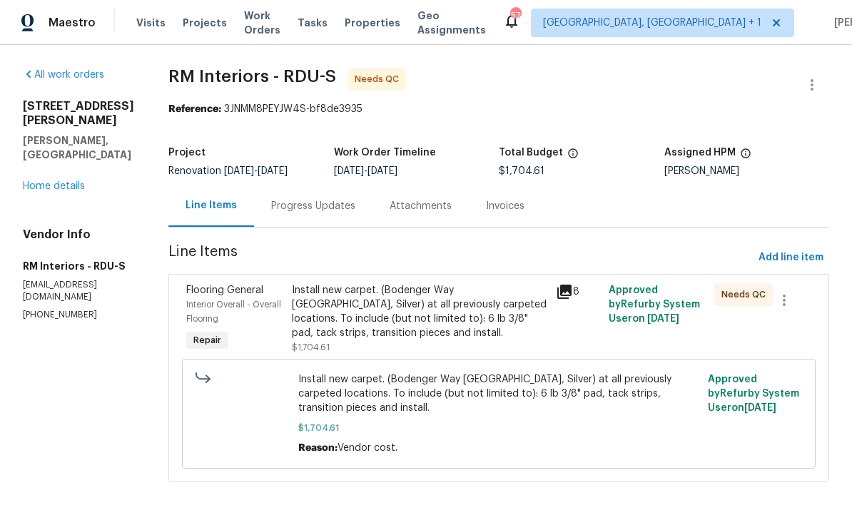
click at [416, 316] on div "Install new carpet. (Bodenger Way 945 Winter Ash, Silver) at all previously car…" at bounding box center [420, 311] width 256 height 57
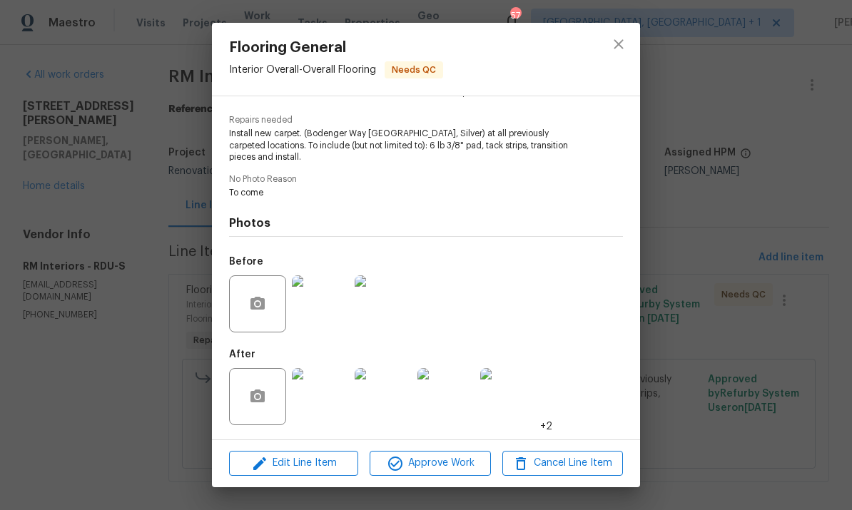
scroll to position [138, 0]
click at [331, 459] on span "Edit Line Item" at bounding box center [293, 464] width 121 height 18
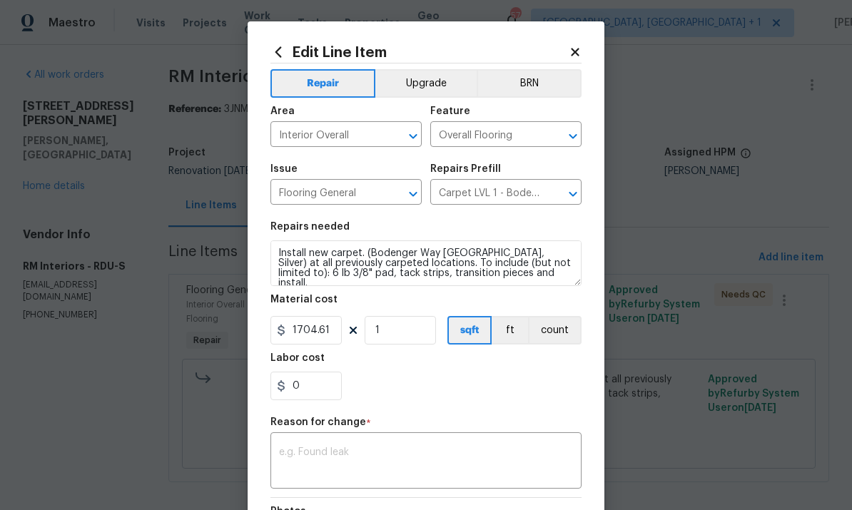
click at [753, 159] on body "Maestro Visits Projects Work Orders Tasks Properties Geo Assignments 57 Albuque…" at bounding box center [426, 255] width 852 height 510
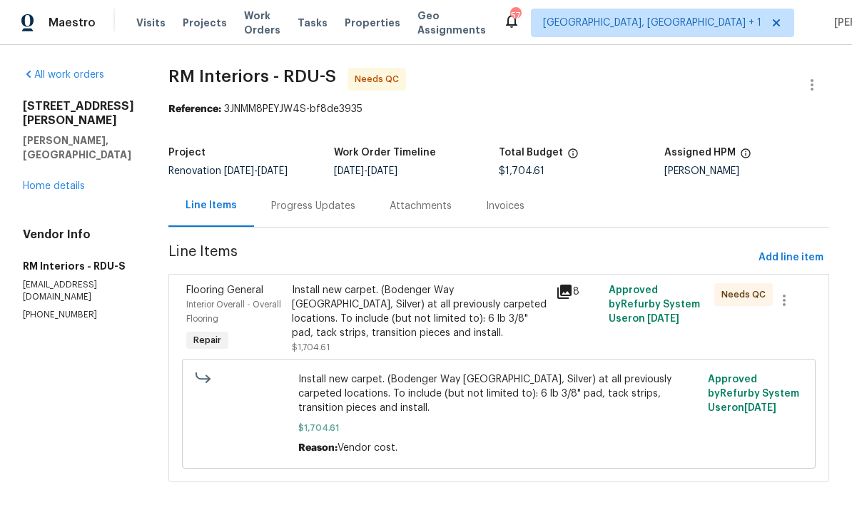
click at [413, 321] on div "Install new carpet. (Bodenger Way 945 Winter Ash, Silver) at all previously car…" at bounding box center [420, 311] width 256 height 57
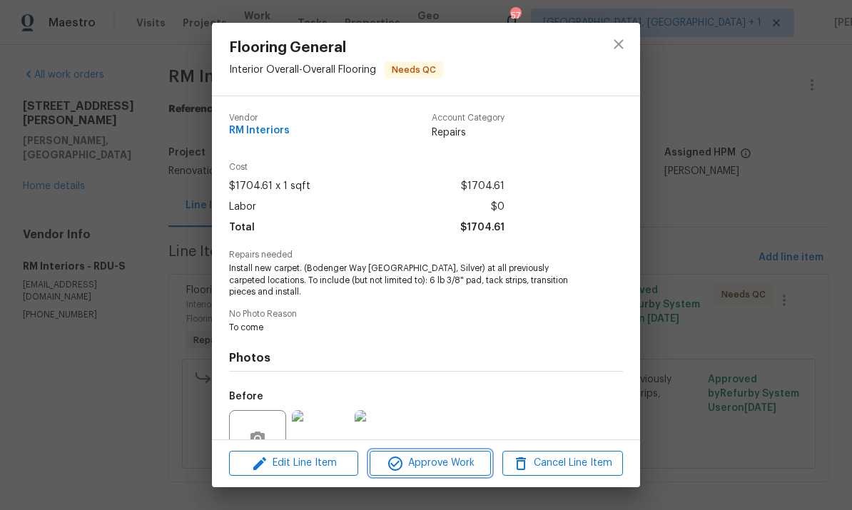
click at [437, 464] on span "Approve Work" at bounding box center [430, 464] width 112 height 18
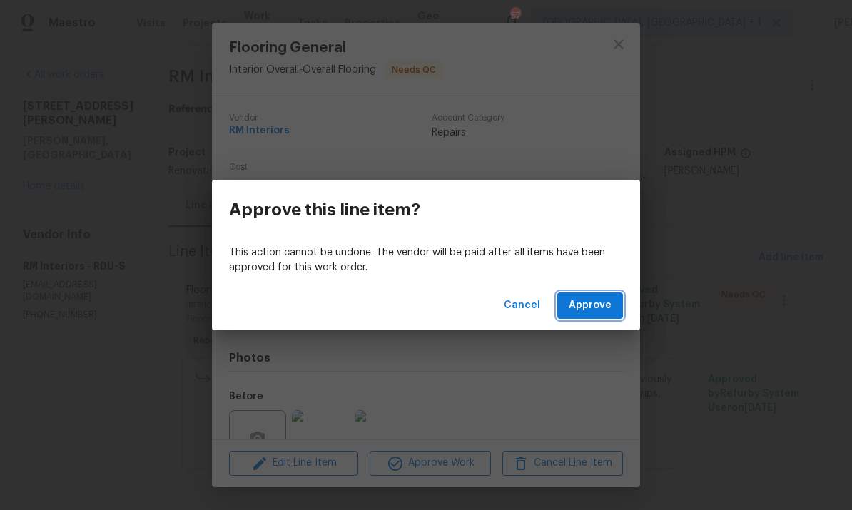
click at [585, 303] on span "Approve" at bounding box center [590, 306] width 43 height 18
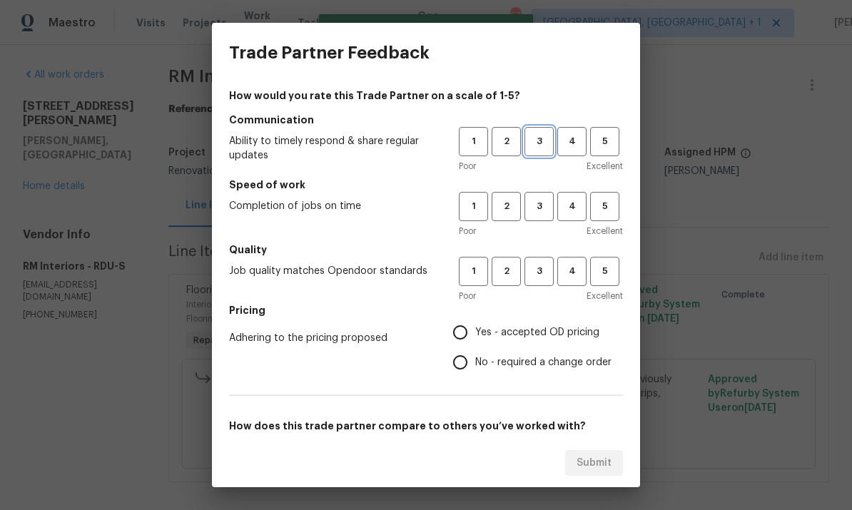
click at [540, 150] on button "3" at bounding box center [539, 141] width 29 height 29
click at [553, 204] on button "3" at bounding box center [539, 206] width 29 height 29
click at [545, 279] on span "3" at bounding box center [539, 271] width 26 height 16
click at [466, 334] on input "Yes - accepted OD pricing" at bounding box center [460, 333] width 30 height 30
radio input "true"
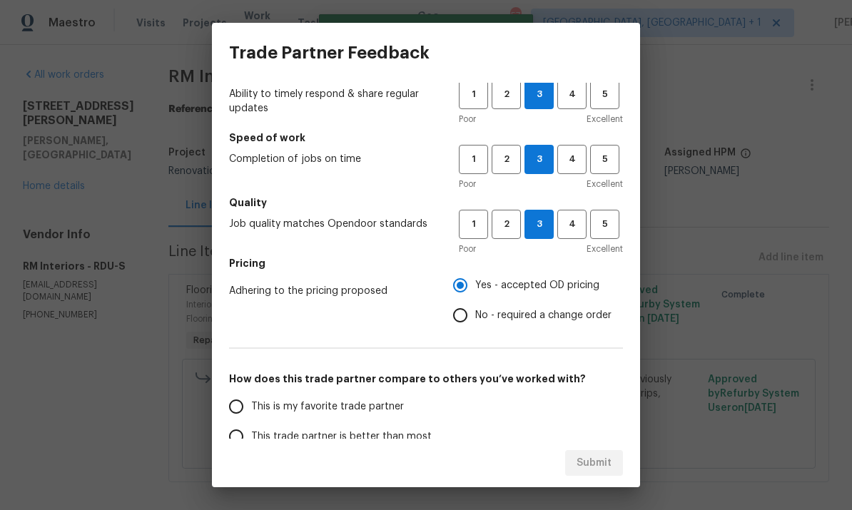
scroll to position [112, 0]
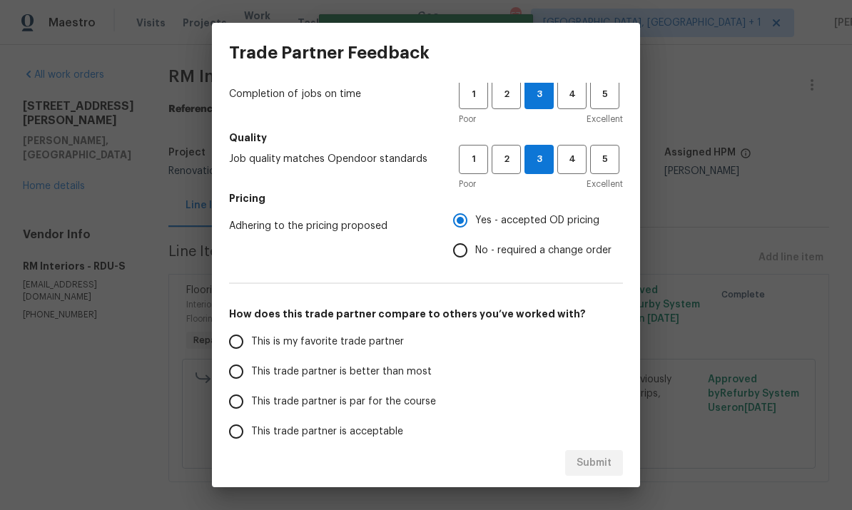
click at [241, 401] on input "This trade partner is par for the course" at bounding box center [236, 402] width 30 height 30
click at [595, 454] on button "Submit" at bounding box center [594, 463] width 58 height 26
radio input "true"
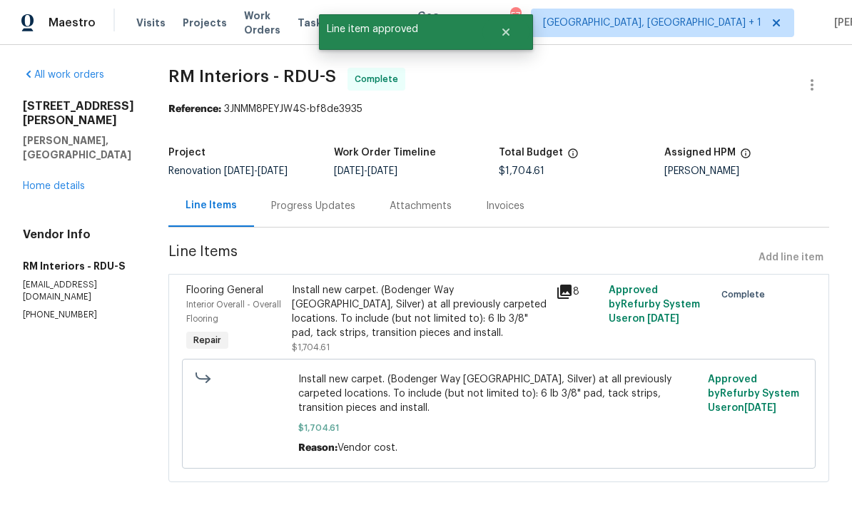
radio input "false"
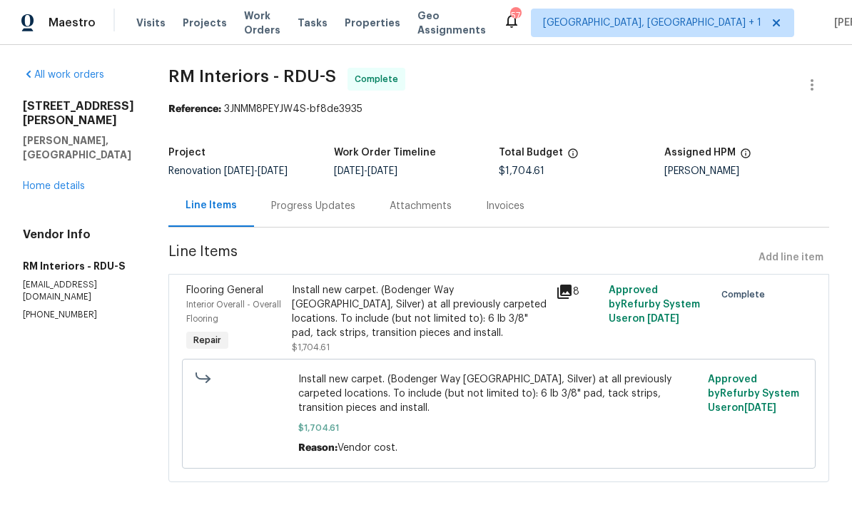
click at [313, 205] on div "Progress Updates" at bounding box center [313, 206] width 84 height 14
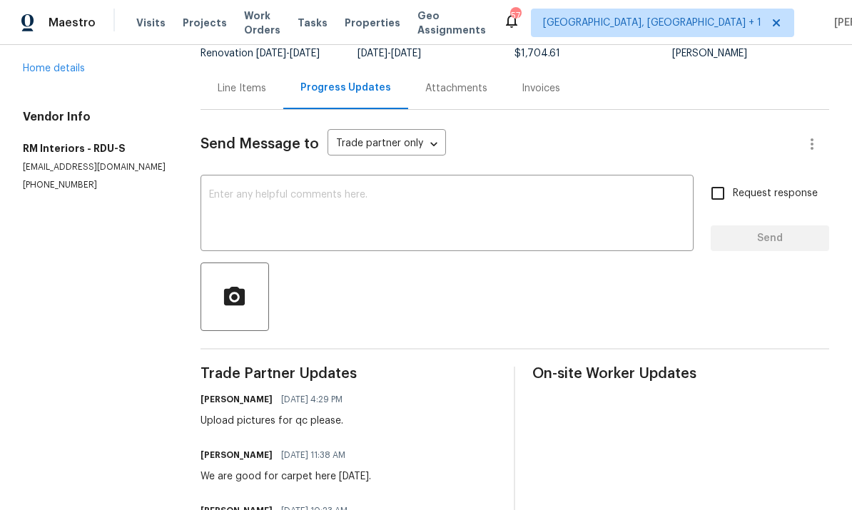
scroll to position [30, 0]
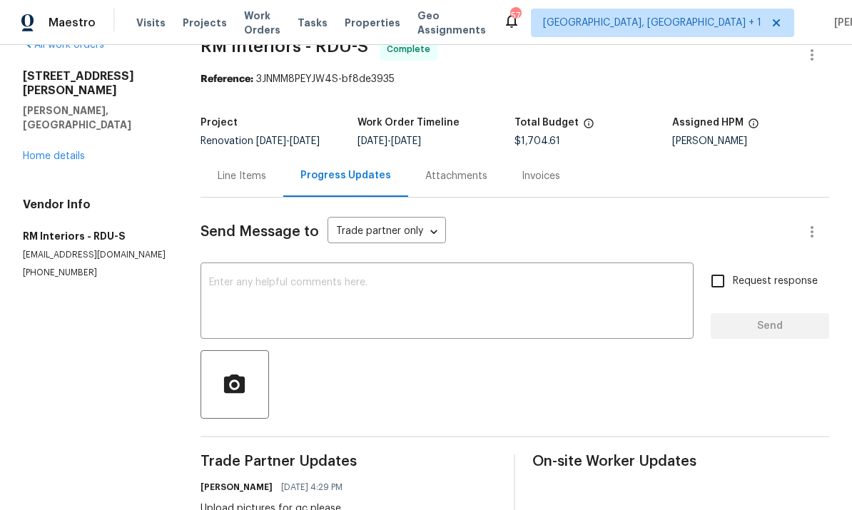
click at [62, 151] on link "Home details" at bounding box center [54, 156] width 62 height 10
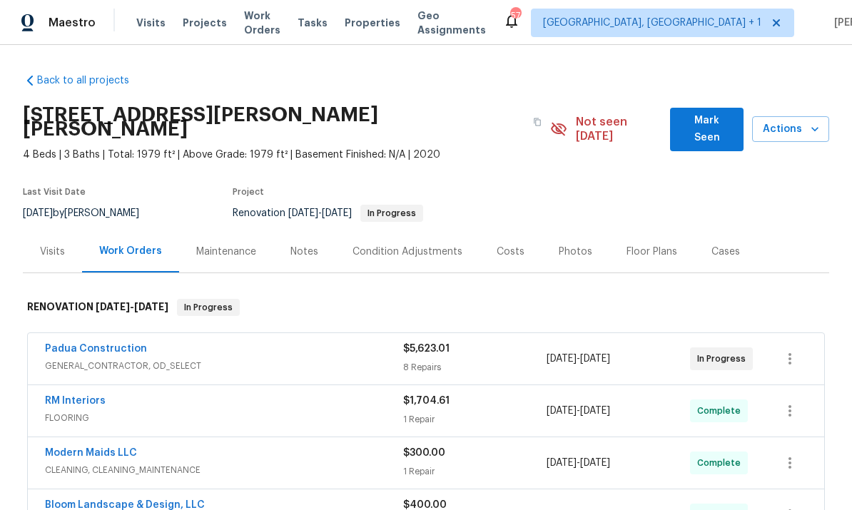
click at [310, 245] on div "Notes" at bounding box center [305, 252] width 28 height 14
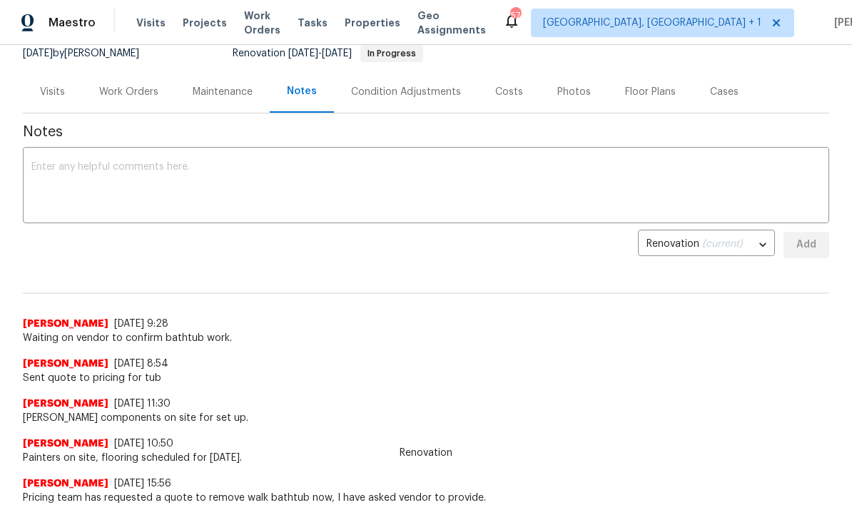
scroll to position [159, 0]
click at [95, 163] on textarea at bounding box center [426, 188] width 790 height 50
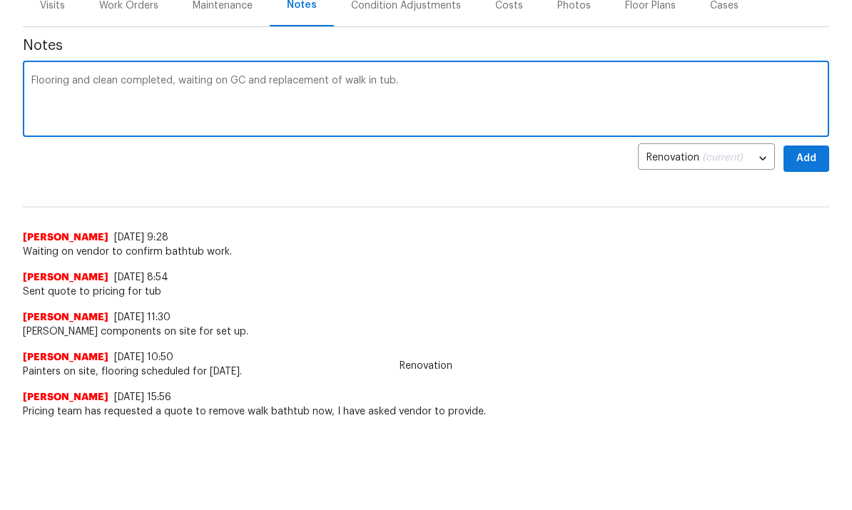
type textarea "Flooring and clean completed, waiting on GC and replacement of walk in tub."
click at [802, 237] on span "Add" at bounding box center [806, 246] width 23 height 18
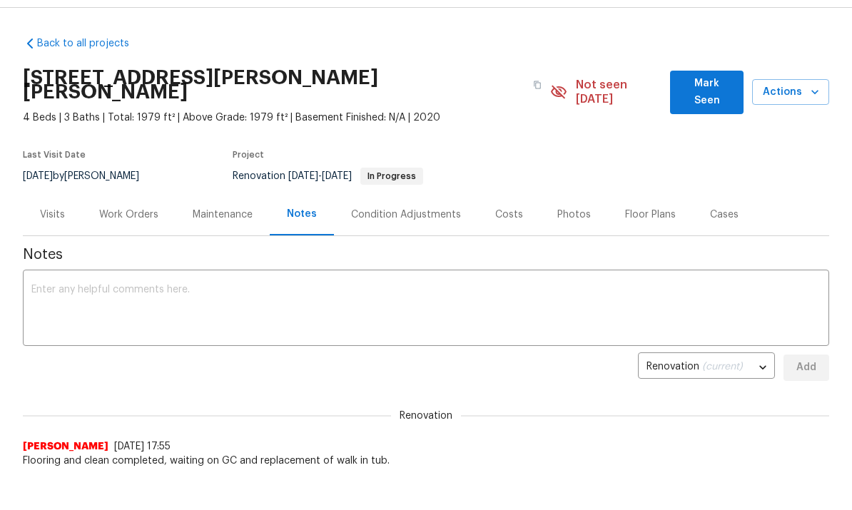
scroll to position [0, 0]
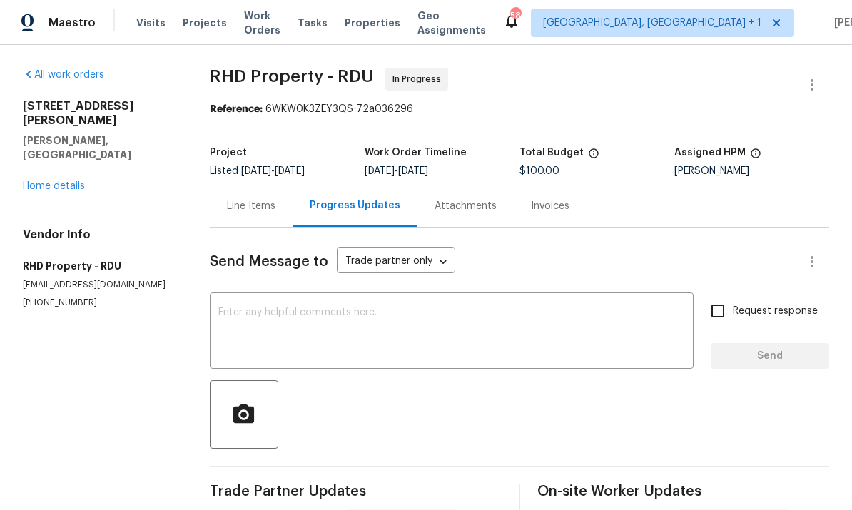
click at [66, 181] on link "Home details" at bounding box center [54, 186] width 62 height 10
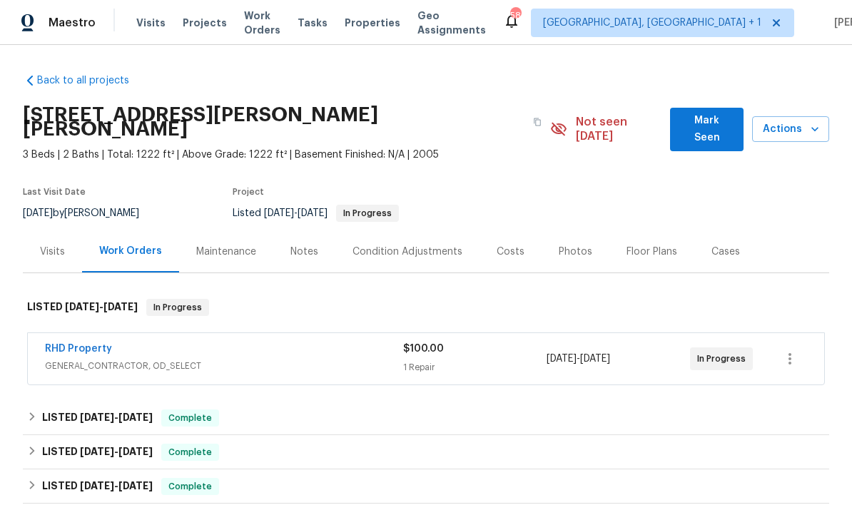
click at [92, 344] on link "RHD Property" at bounding box center [78, 349] width 67 height 10
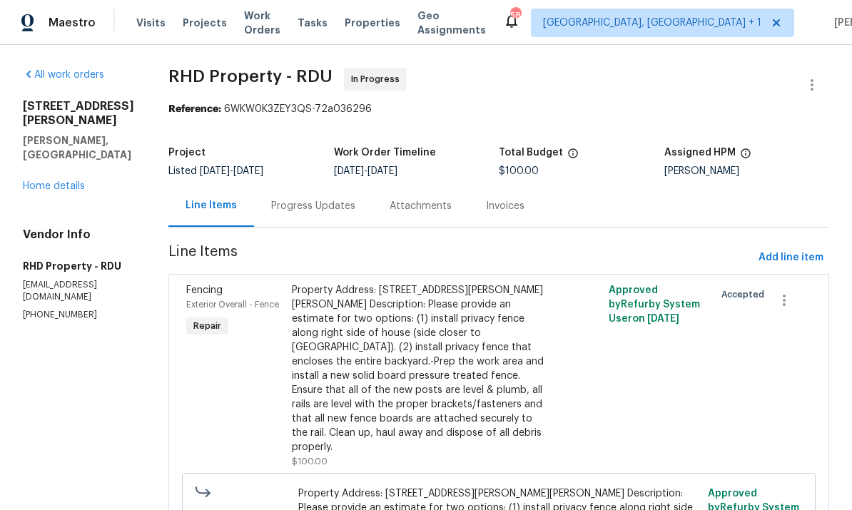
click at [339, 208] on div "Progress Updates" at bounding box center [313, 206] width 84 height 14
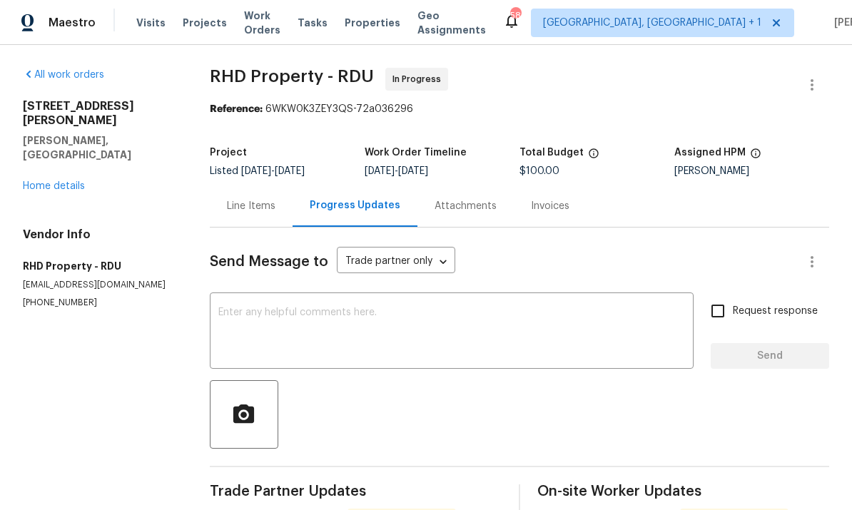
click at [59, 181] on link "Home details" at bounding box center [54, 186] width 62 height 10
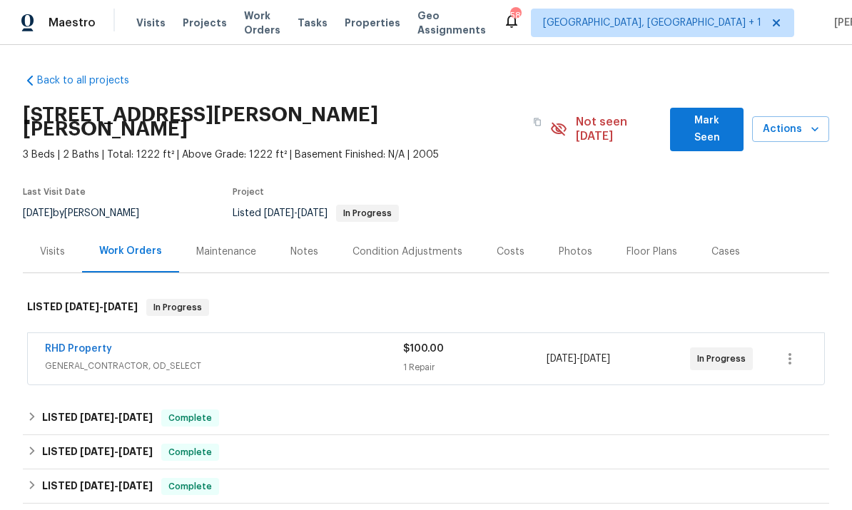
click at [96, 344] on link "RHD Property" at bounding box center [78, 349] width 67 height 10
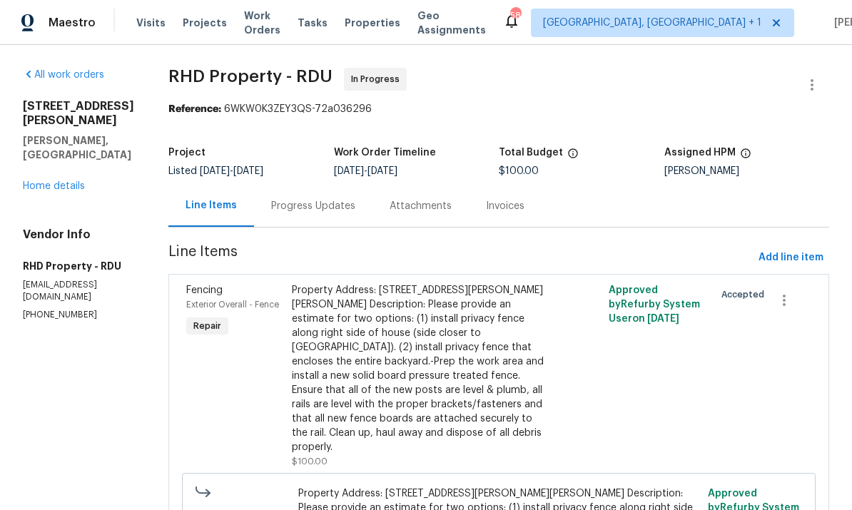
click at [330, 208] on div "Progress Updates" at bounding box center [313, 206] width 84 height 14
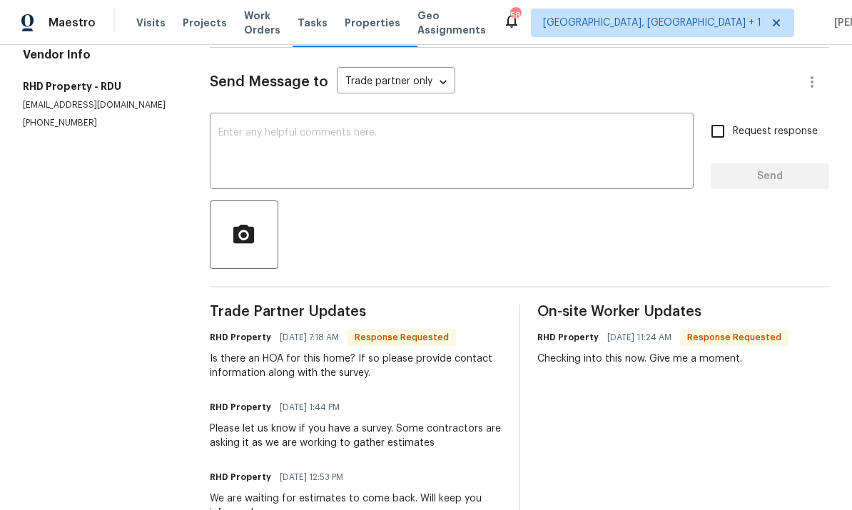
scroll to position [182, 0]
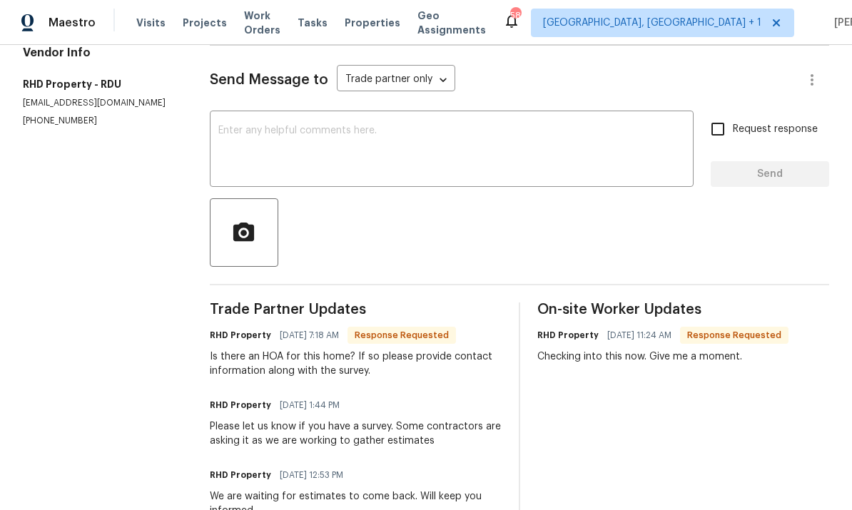
click at [269, 129] on textarea at bounding box center [451, 151] width 467 height 50
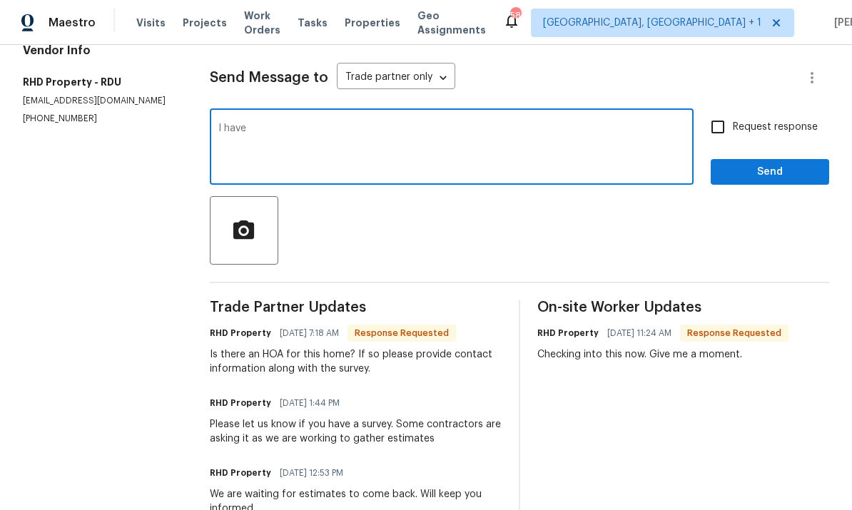
scroll to position [184, 0]
click at [263, 136] on textarea "I have" at bounding box center [451, 149] width 467 height 50
type textarea "I"
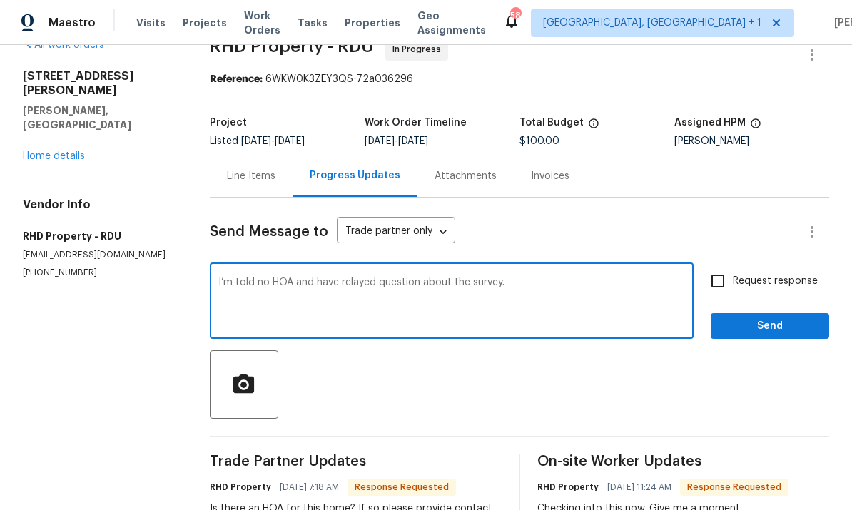
scroll to position [43, 0]
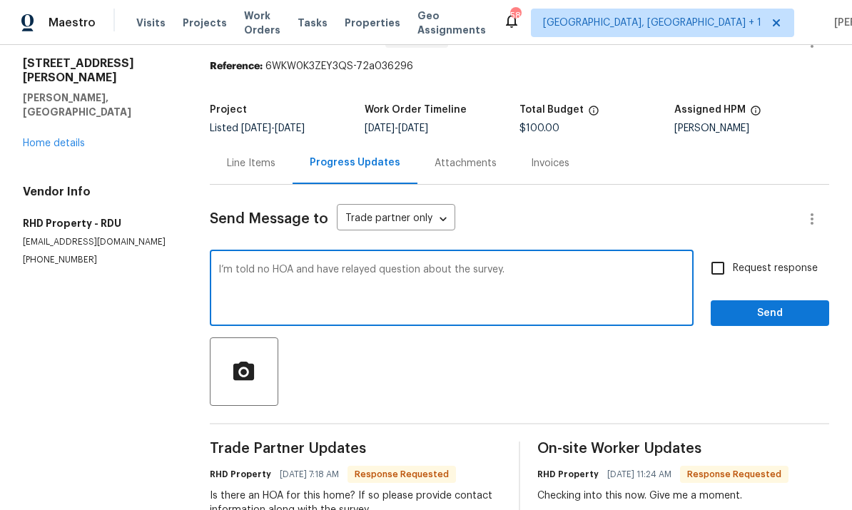
type textarea "I’m told no HOA and have relayed question about the survey."
click at [720, 268] on input "Request response" at bounding box center [718, 268] width 30 height 30
checkbox input "true"
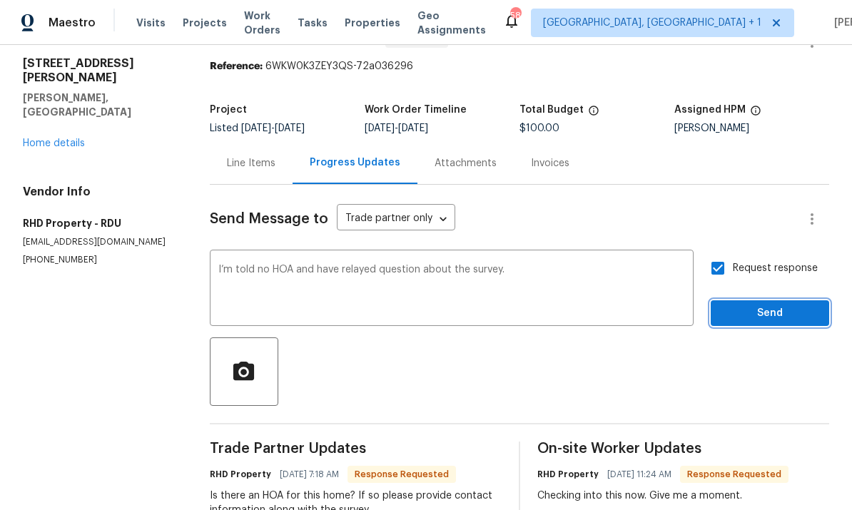
click at [770, 321] on span "Send" at bounding box center [770, 314] width 96 height 18
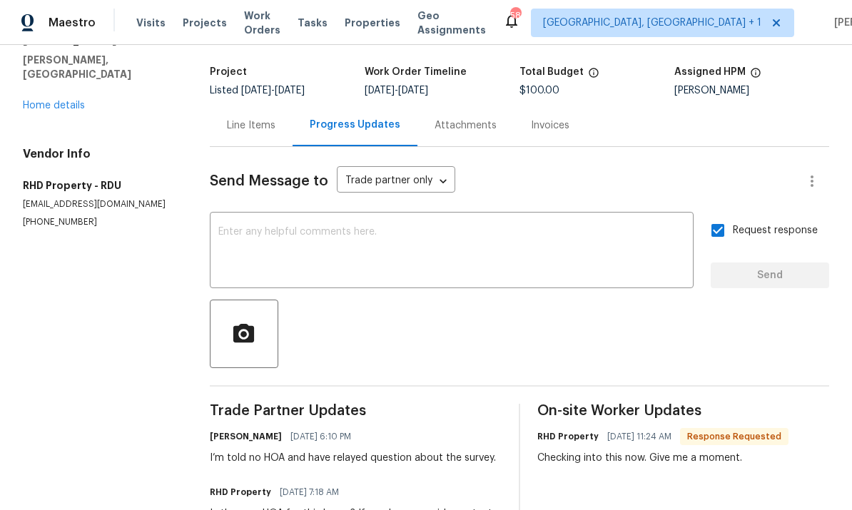
scroll to position [9, 0]
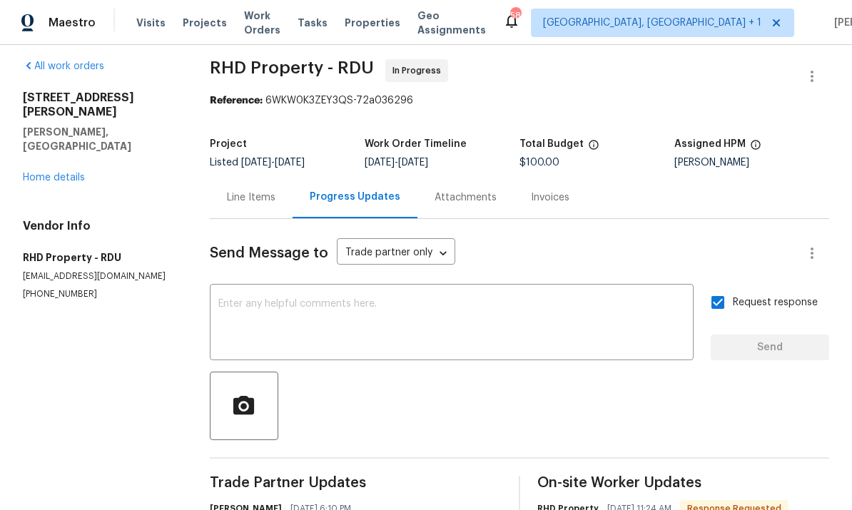
click at [59, 173] on link "Home details" at bounding box center [54, 178] width 62 height 10
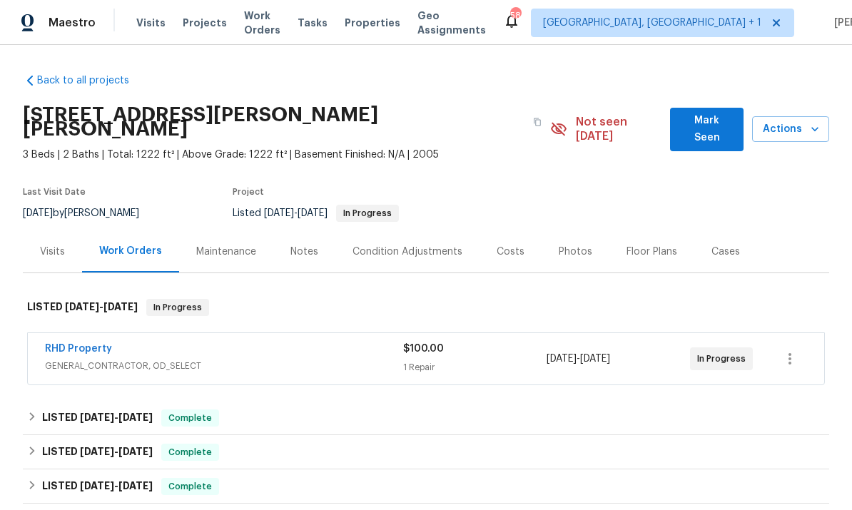
click at [719, 126] on span "Mark Seen" at bounding box center [707, 129] width 51 height 35
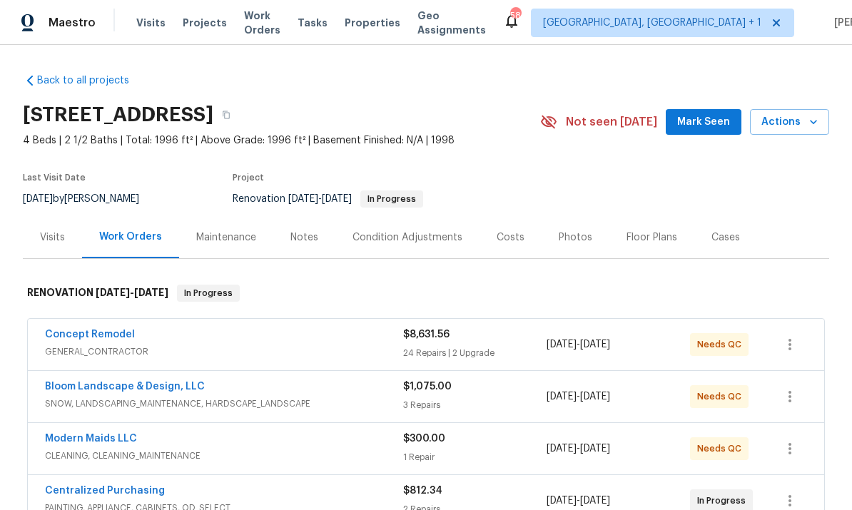
click at [712, 124] on span "Mark Seen" at bounding box center [704, 123] width 53 height 18
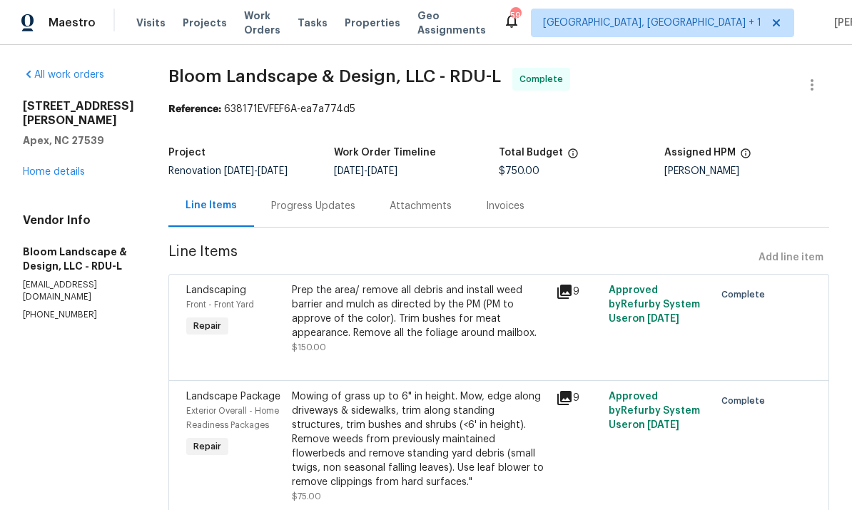
click at [70, 167] on link "Home details" at bounding box center [54, 172] width 62 height 10
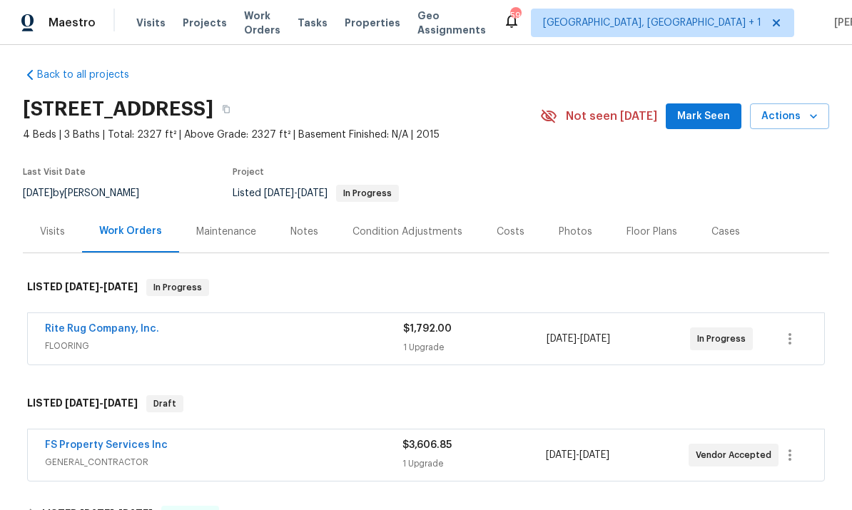
scroll to position [4, 0]
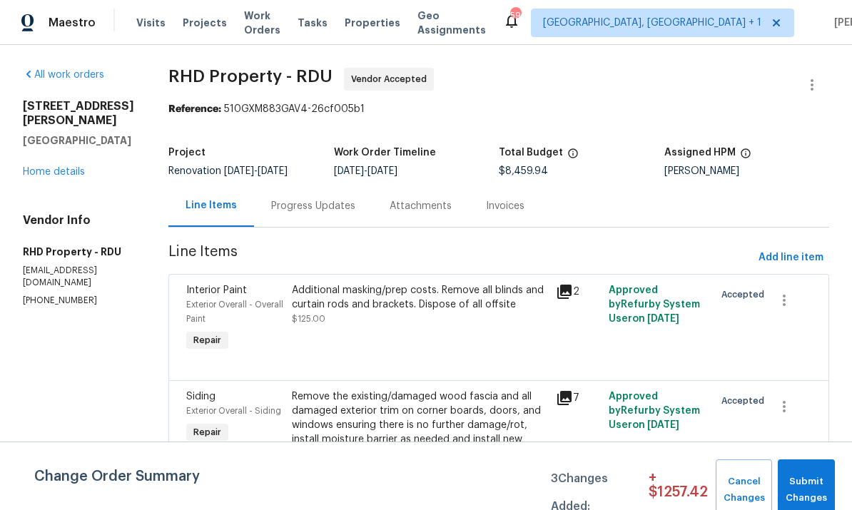
click at [71, 167] on link "Home details" at bounding box center [54, 172] width 62 height 10
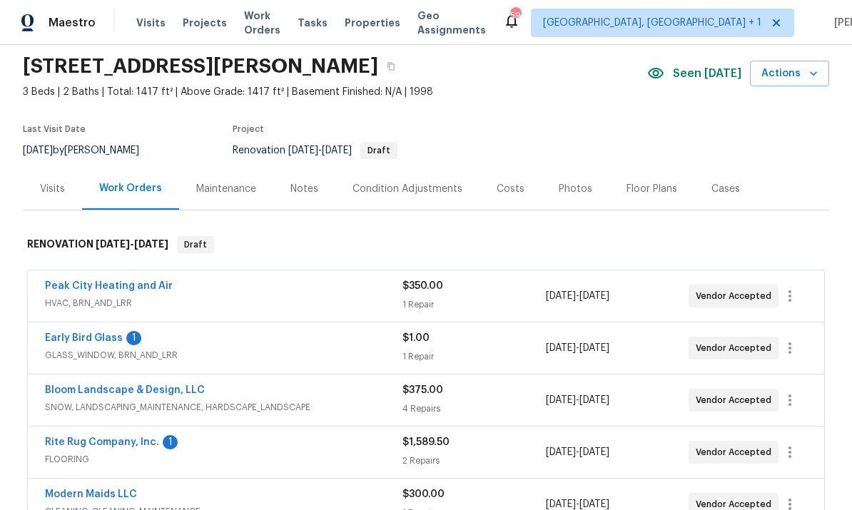
scroll to position [129, 0]
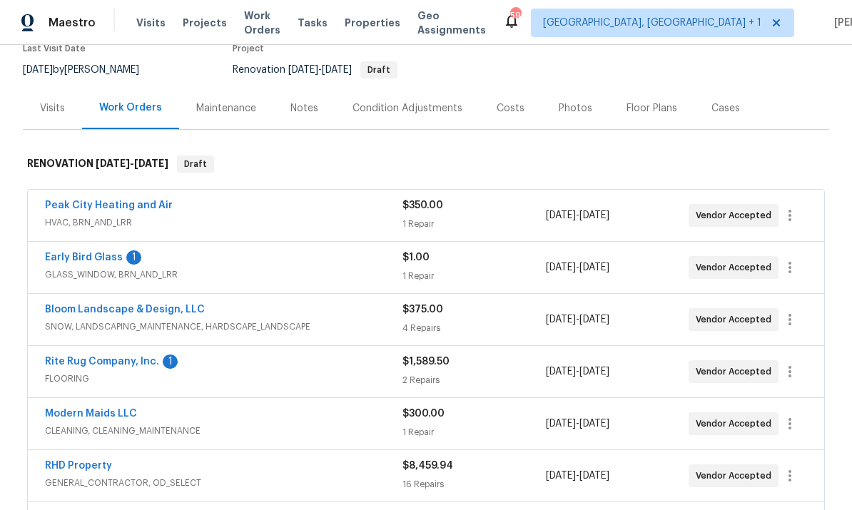
click at [83, 262] on link "Early Bird Glass" at bounding box center [84, 258] width 78 height 10
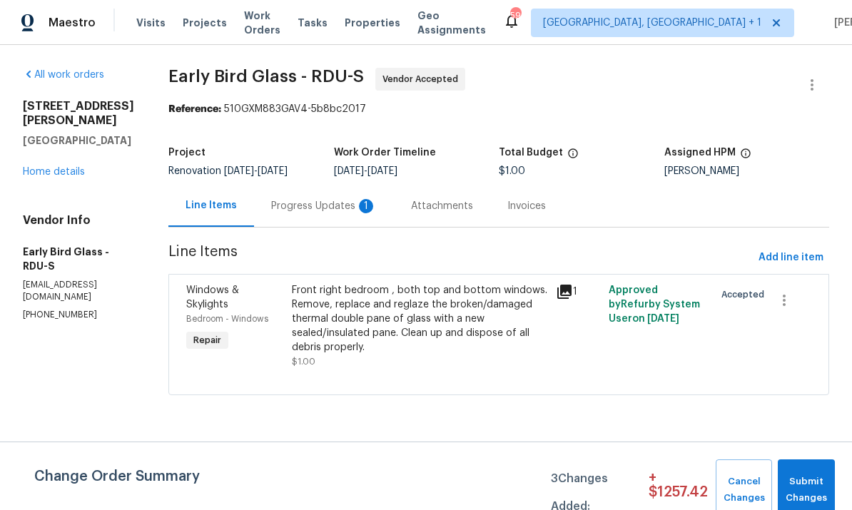
click at [310, 218] on div "Progress Updates 1" at bounding box center [324, 206] width 140 height 42
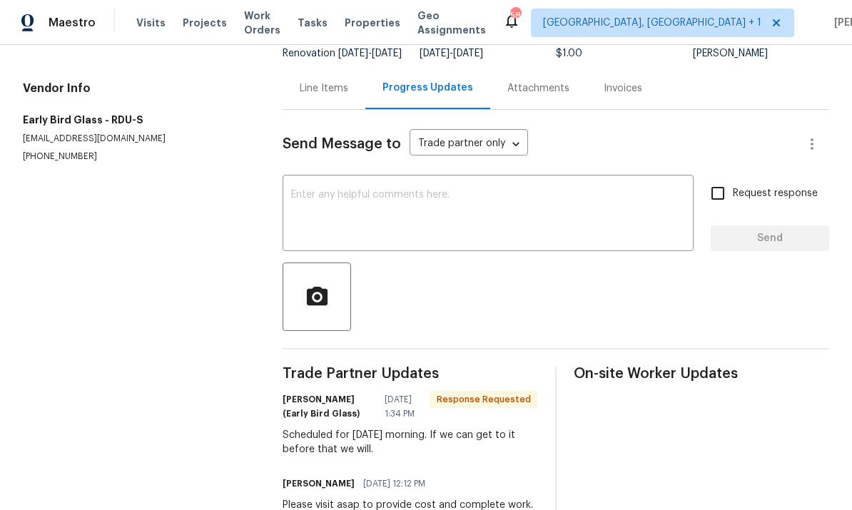
scroll to position [117, 0]
click at [361, 211] on textarea at bounding box center [488, 216] width 394 height 50
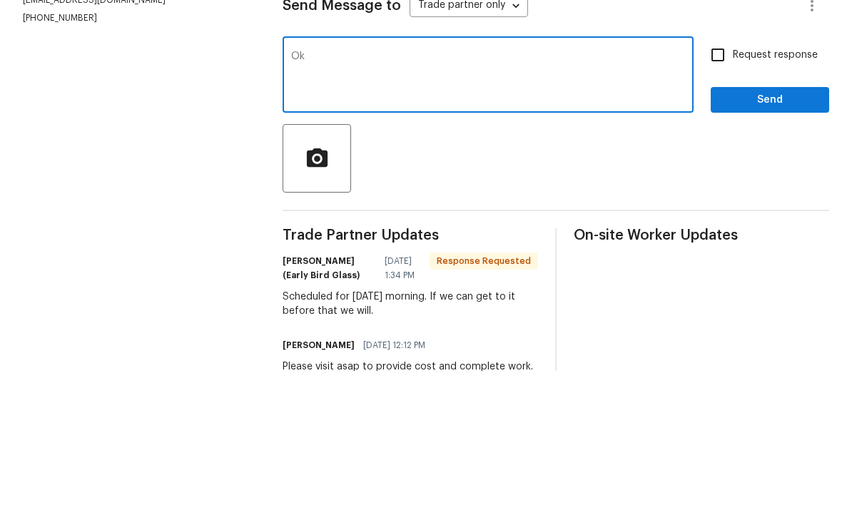
type textarea "Ok"
click at [730, 179] on input "Request response" at bounding box center [718, 194] width 30 height 30
checkbox input "true"
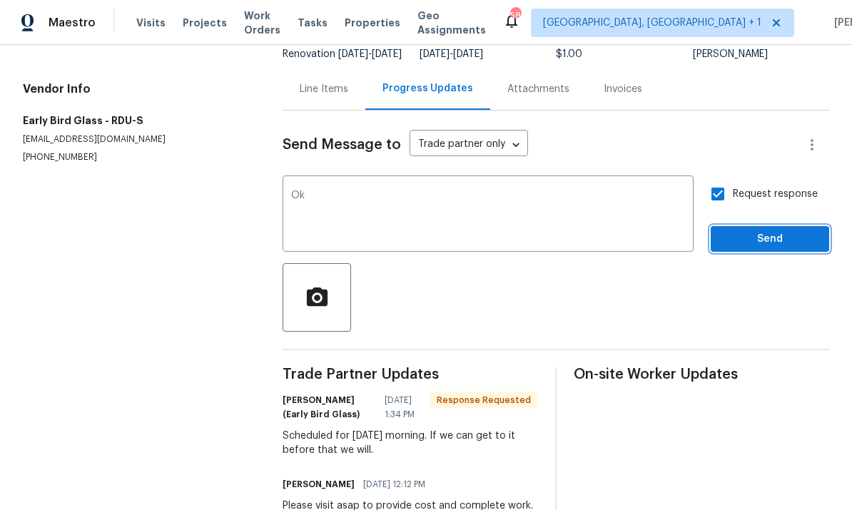
click at [789, 226] on button "Send" at bounding box center [770, 239] width 119 height 26
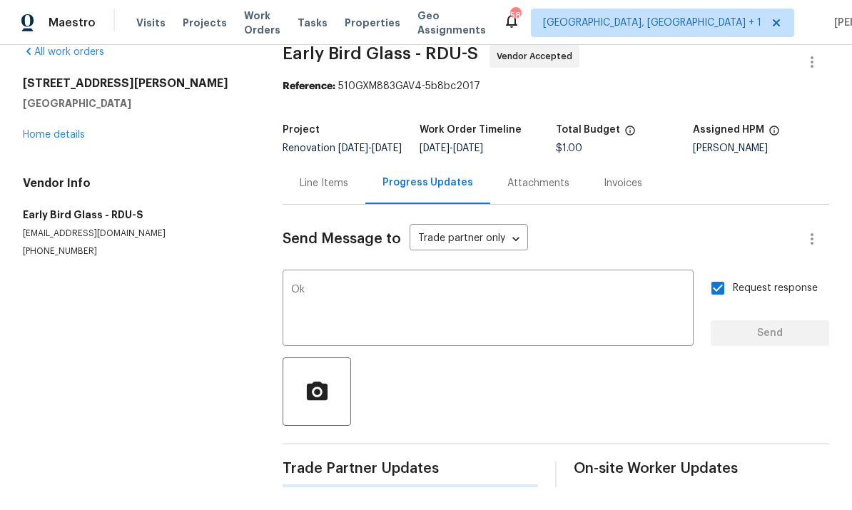
scroll to position [0, 0]
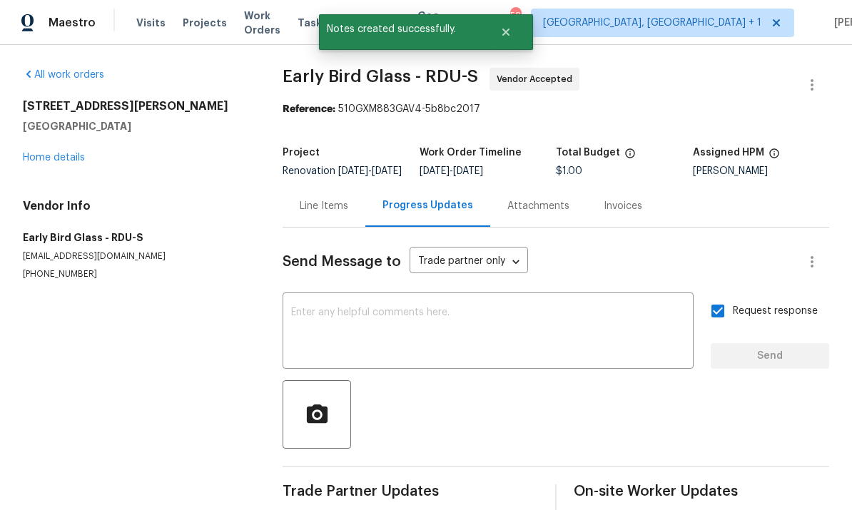
click at [77, 153] on link "Home details" at bounding box center [54, 158] width 62 height 10
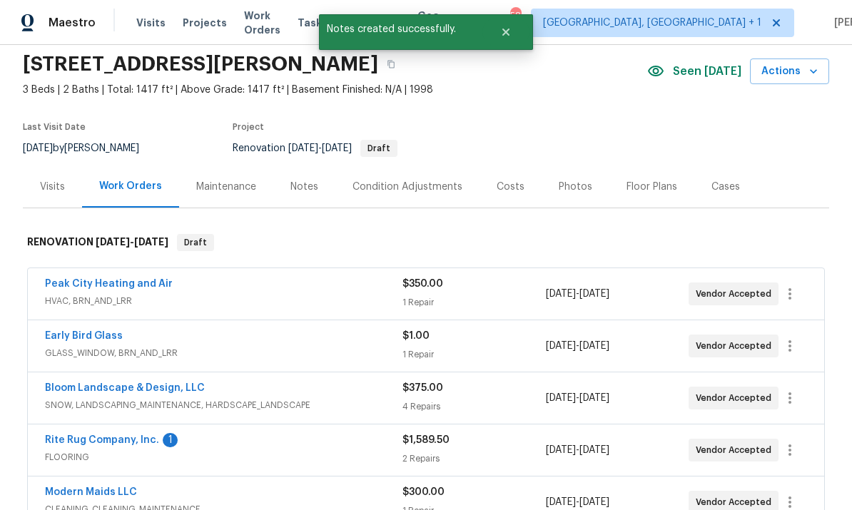
scroll to position [108, 0]
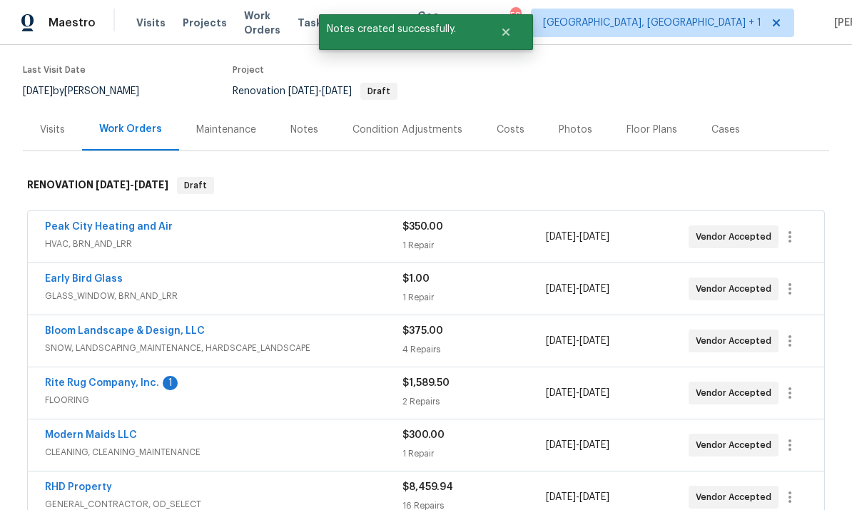
click at [119, 378] on link "Rite Rug Company, Inc." at bounding box center [102, 383] width 114 height 10
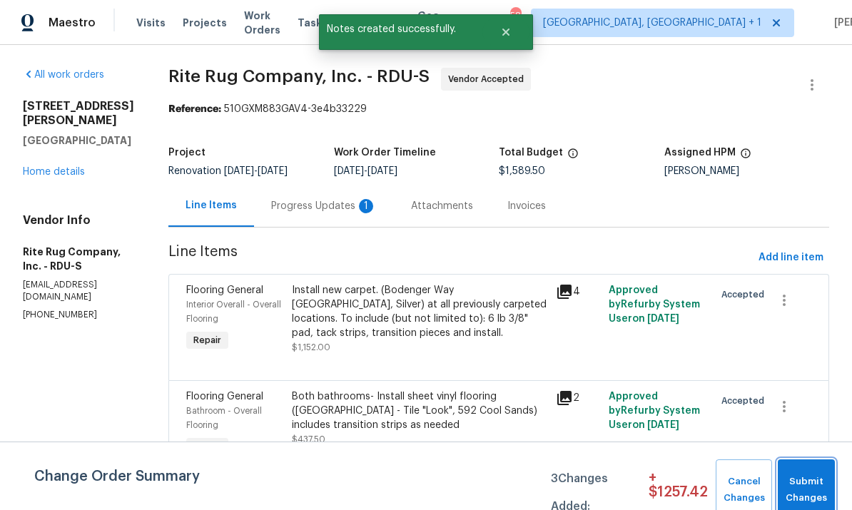
click at [807, 485] on span "Submit Changes" at bounding box center [806, 490] width 43 height 33
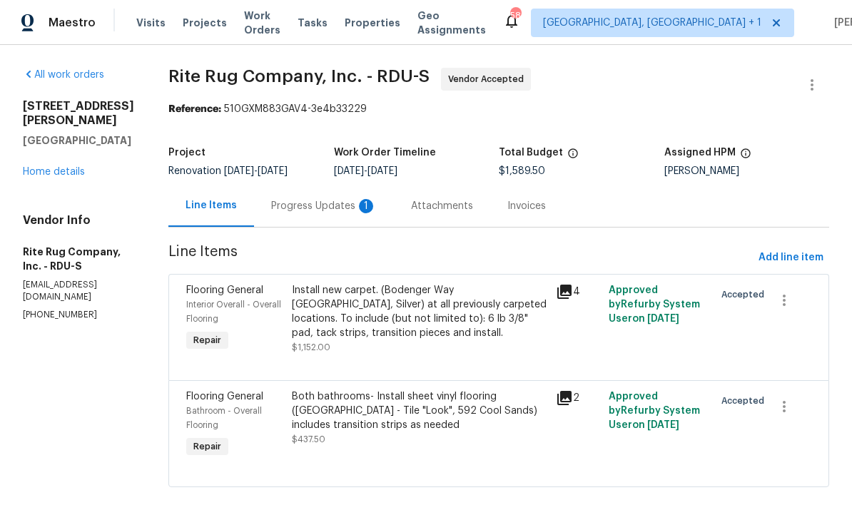
click at [339, 212] on div "Progress Updates 1" at bounding box center [324, 206] width 106 height 14
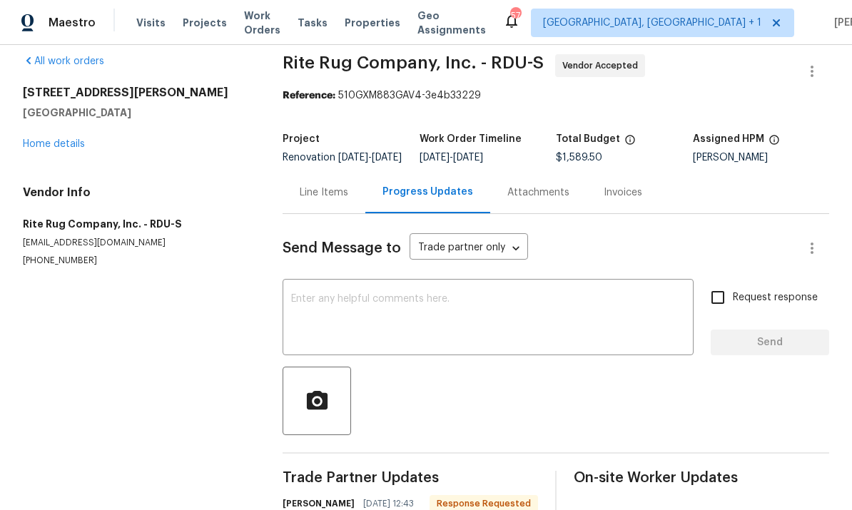
scroll to position [14, 0]
click at [59, 141] on link "Home details" at bounding box center [54, 144] width 62 height 10
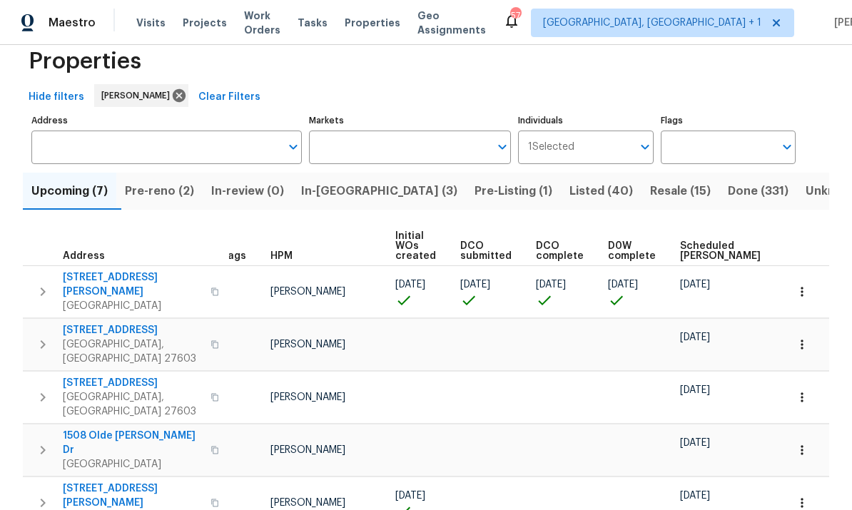
scroll to position [0, 6]
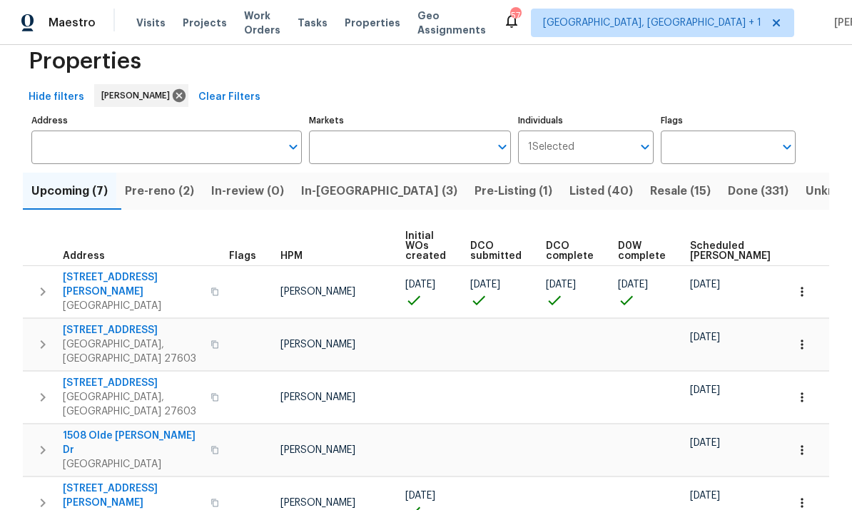
click at [343, 196] on span "In-[GEOGRAPHIC_DATA] (3)" at bounding box center [379, 191] width 156 height 20
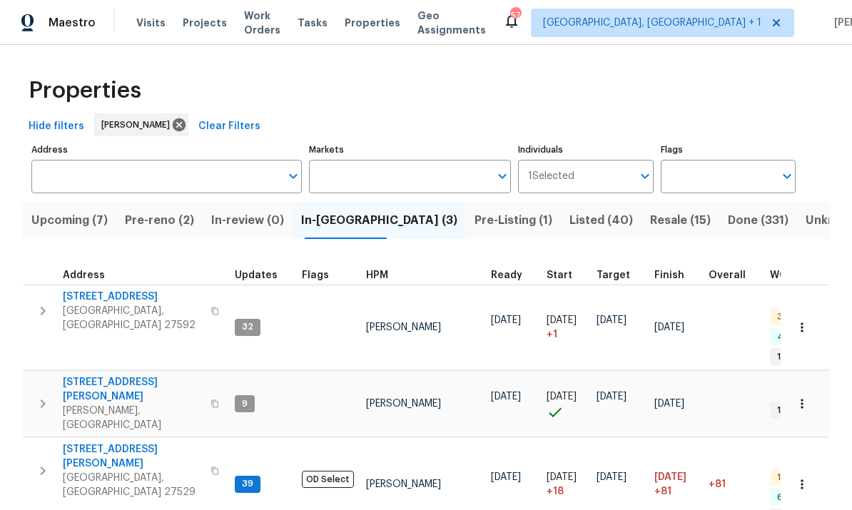
scroll to position [11, 0]
click at [166, 221] on span "Pre-reno (2)" at bounding box center [159, 221] width 69 height 20
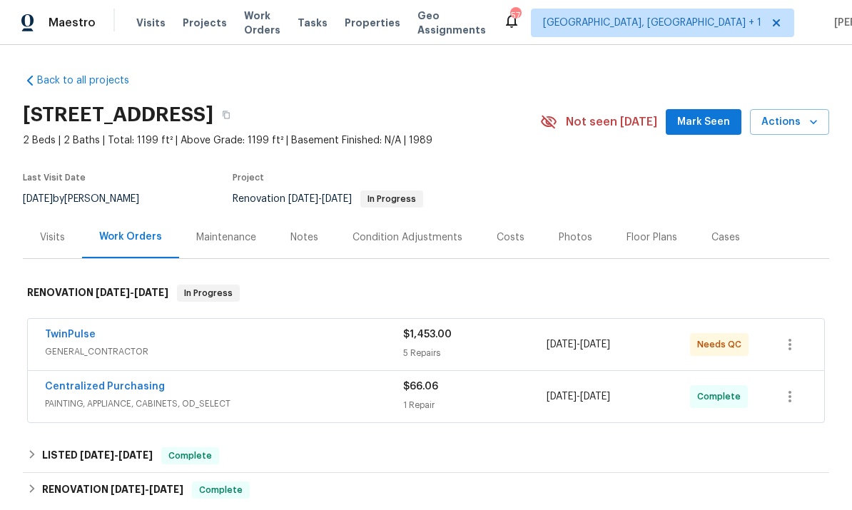
click at [297, 234] on div "Notes" at bounding box center [305, 238] width 28 height 14
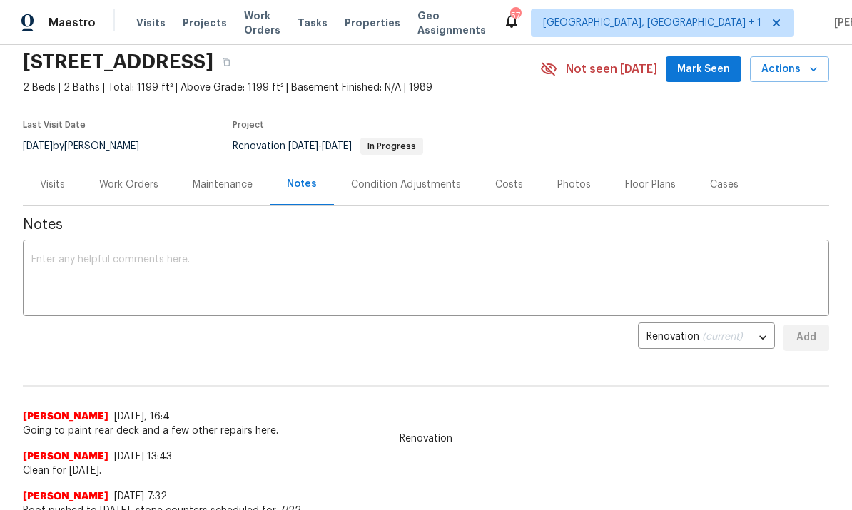
scroll to position [46, 0]
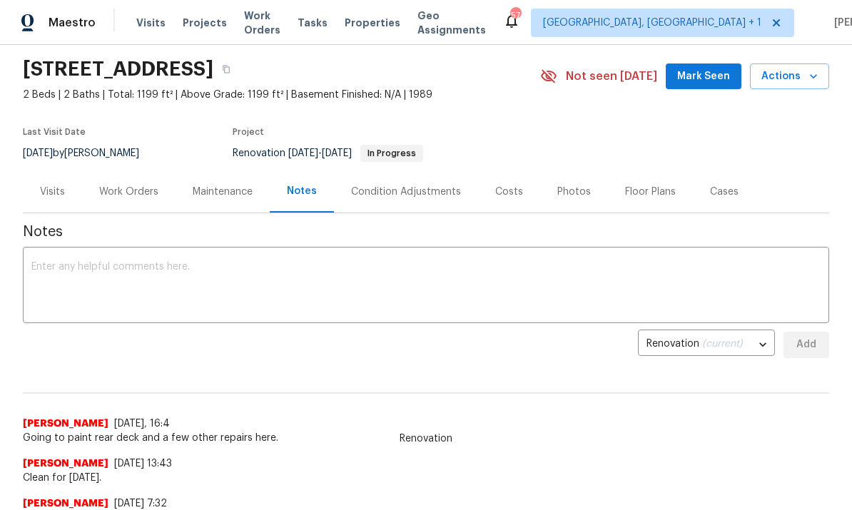
click at [135, 200] on div "Work Orders" at bounding box center [129, 192] width 94 height 42
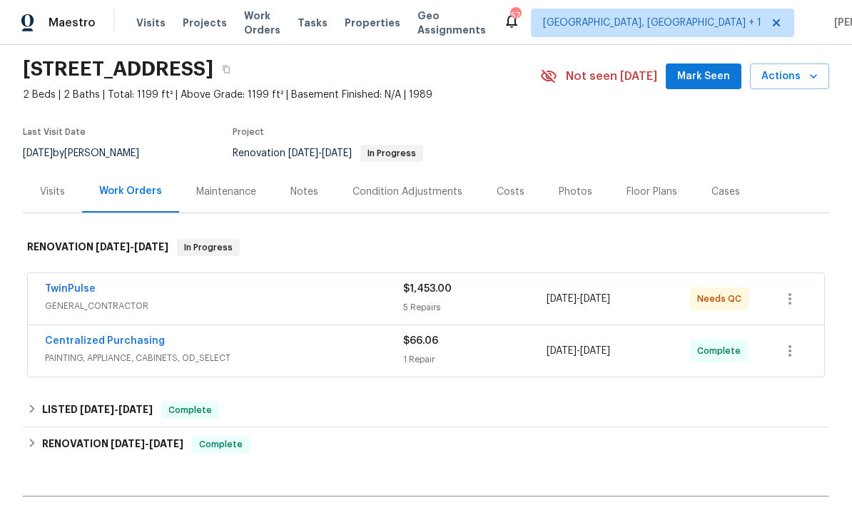
click at [85, 287] on link "TwinPulse" at bounding box center [70, 289] width 51 height 10
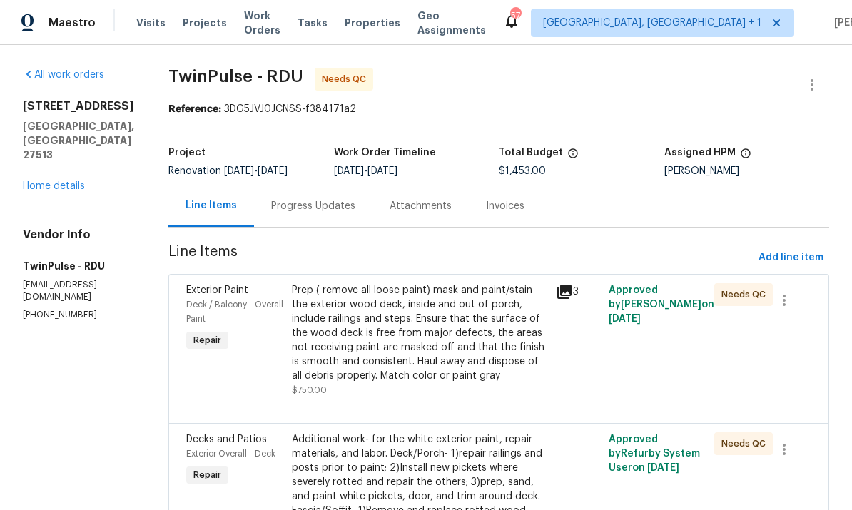
click at [437, 360] on div "Prep ( remove all loose paint) mask and paint/stain the exterior wood deck, ins…" at bounding box center [420, 333] width 256 height 100
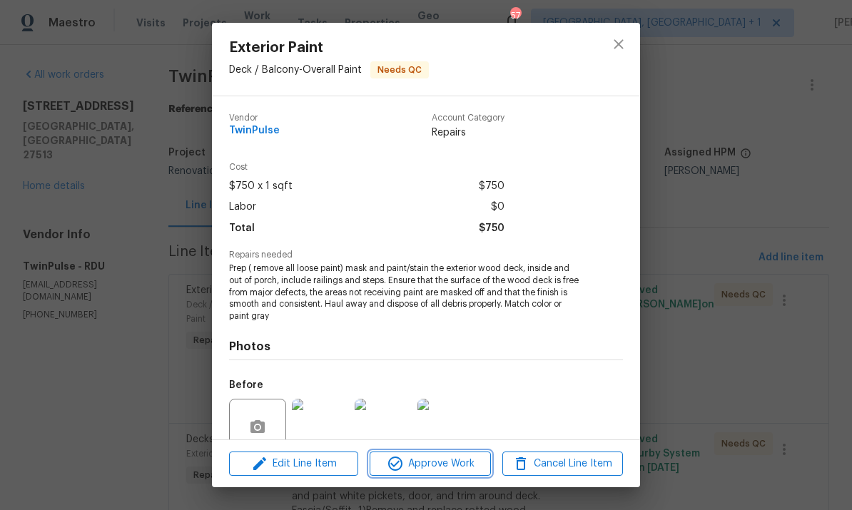
click at [449, 463] on span "Approve Work" at bounding box center [430, 464] width 112 height 18
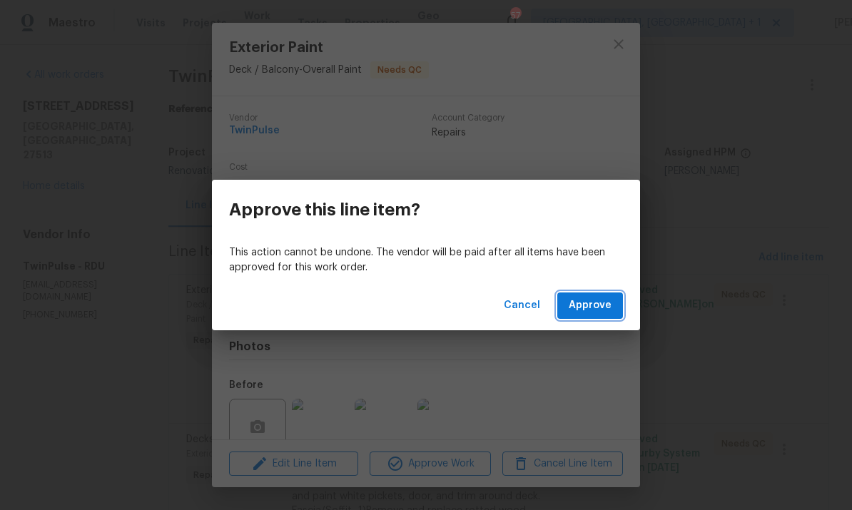
click at [592, 313] on span "Approve" at bounding box center [590, 306] width 43 height 18
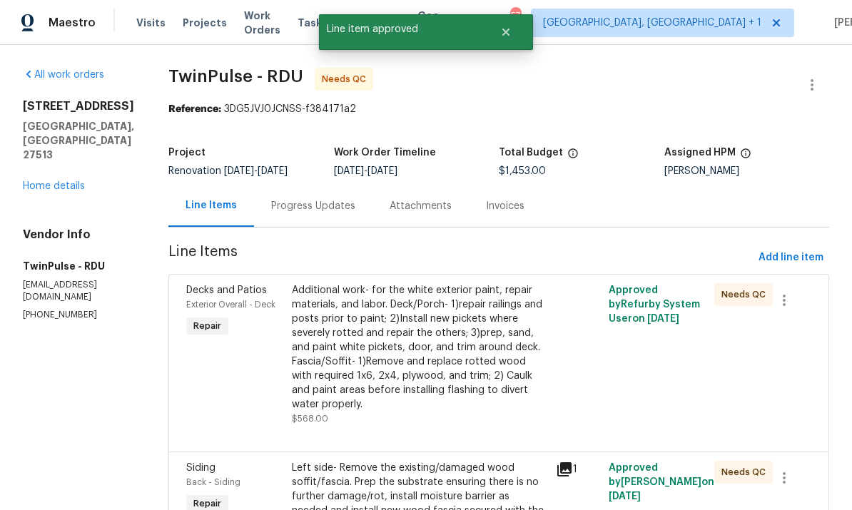
click at [450, 361] on div "Additional work- for the white exterior paint, repair materials, and labor. Dec…" at bounding box center [420, 347] width 256 height 129
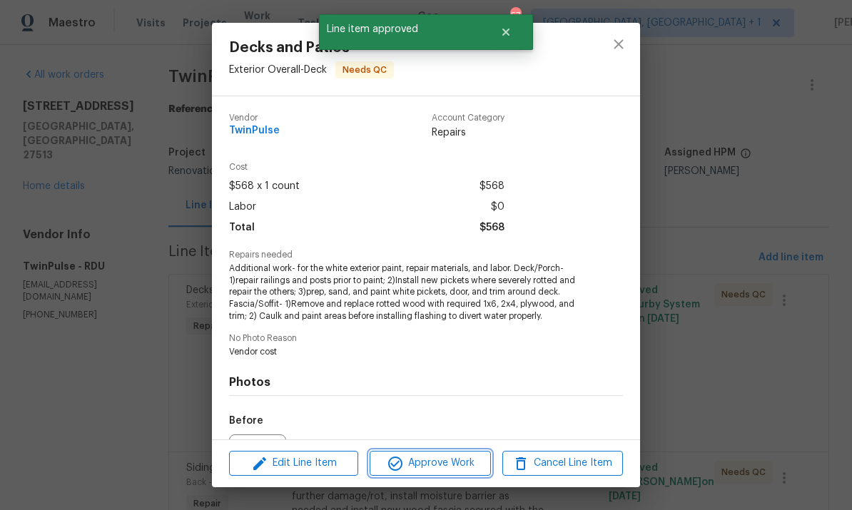
click at [453, 468] on span "Approve Work" at bounding box center [430, 464] width 112 height 18
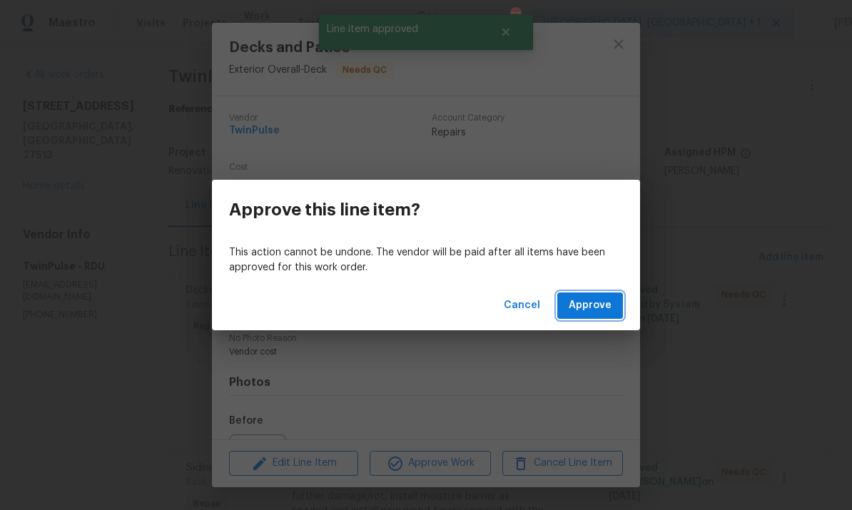
click at [593, 308] on span "Approve" at bounding box center [590, 306] width 43 height 18
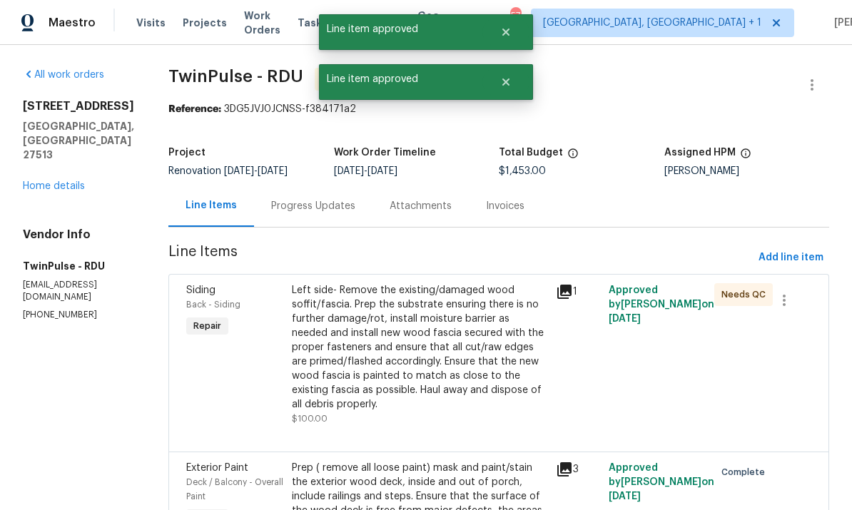
click at [424, 351] on div "Left side- Remove the existing/damaged wood soffit/fascia. Prep the substrate e…" at bounding box center [420, 347] width 256 height 129
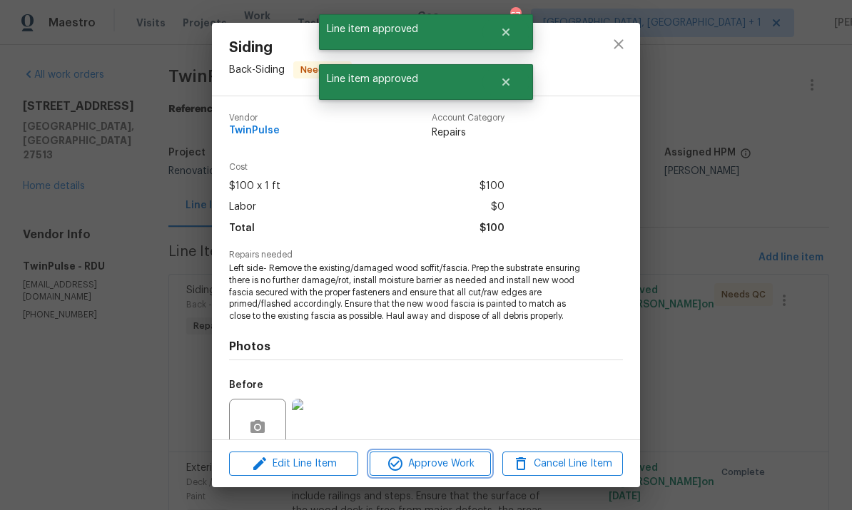
click at [445, 467] on span "Approve Work" at bounding box center [430, 464] width 112 height 18
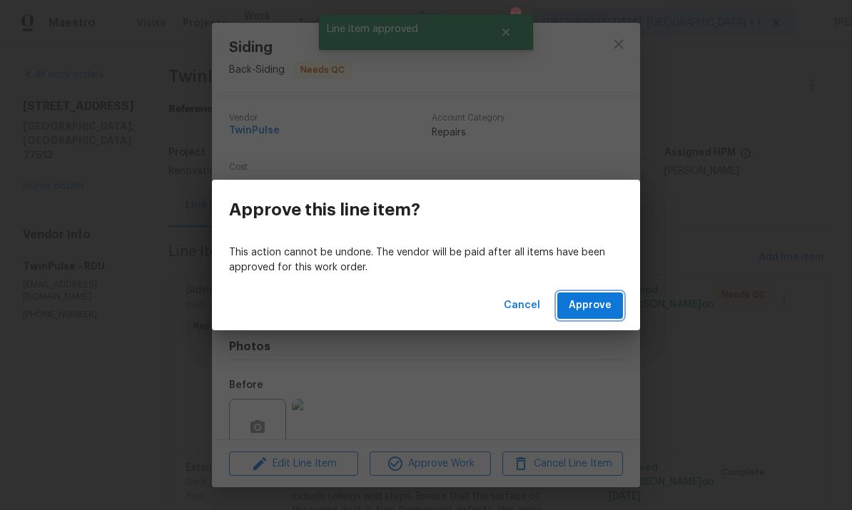
click at [575, 307] on span "Approve" at bounding box center [590, 306] width 43 height 18
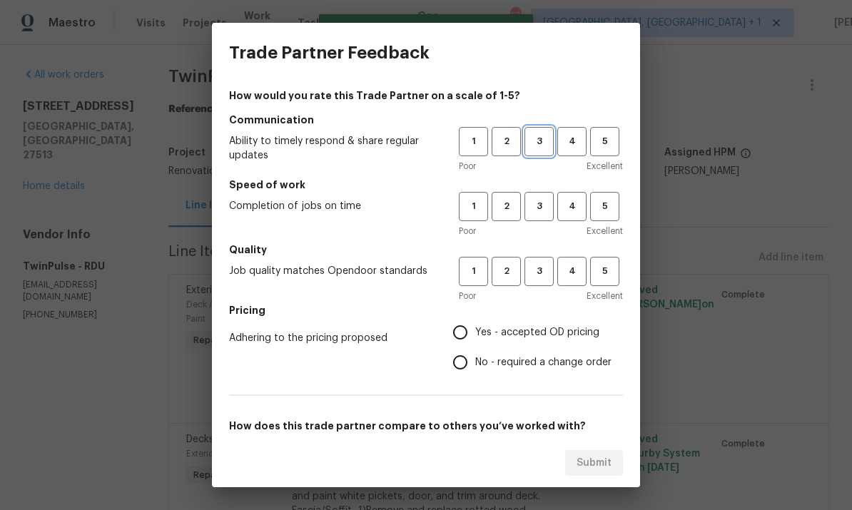
click at [546, 141] on span "3" at bounding box center [539, 142] width 26 height 16
click at [518, 206] on span "2" at bounding box center [506, 206] width 26 height 16
click at [547, 276] on span "3" at bounding box center [539, 271] width 26 height 16
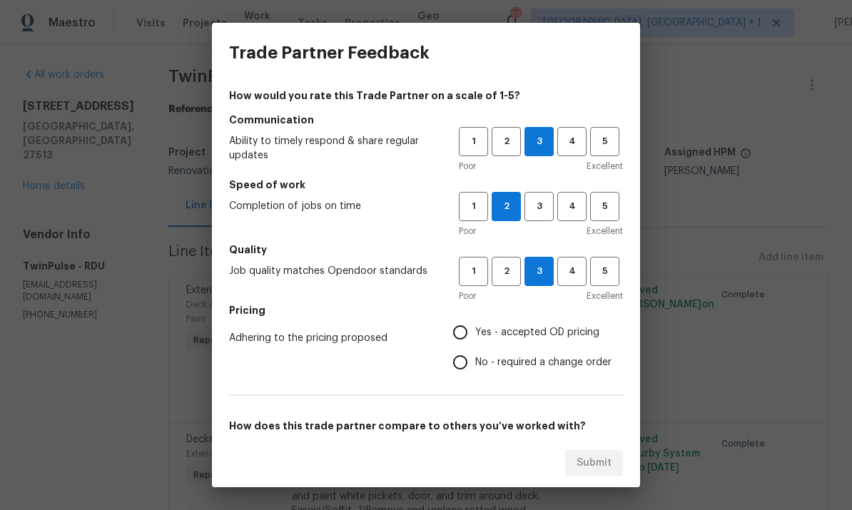
click at [483, 334] on span "Yes - accepted OD pricing" at bounding box center [537, 333] width 124 height 15
click at [475, 334] on input "Yes - accepted OD pricing" at bounding box center [460, 333] width 30 height 30
radio input "true"
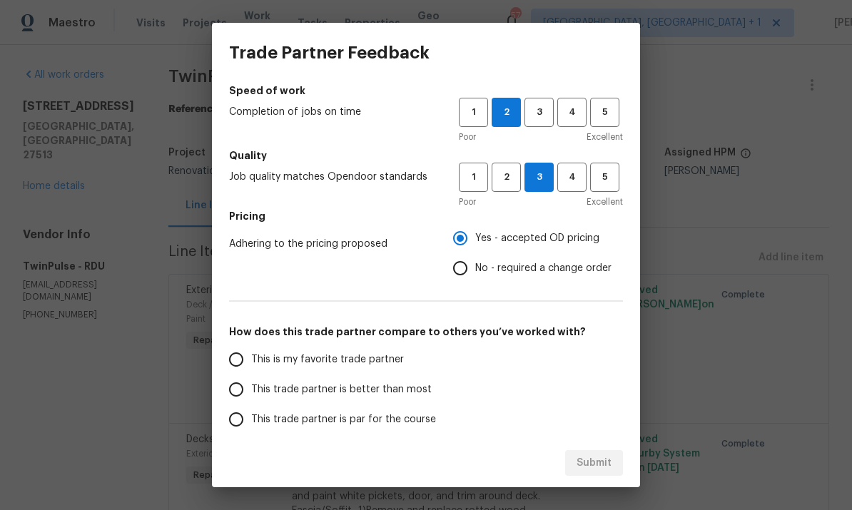
scroll to position [96, 0]
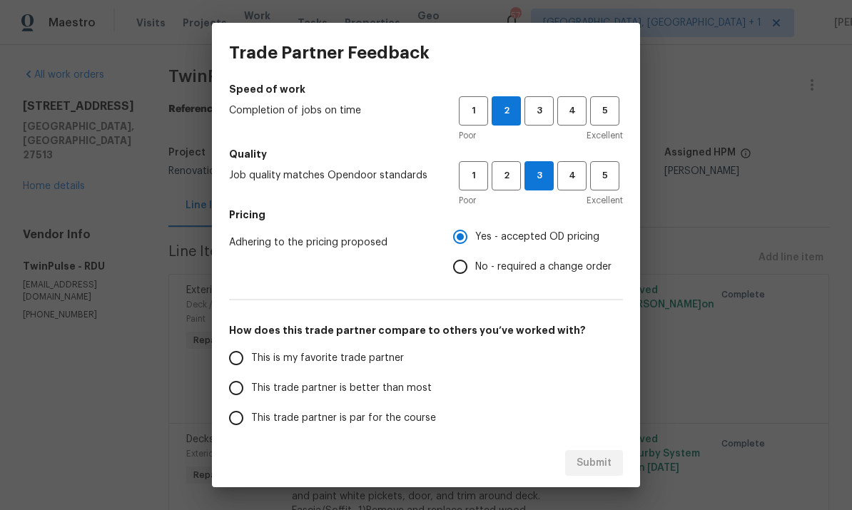
click at [251, 417] on input "This trade partner is par for the course" at bounding box center [236, 418] width 30 height 30
click at [595, 458] on span "Submit" at bounding box center [594, 464] width 35 height 18
radio input "true"
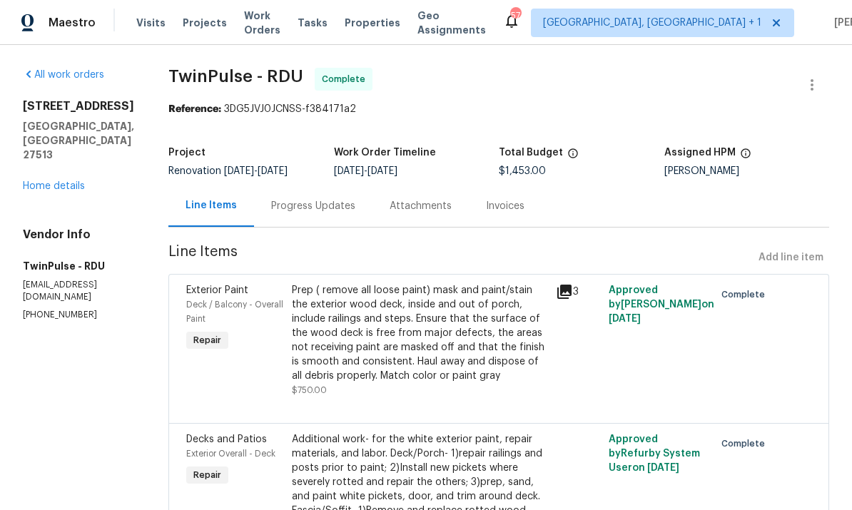
radio input "false"
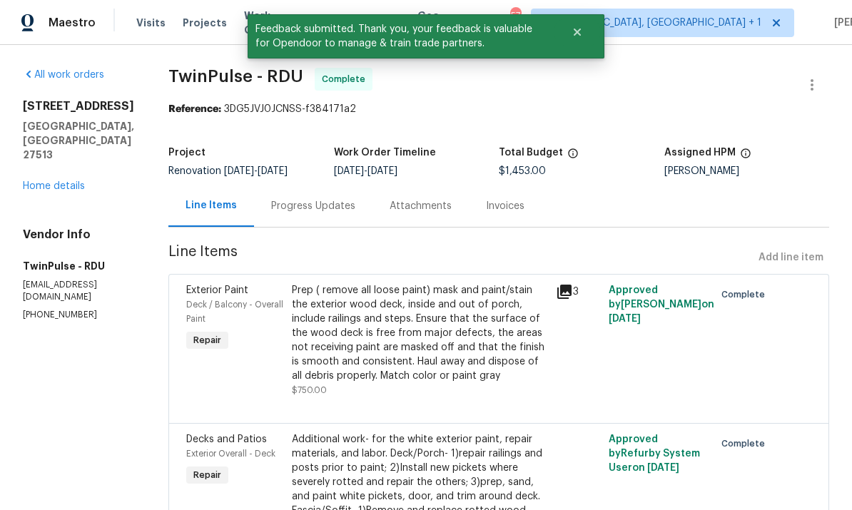
click at [67, 181] on link "Home details" at bounding box center [54, 186] width 62 height 10
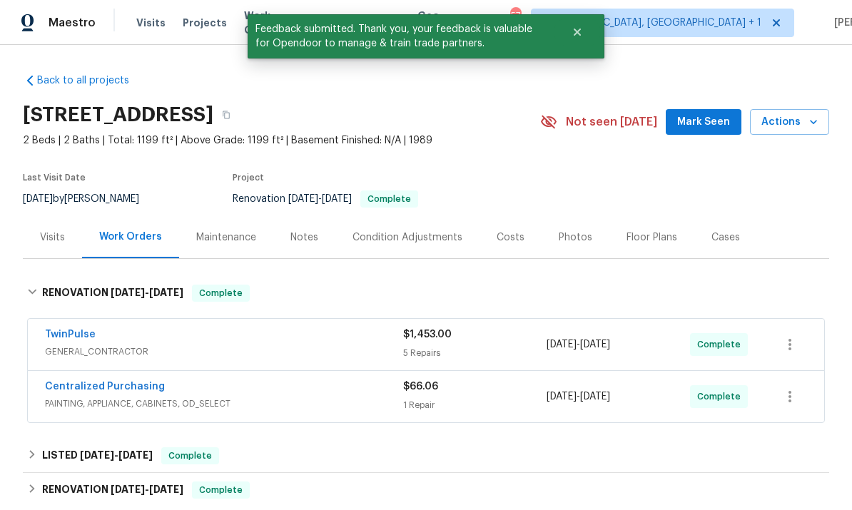
click at [305, 243] on div "Notes" at bounding box center [305, 238] width 28 height 14
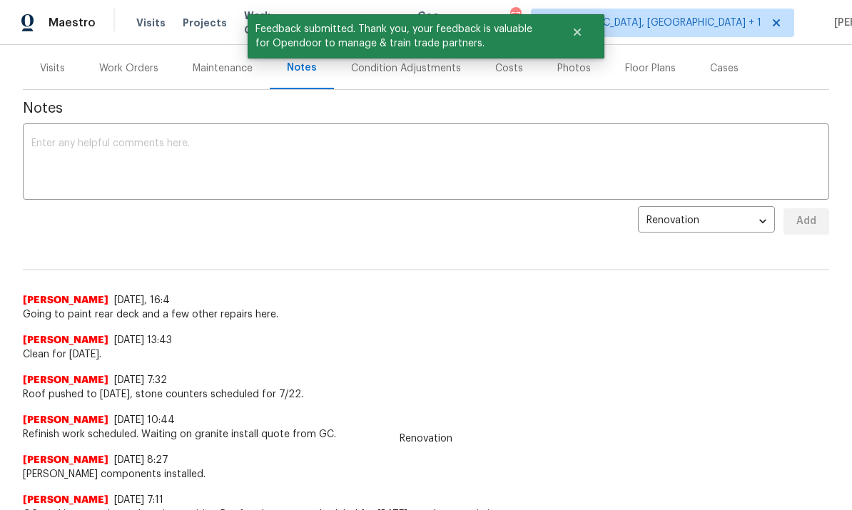
scroll to position [171, 0]
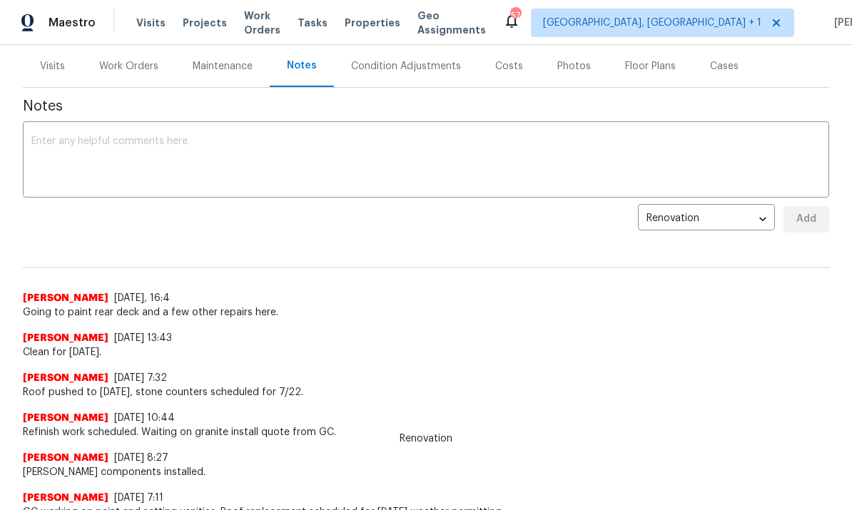
click at [85, 154] on textarea at bounding box center [426, 161] width 790 height 50
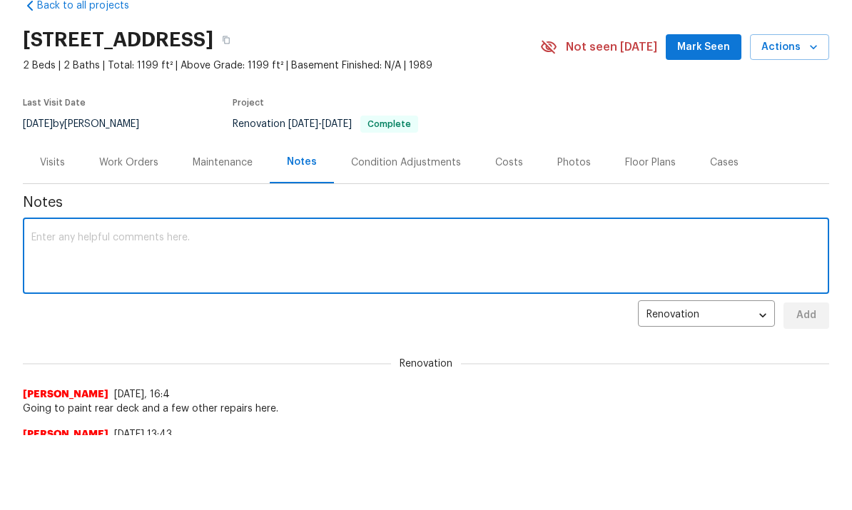
scroll to position [0, 0]
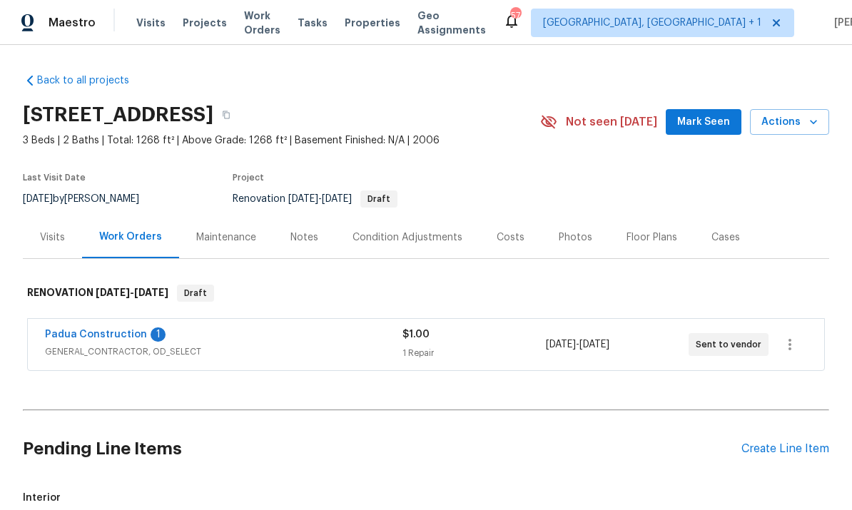
click at [112, 331] on link "Padua Construction" at bounding box center [96, 335] width 102 height 10
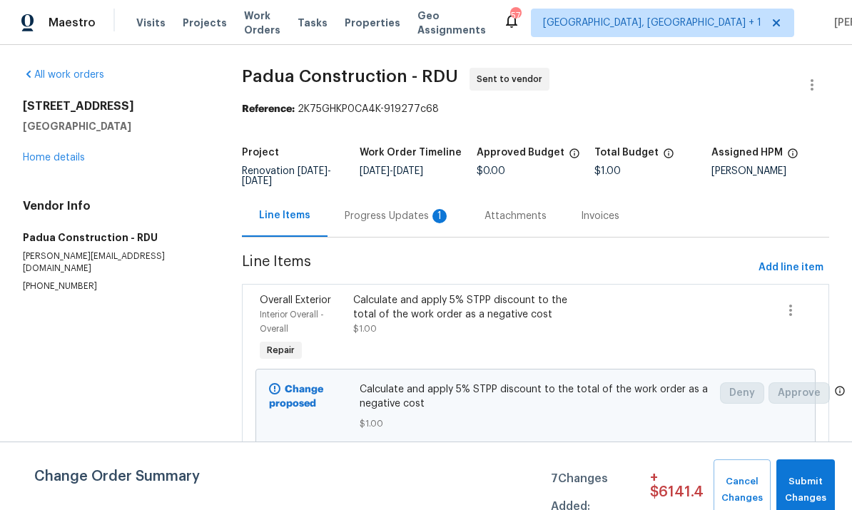
click at [382, 219] on div "Progress Updates 1" at bounding box center [398, 216] width 106 height 14
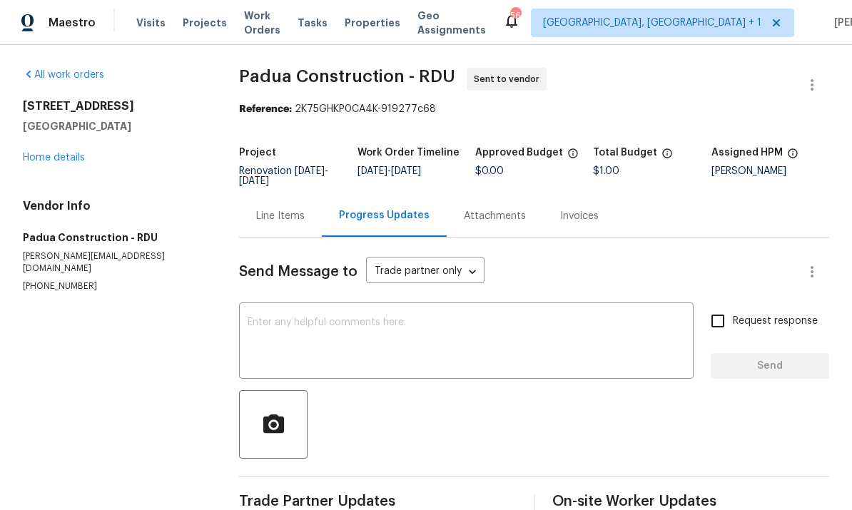
click at [62, 153] on link "Home details" at bounding box center [54, 158] width 62 height 10
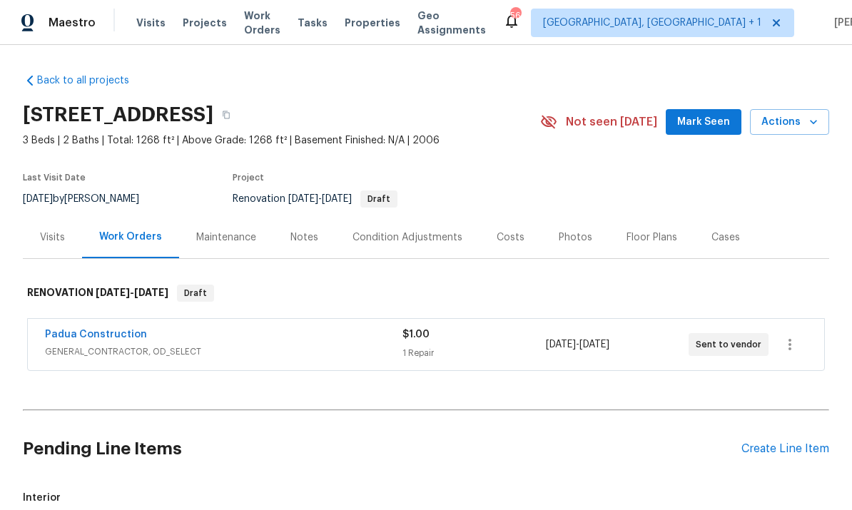
click at [98, 330] on link "Padua Construction" at bounding box center [96, 335] width 102 height 10
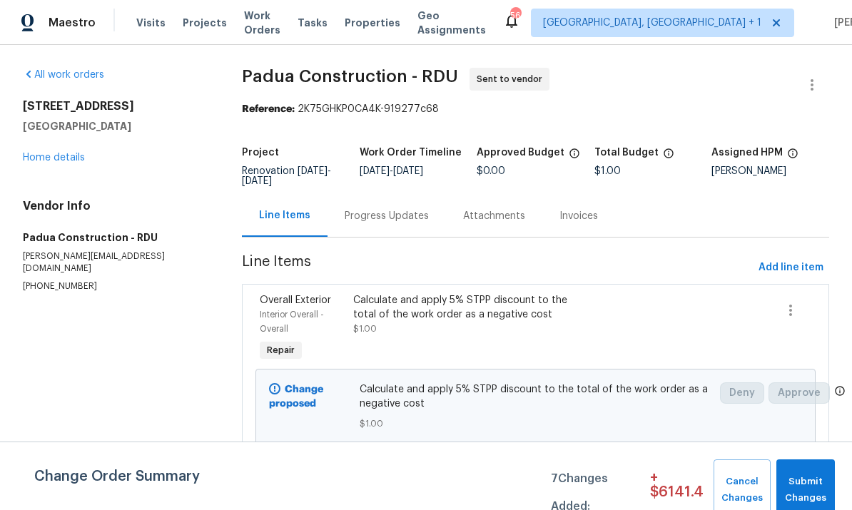
click at [395, 215] on div "Progress Updates" at bounding box center [387, 216] width 84 height 14
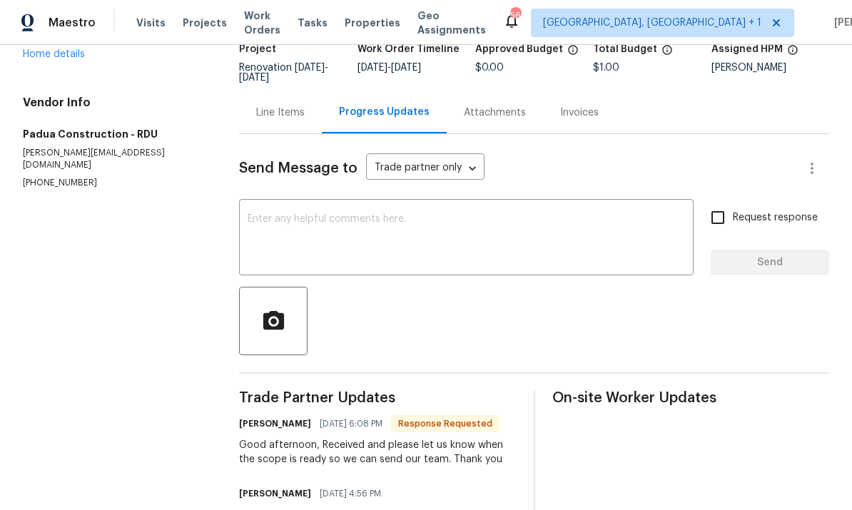
scroll to position [103, 0]
click at [346, 231] on textarea at bounding box center [467, 240] width 438 height 50
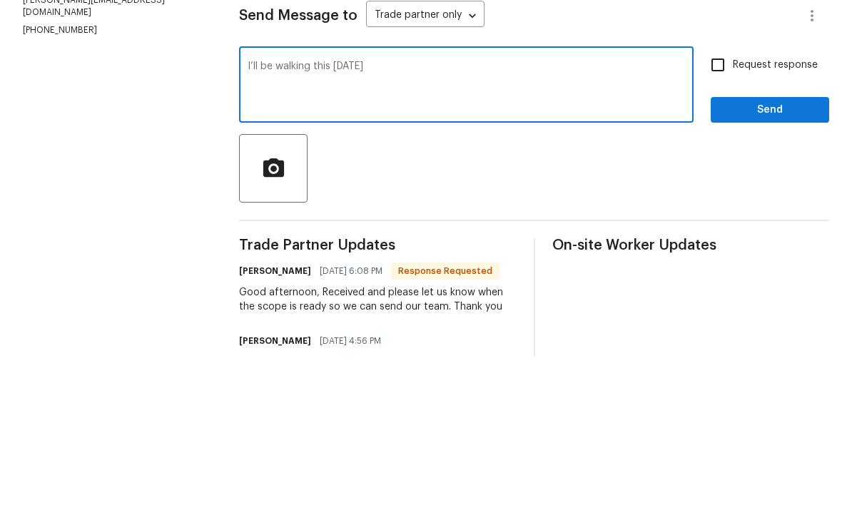
type textarea "I’ll be walking this tomorrow"
click at [725, 203] on input "Request response" at bounding box center [718, 218] width 30 height 30
checkbox input "true"
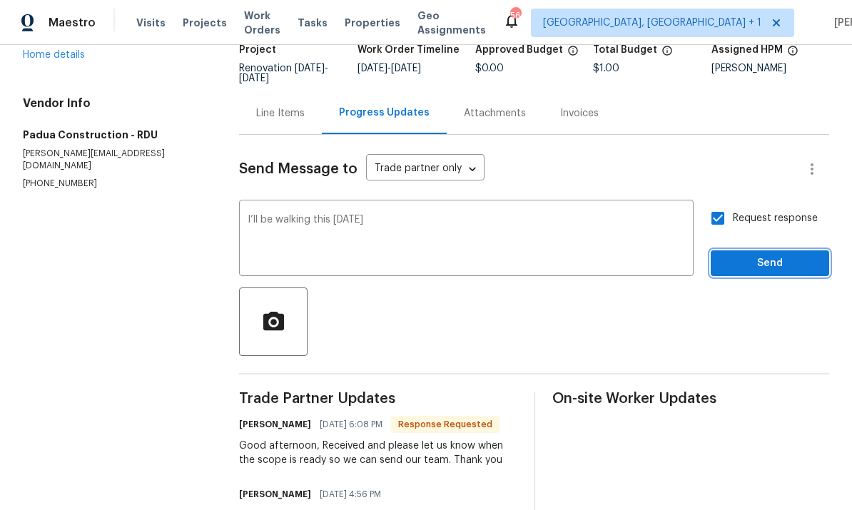
click at [785, 255] on span "Send" at bounding box center [770, 264] width 96 height 18
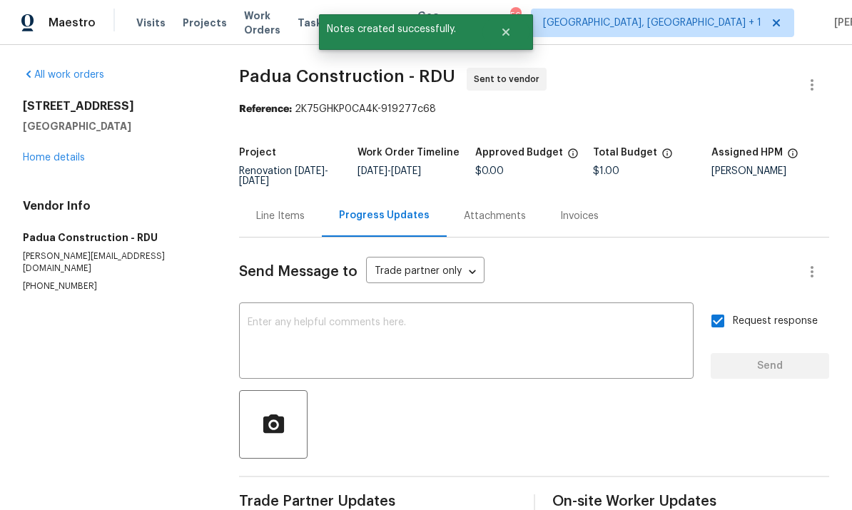
click at [72, 153] on link "Home details" at bounding box center [54, 158] width 62 height 10
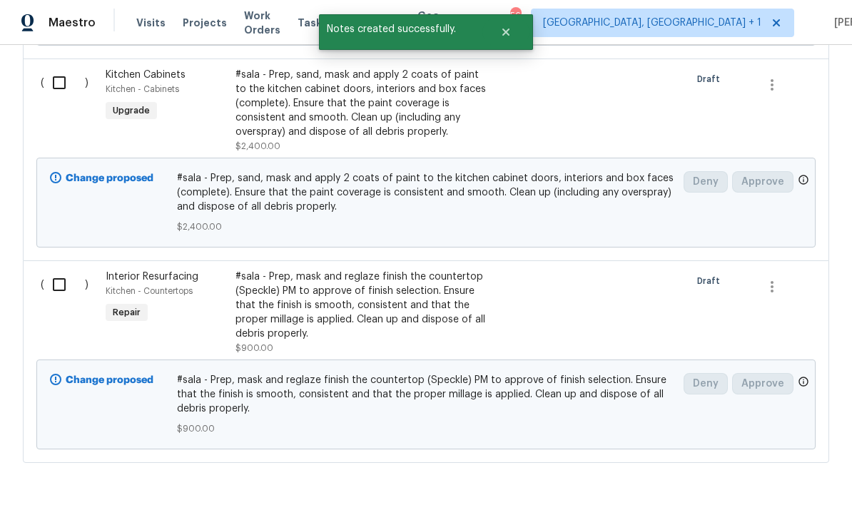
scroll to position [1392, 0]
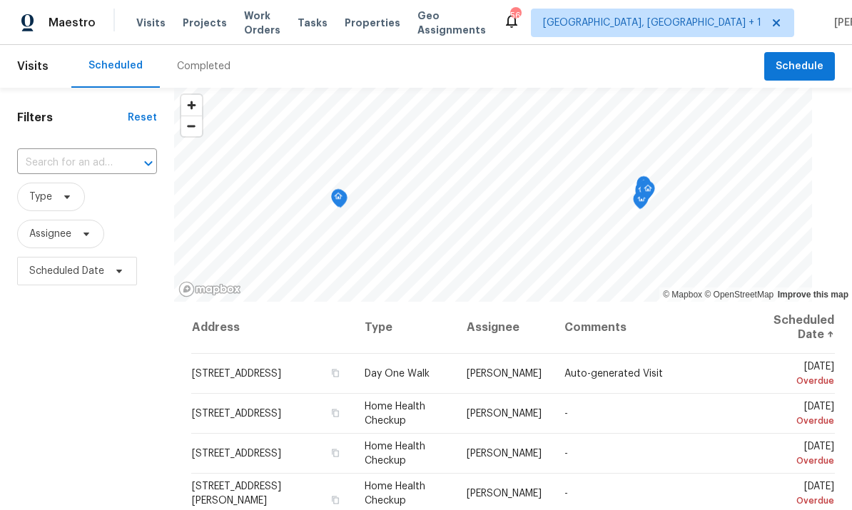
click at [97, 149] on div "​" at bounding box center [87, 163] width 140 height 31
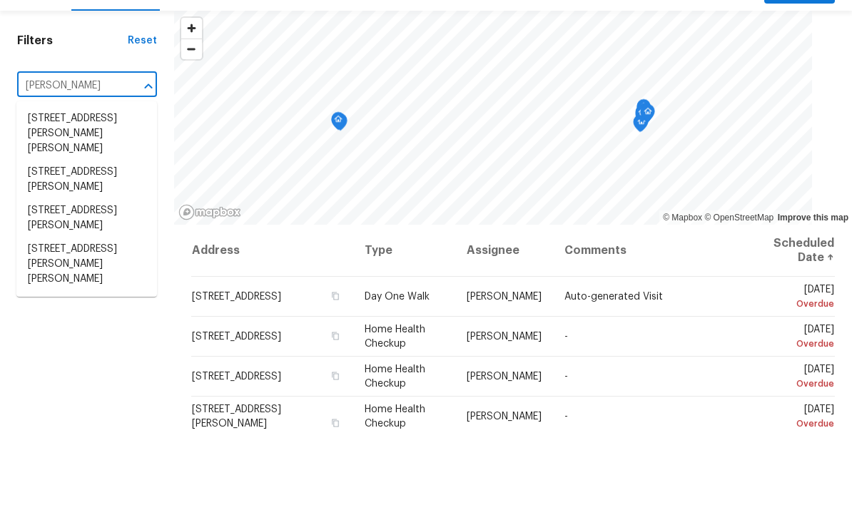
type input "[PERSON_NAME]"
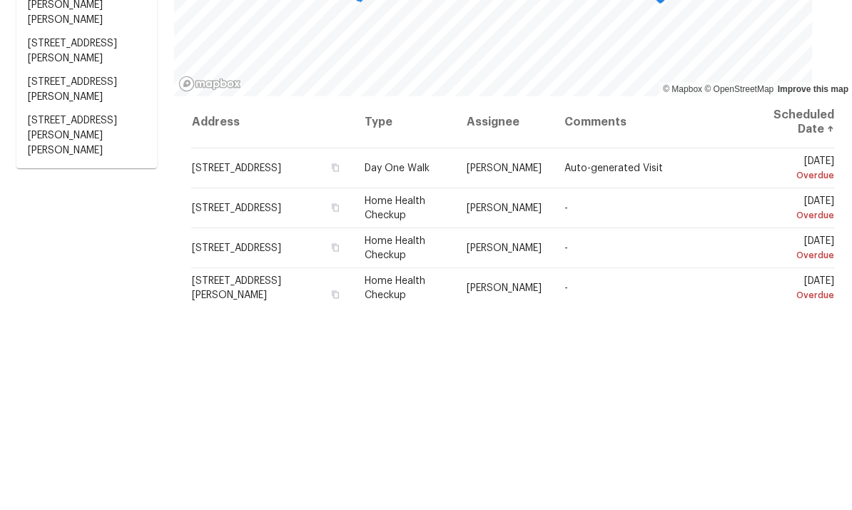
scroll to position [54, 0]
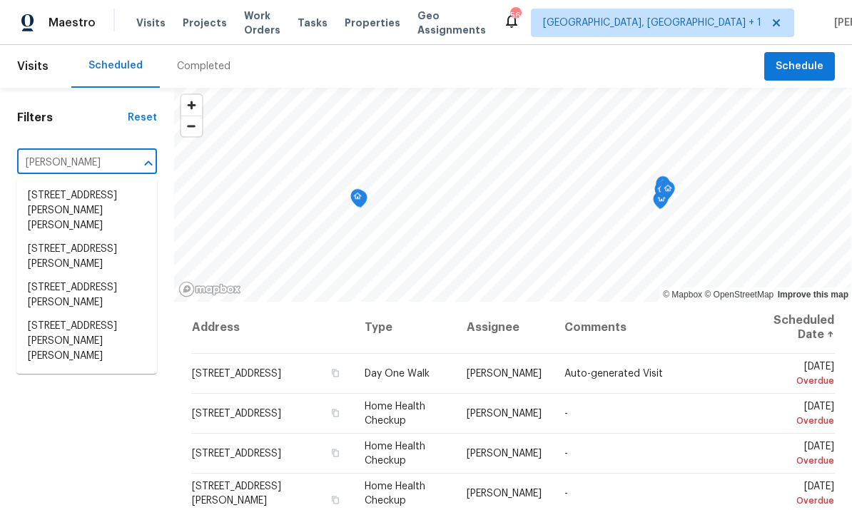
click at [91, 315] on li "[STREET_ADDRESS][PERSON_NAME][PERSON_NAME]" at bounding box center [86, 342] width 141 height 54
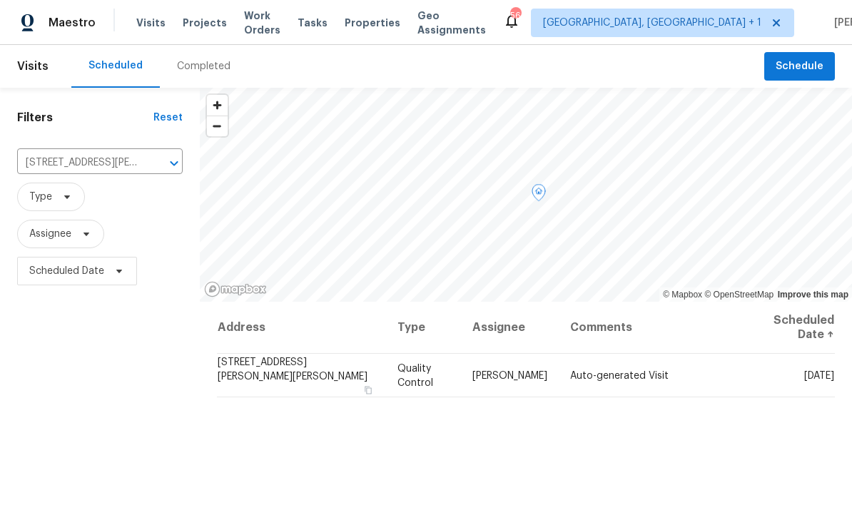
click at [0, 0] on span at bounding box center [0, 0] width 0 height 0
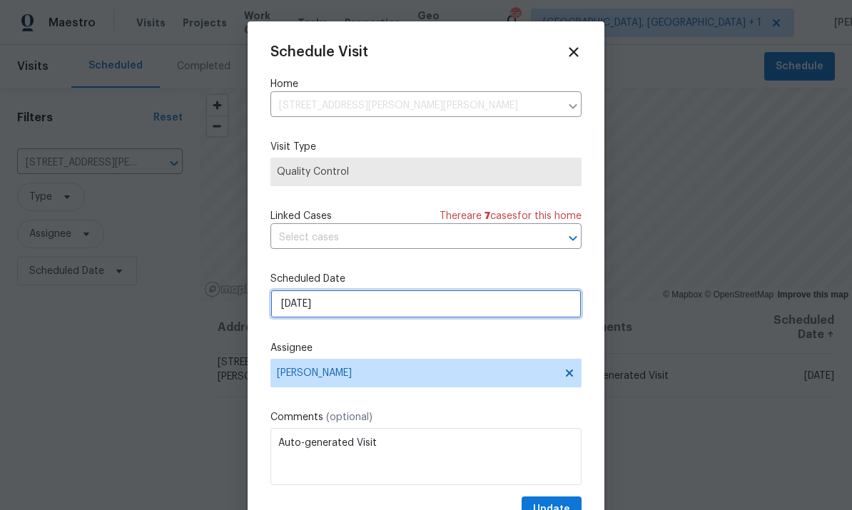
click at [488, 308] on input "[DATE]" at bounding box center [426, 304] width 311 height 29
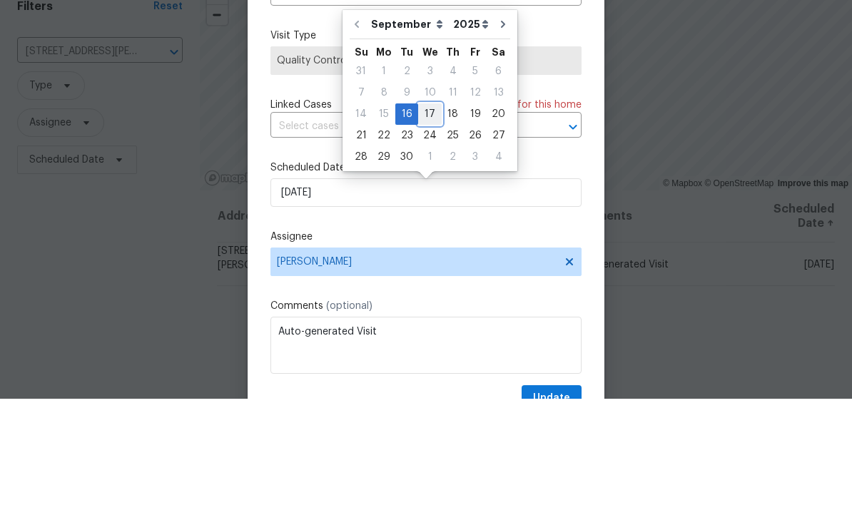
click at [434, 216] on div "17" at bounding box center [430, 226] width 24 height 20
type input "[DATE]"
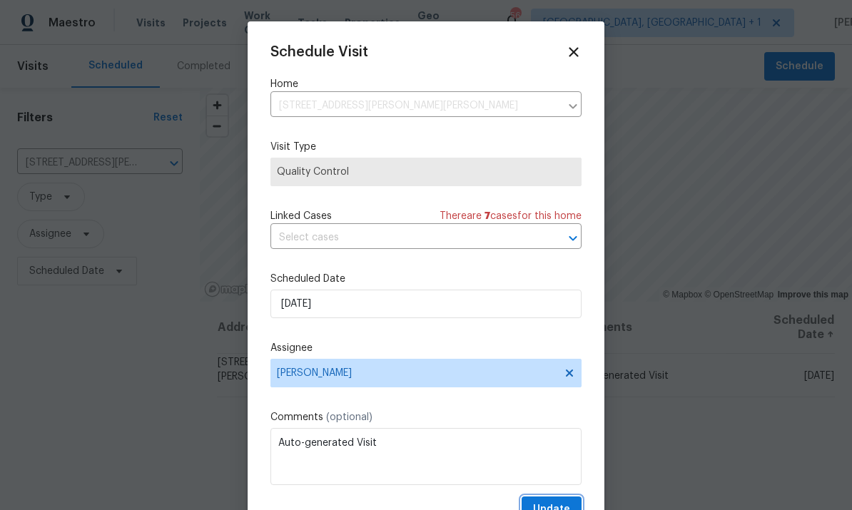
click at [562, 500] on button "Update" at bounding box center [552, 510] width 60 height 26
